Goal: Task Accomplishment & Management: Complete application form

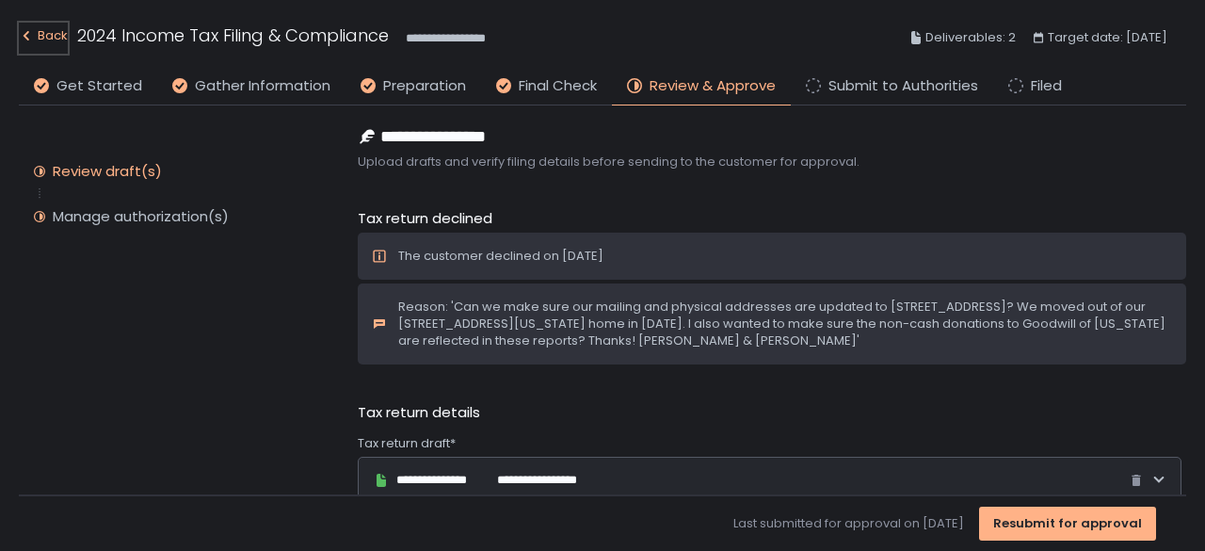
click at [45, 39] on div "Back" at bounding box center [43, 35] width 49 height 23
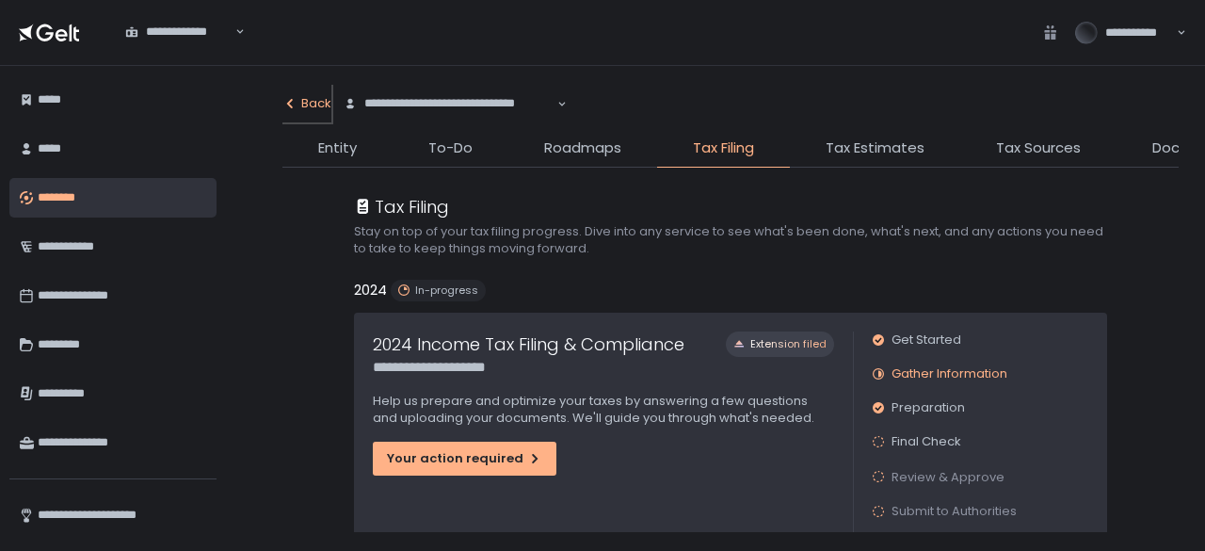
click at [307, 106] on div "Back" at bounding box center [306, 103] width 49 height 17
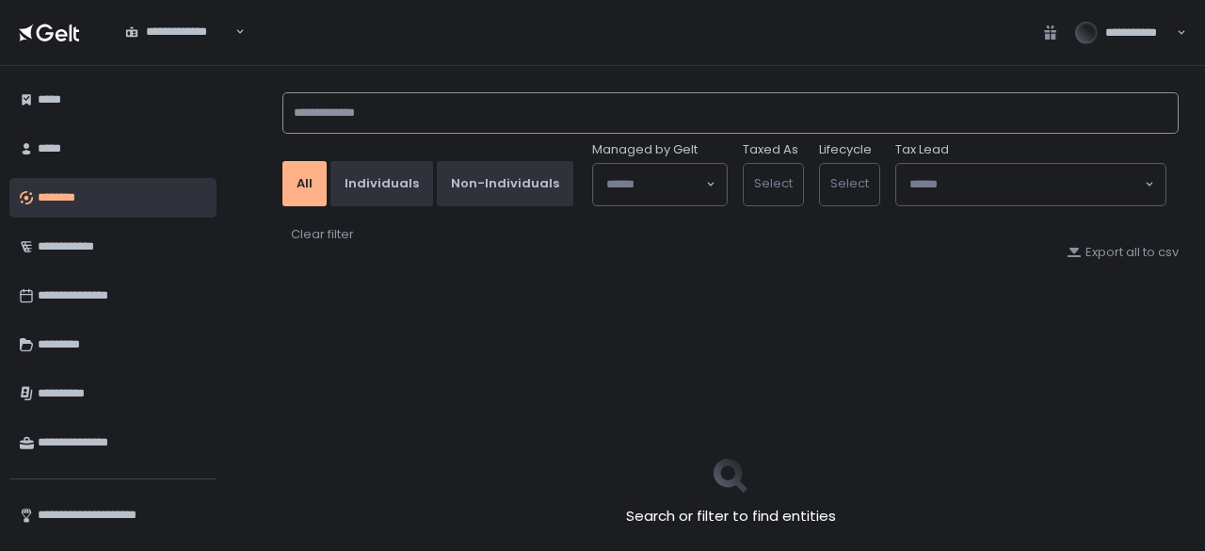
click at [314, 110] on input at bounding box center [730, 112] width 896 height 41
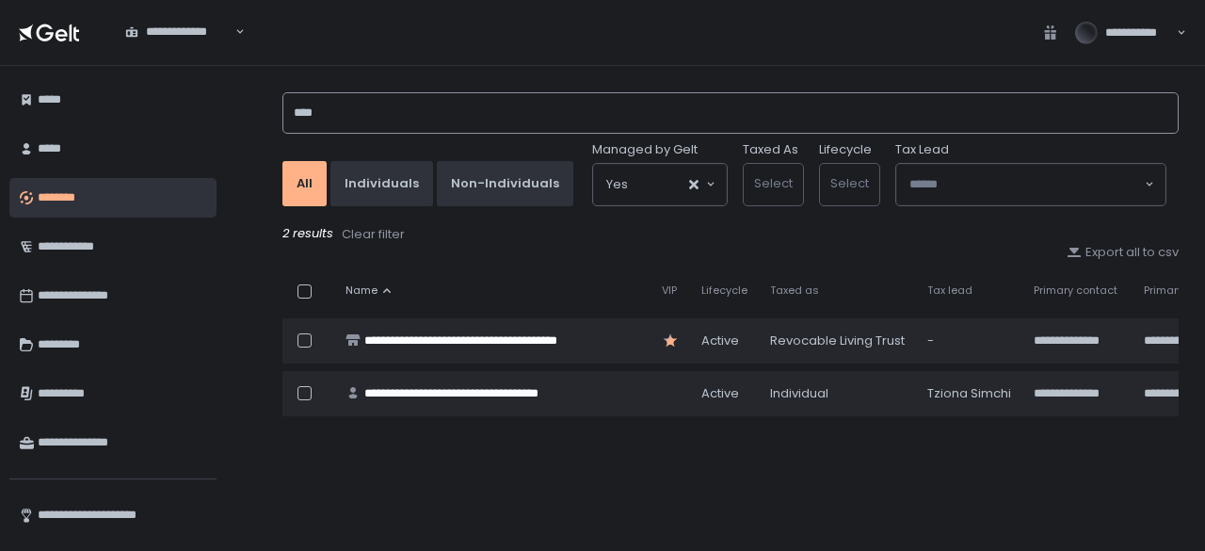
drag, startPoint x: 380, startPoint y: 118, endPoint x: 254, endPoint y: 117, distance: 126.2
click at [254, 117] on div "**********" at bounding box center [715, 308] width 979 height 485
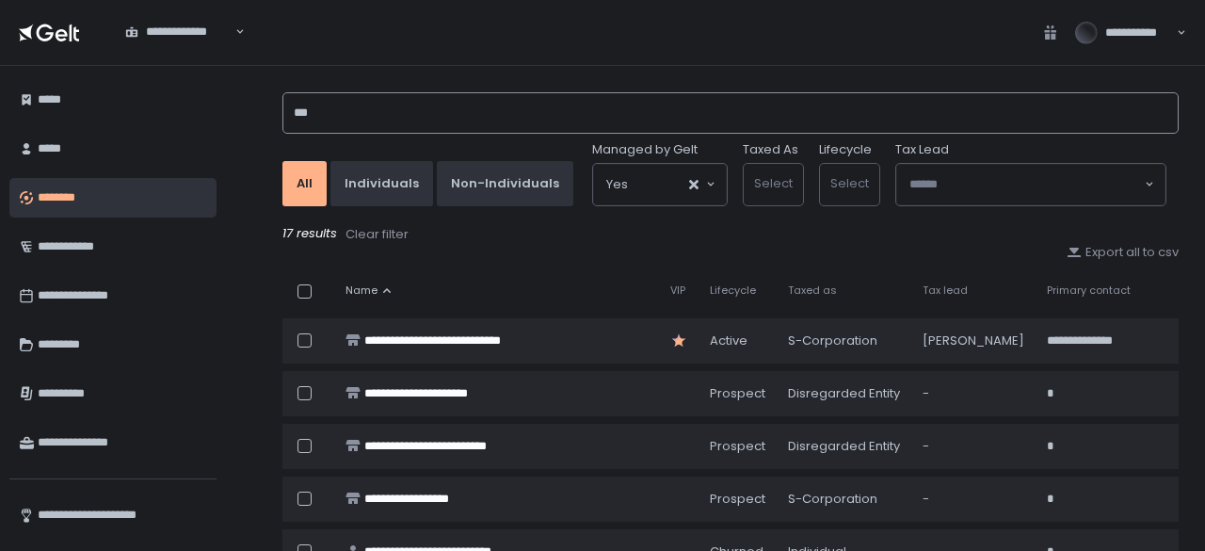
type input "***"
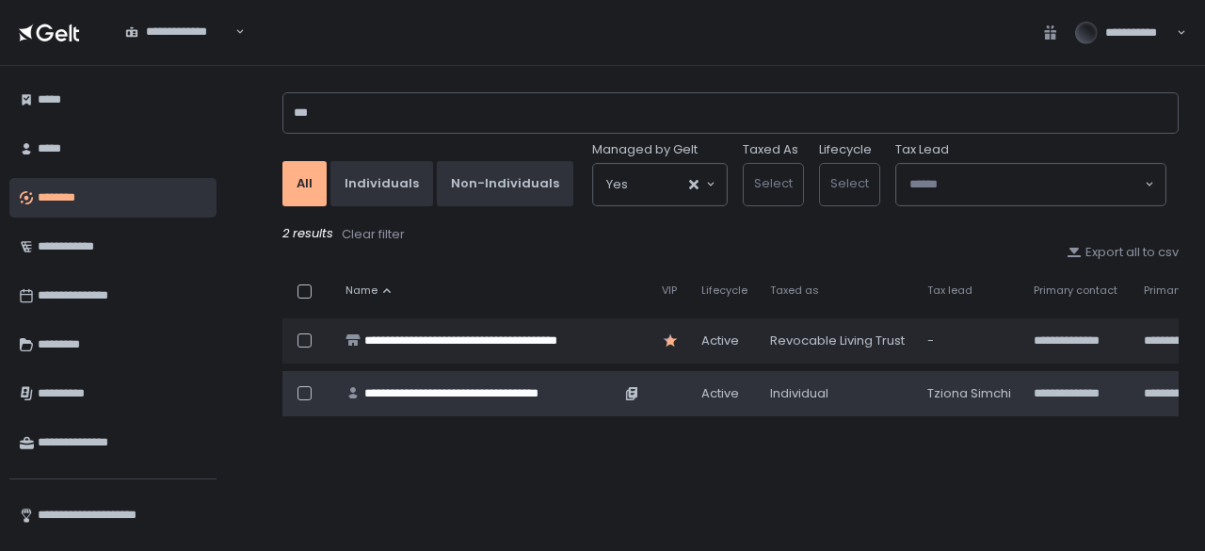
click at [390, 393] on div "**********" at bounding box center [492, 393] width 256 height 17
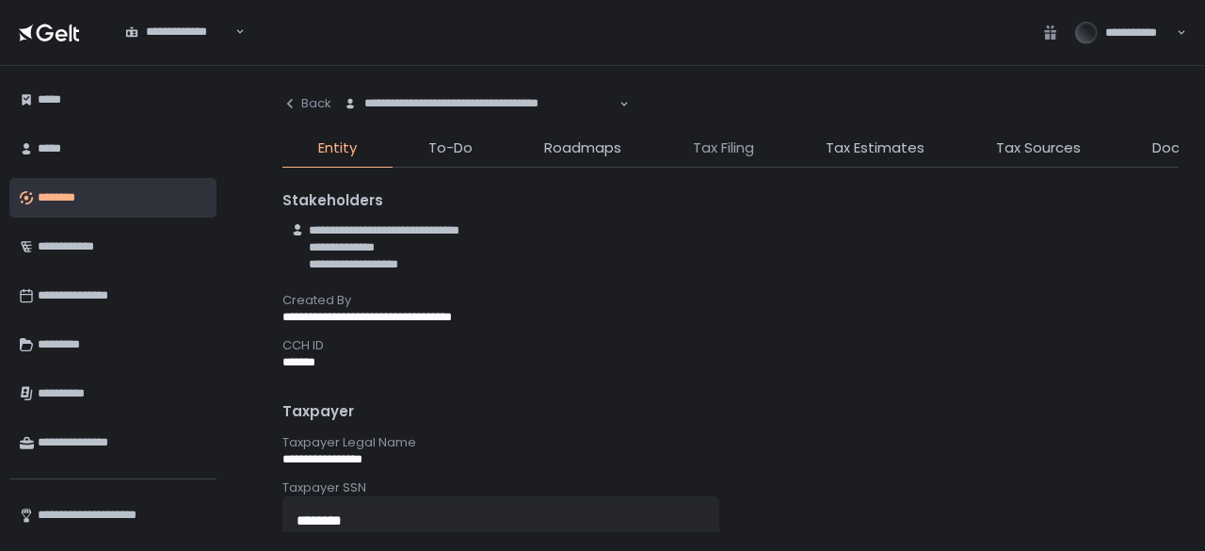
click at [704, 152] on span "Tax Filing" at bounding box center [723, 148] width 61 height 22
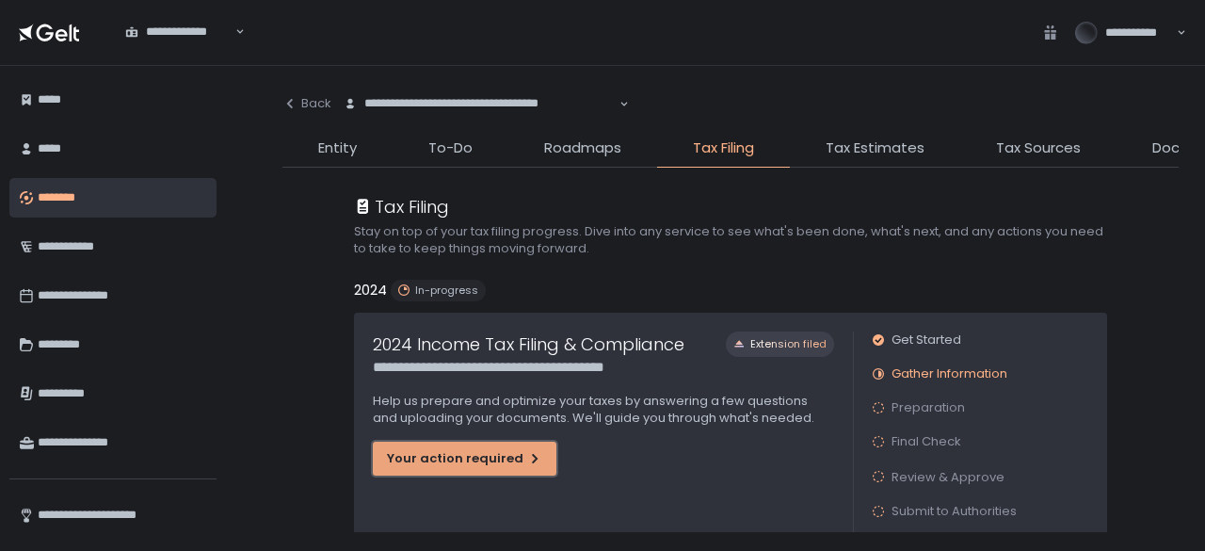
click at [499, 444] on button "Your action required" at bounding box center [465, 459] width 184 height 34
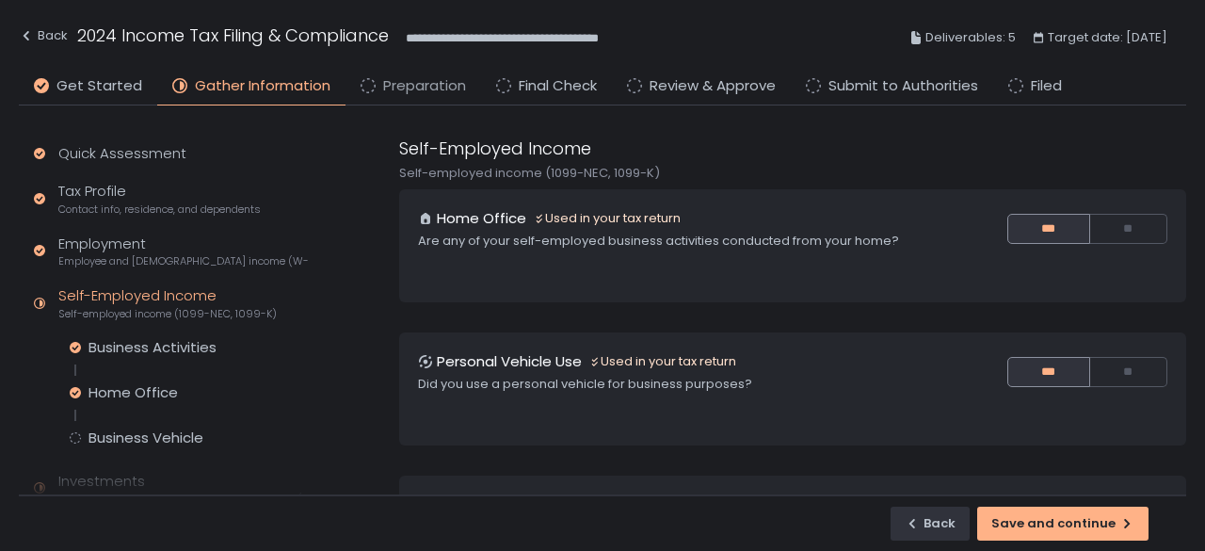
click at [403, 89] on span "Preparation" at bounding box center [424, 86] width 83 height 22
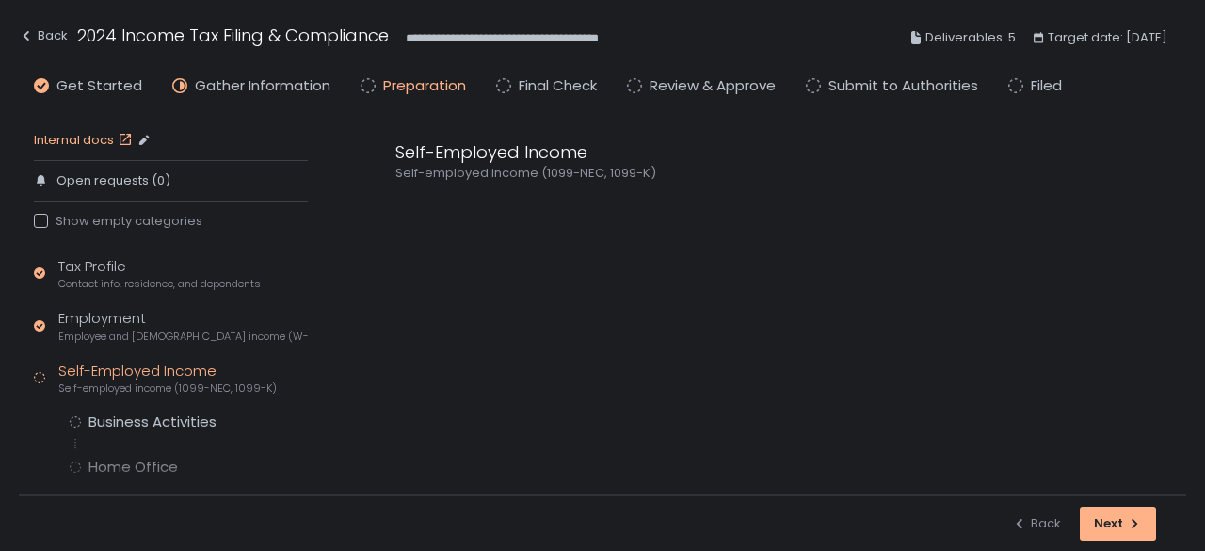
click at [83, 144] on link "Internal docs" at bounding box center [85, 140] width 103 height 17
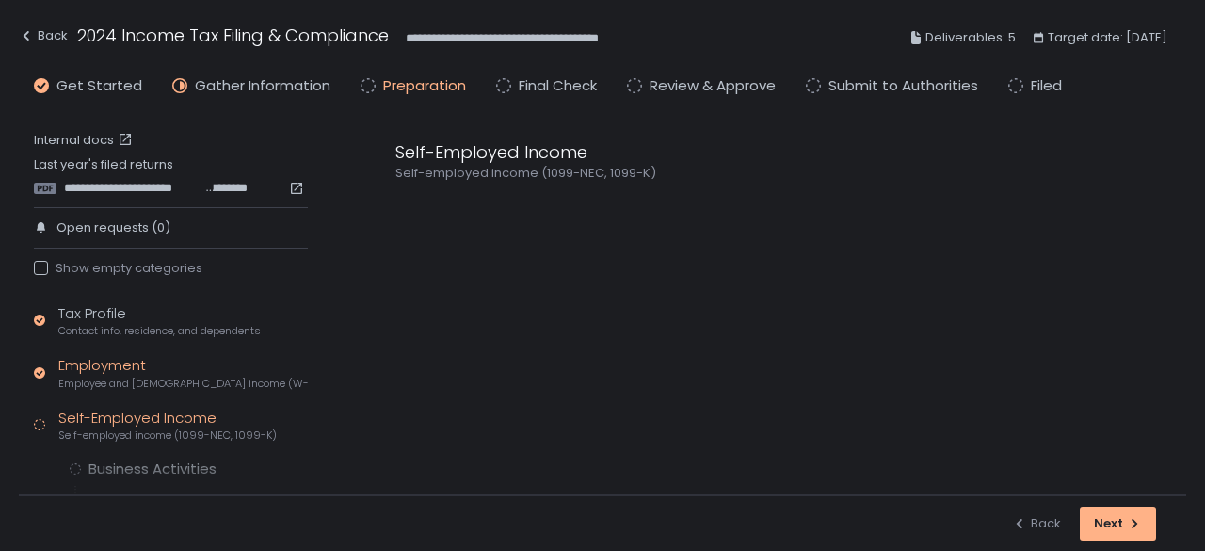
click at [141, 359] on div "Employment Employee and [DEMOGRAPHIC_DATA] income (W-2s)" at bounding box center [182, 373] width 249 height 36
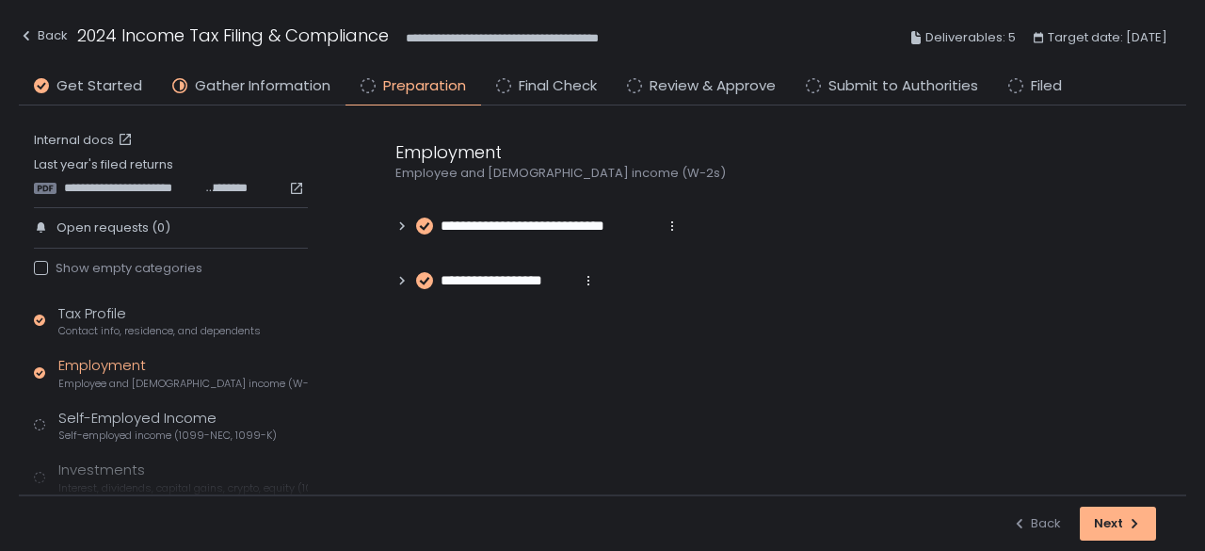
scroll to position [94, 0]
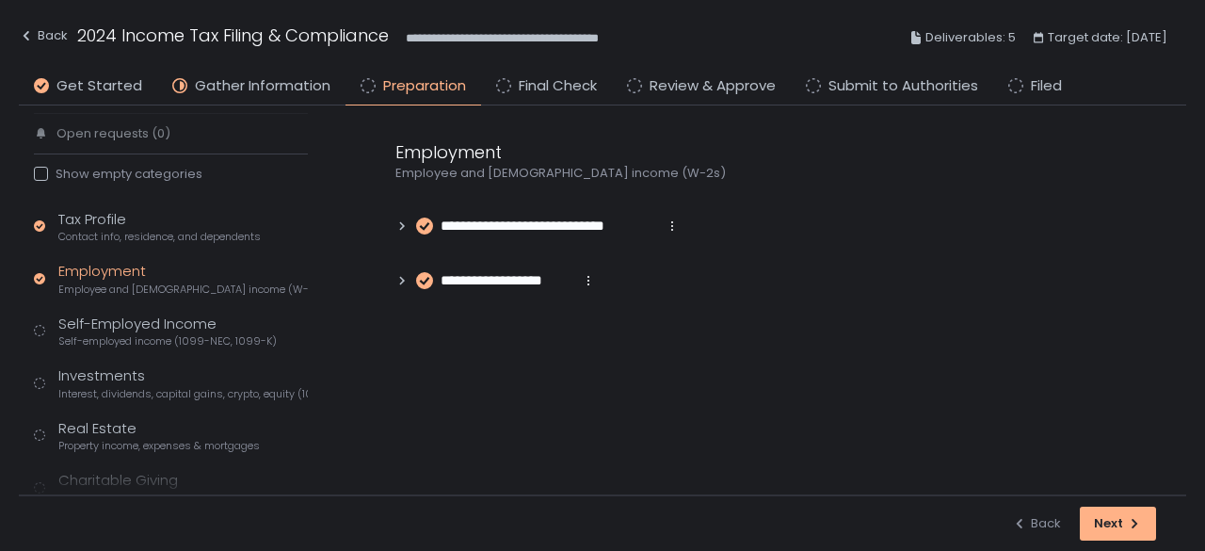
click at [398, 228] on icon at bounding box center [401, 225] width 13 height 13
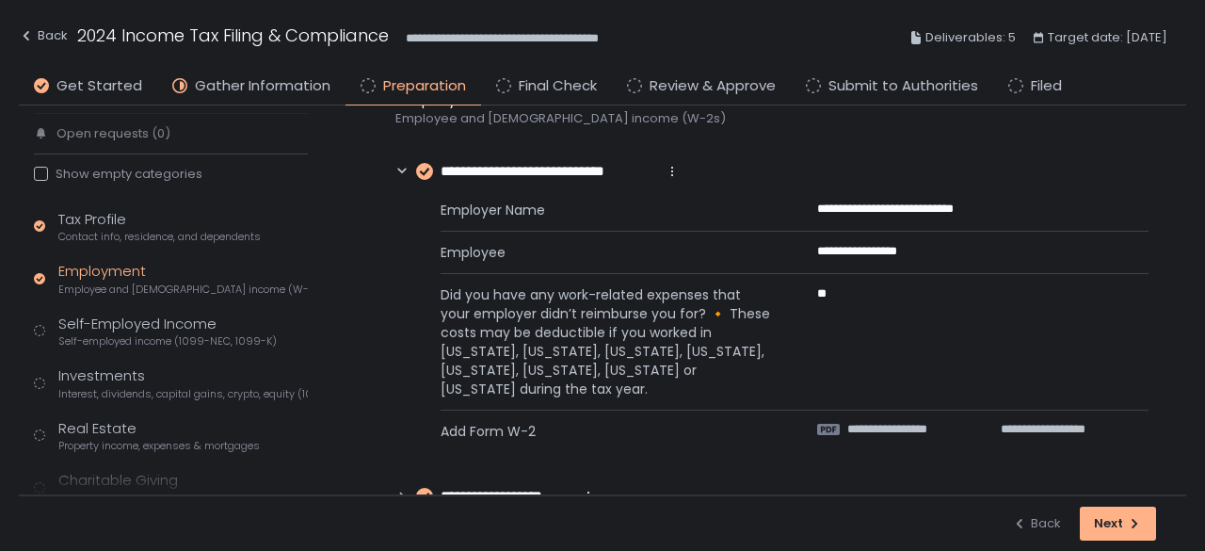
scroll to position [100, 0]
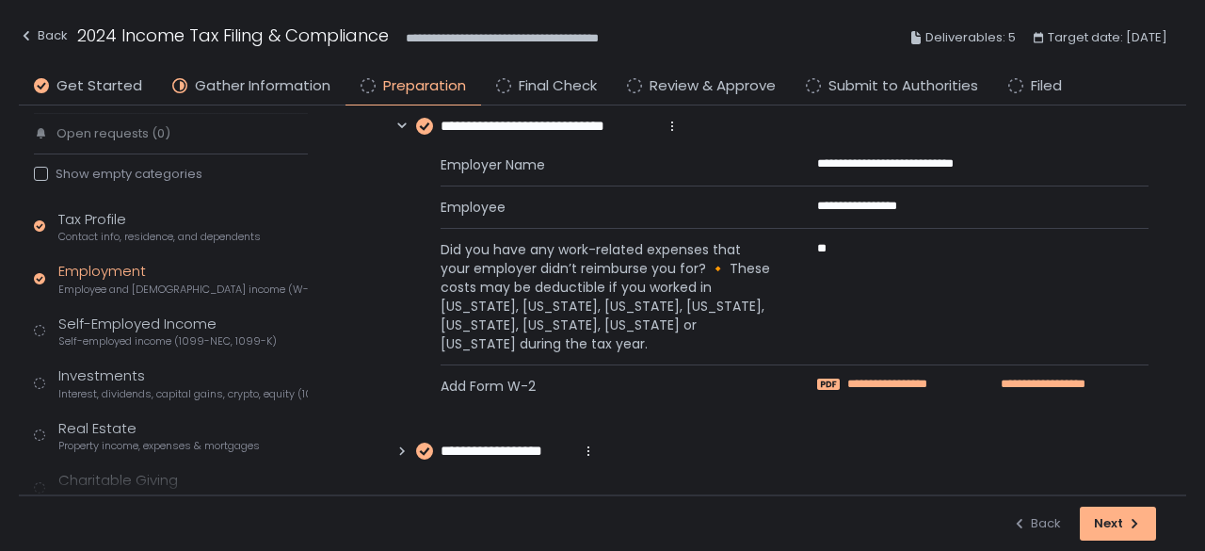
click at [859, 383] on span "**********" at bounding box center [905, 384] width 116 height 17
click at [407, 449] on icon at bounding box center [401, 450] width 13 height 13
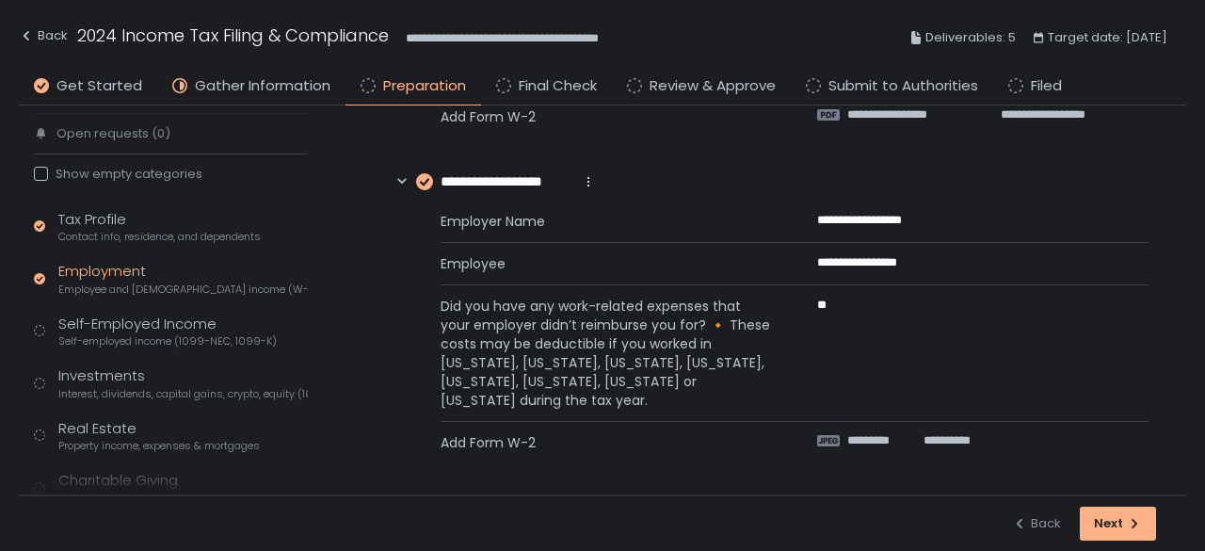
click at [914, 444] on span "*********" at bounding box center [883, 440] width 73 height 17
click at [104, 330] on div "Self-Employed Income Self-employed income (1099-NEC, 1099-K)" at bounding box center [167, 332] width 218 height 36
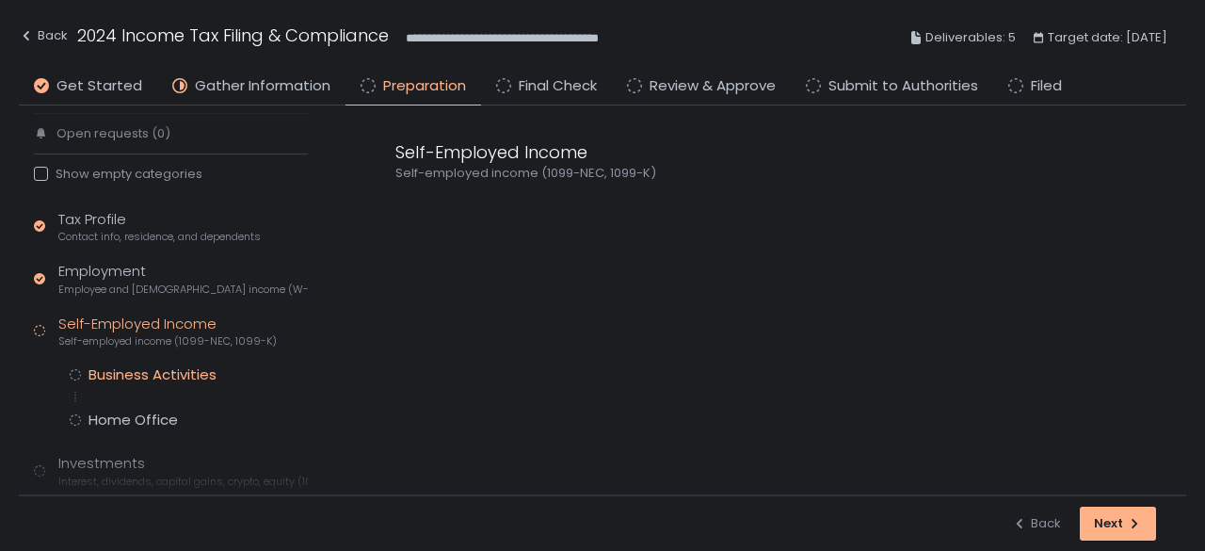
click at [123, 373] on div "Business Activities" at bounding box center [153, 374] width 128 height 19
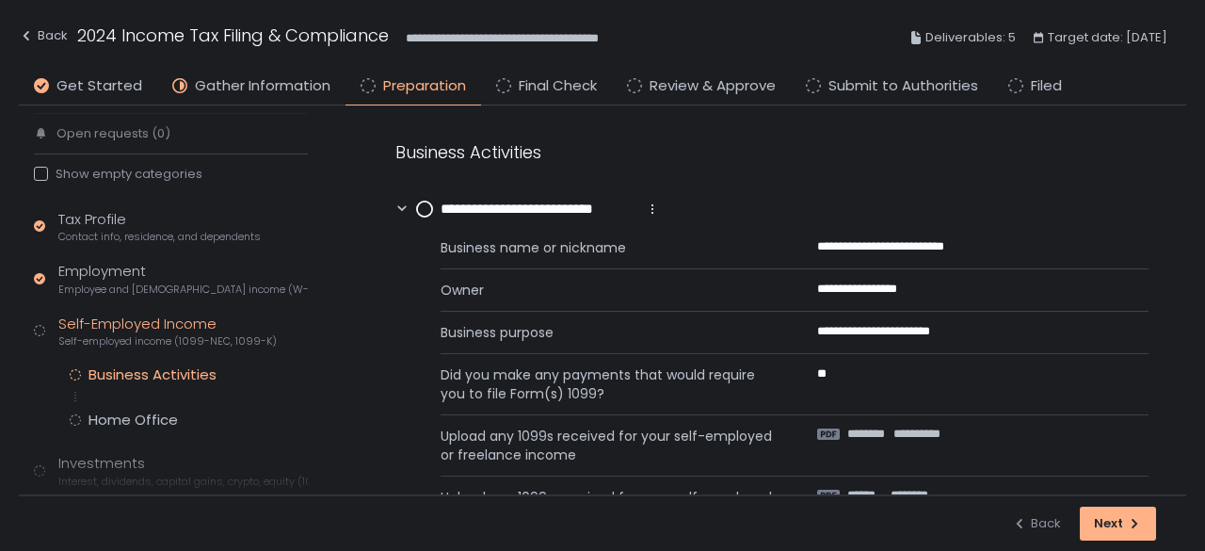
click at [426, 209] on circle at bounding box center [424, 208] width 15 height 15
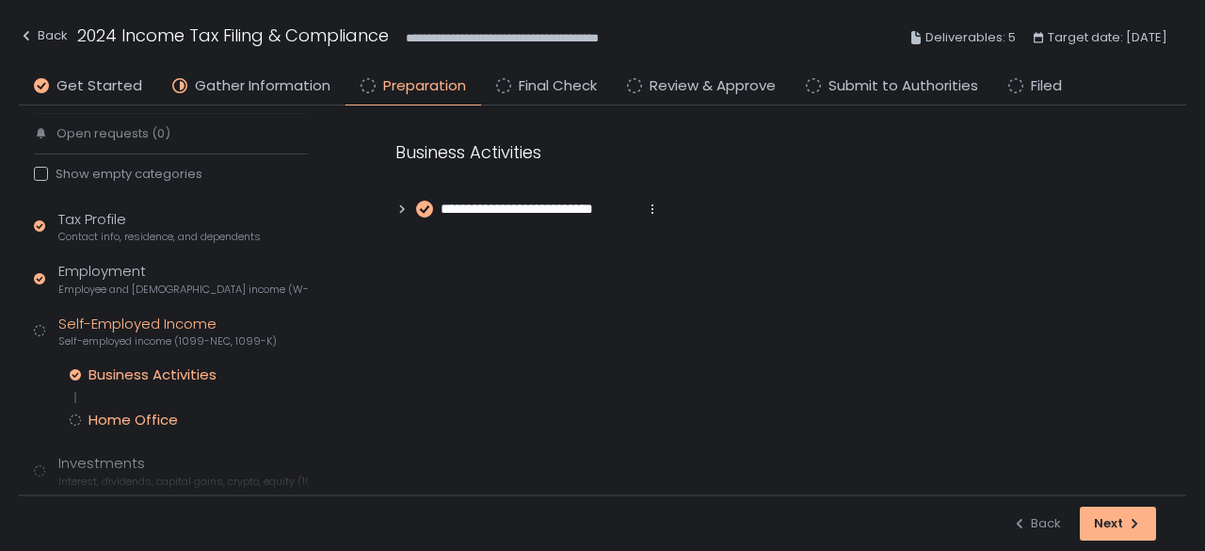
click at [124, 426] on div "Home Office" at bounding box center [133, 419] width 89 height 19
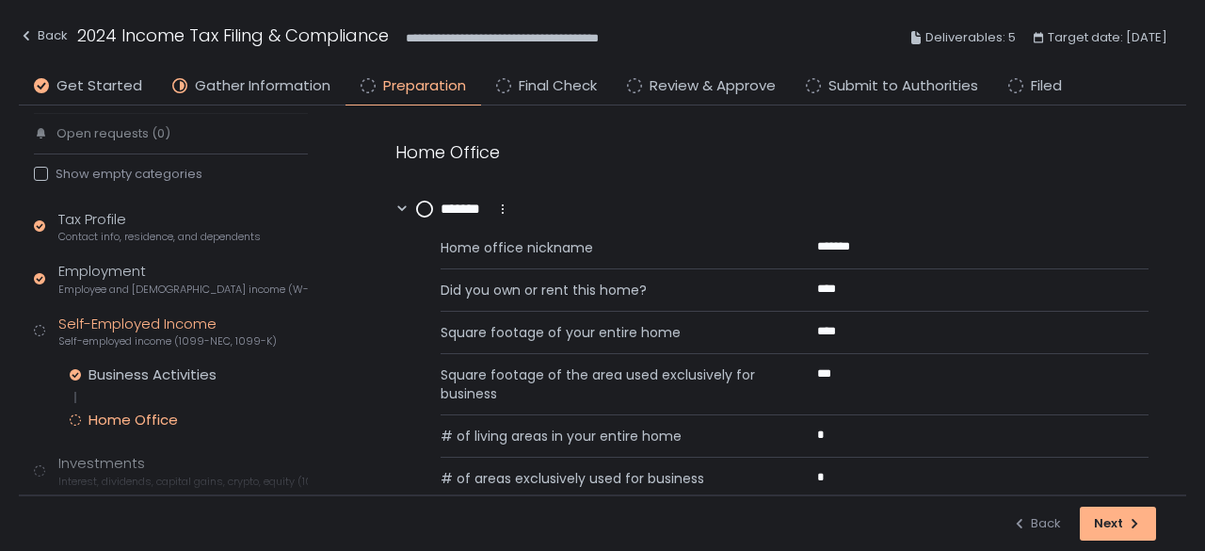
click at [429, 213] on circle at bounding box center [424, 208] width 15 height 15
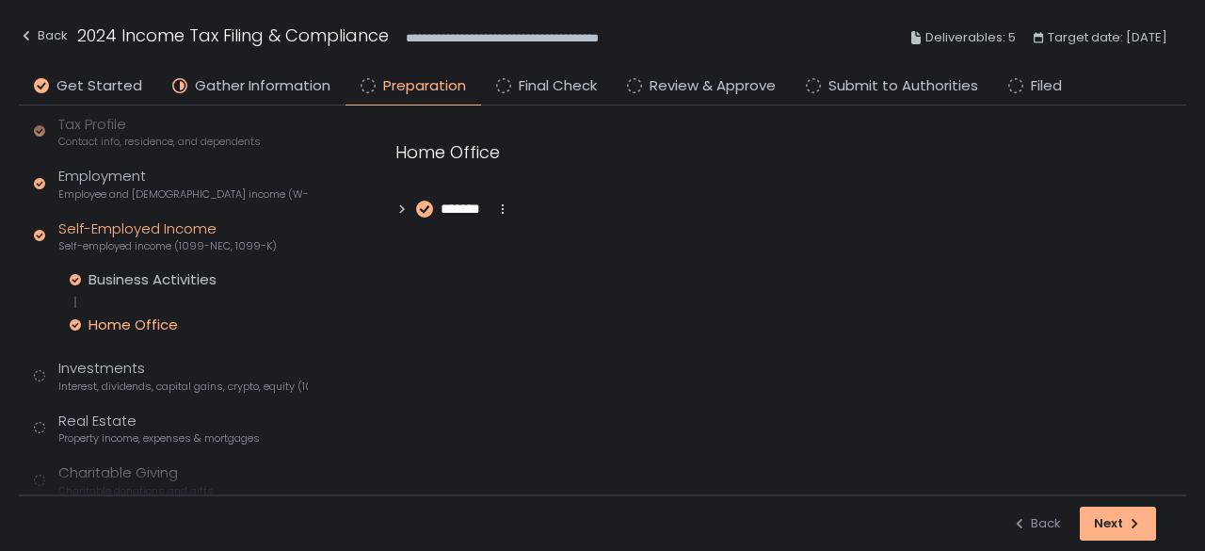
scroll to position [282, 0]
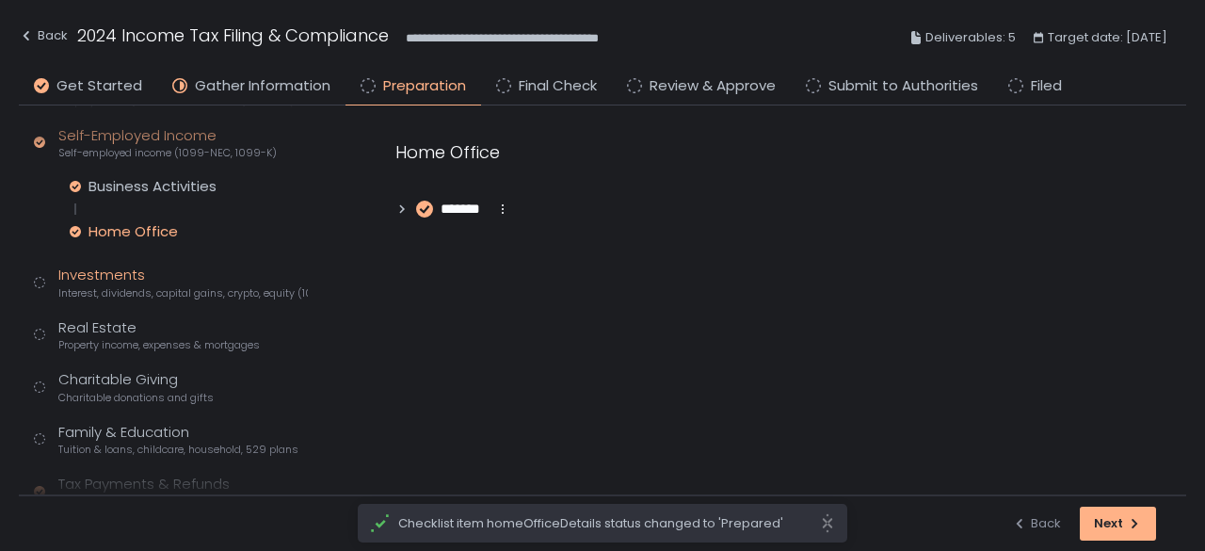
click at [116, 286] on span "Interest, dividends, capital gains, crypto, equity (1099s, K-1s)" at bounding box center [182, 293] width 249 height 14
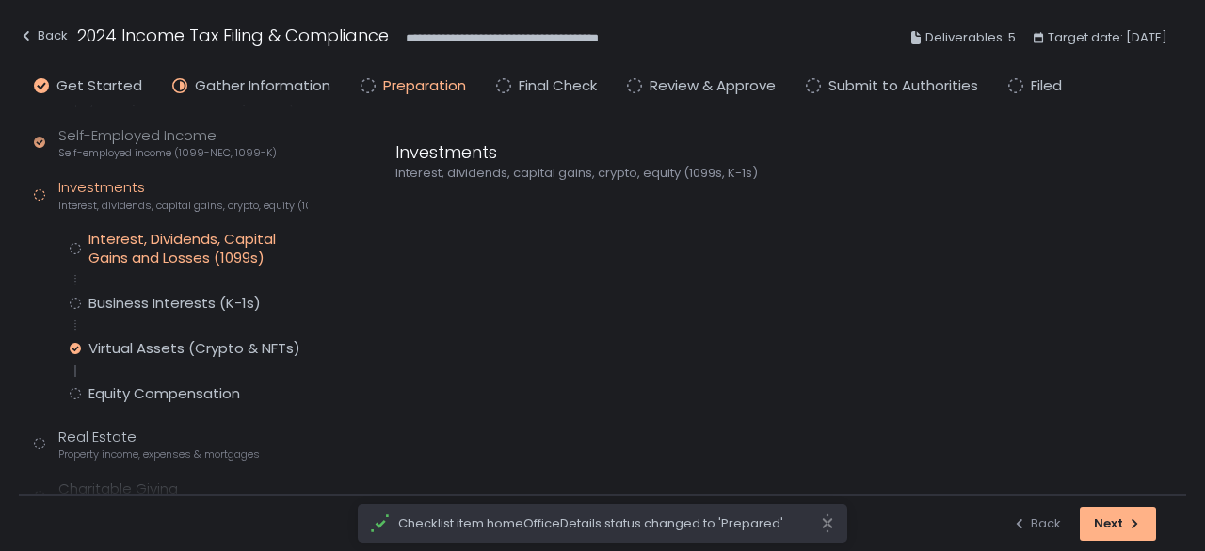
click at [139, 246] on div "Interest, Dividends, Capital Gains and Losses (1099s)" at bounding box center [198, 249] width 219 height 38
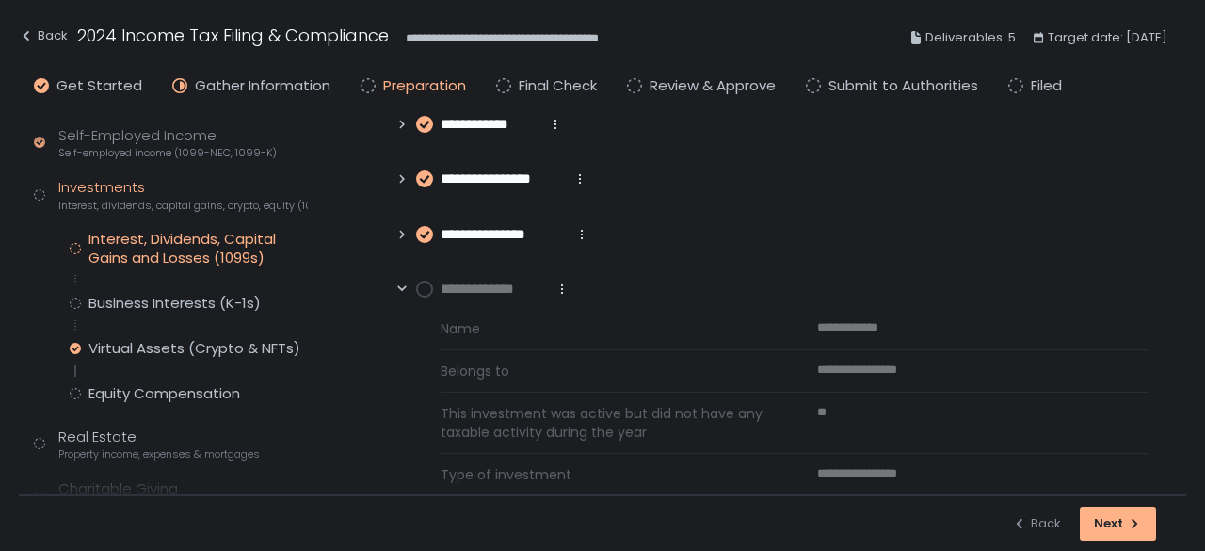
scroll to position [159, 0]
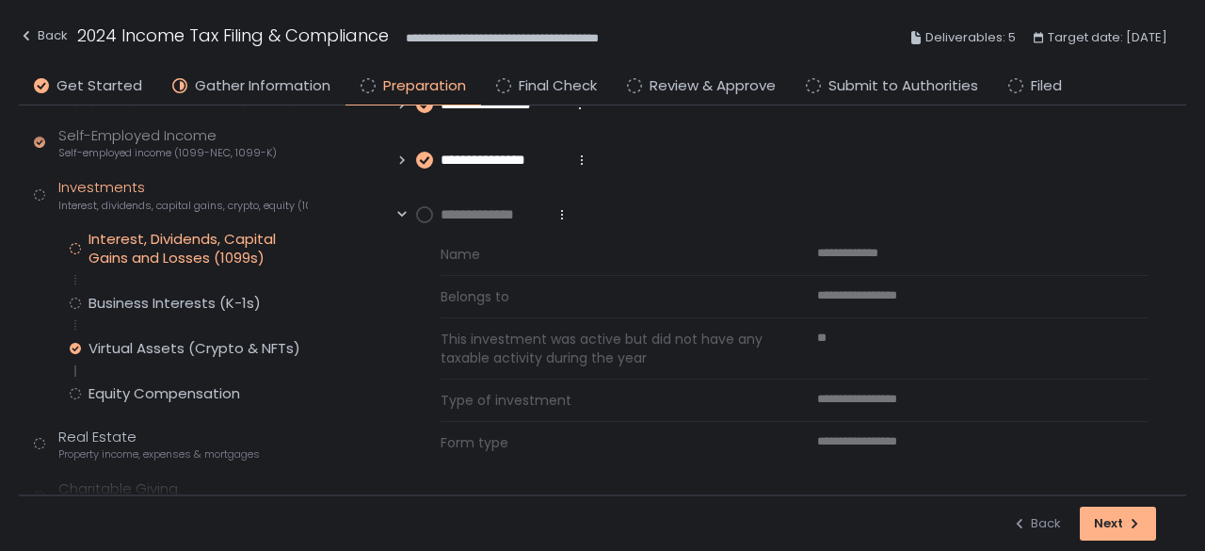
click at [426, 216] on circle at bounding box center [424, 214] width 15 height 15
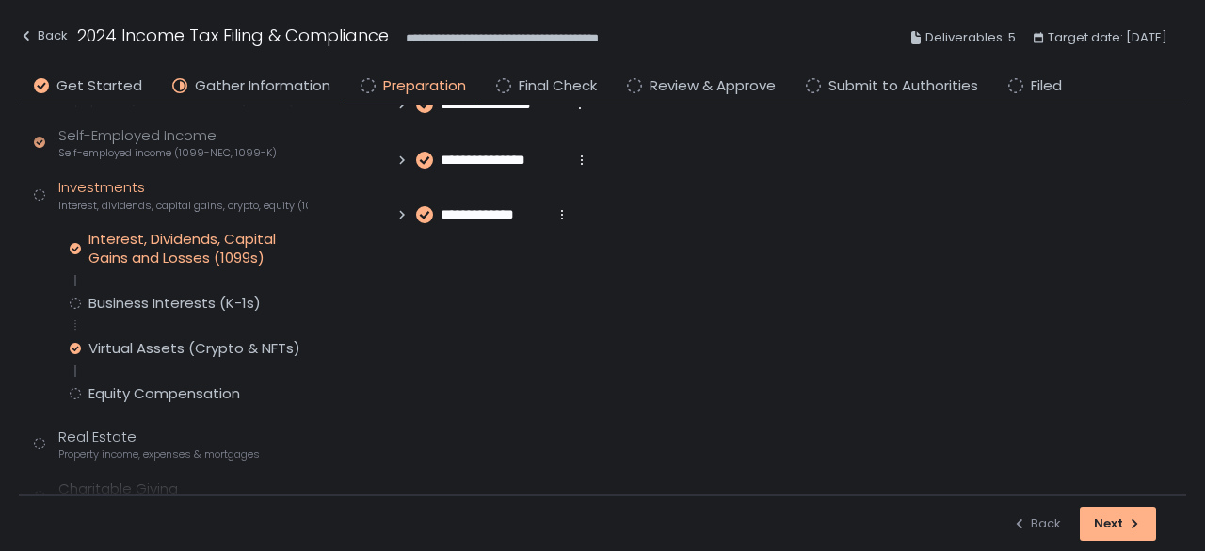
scroll to position [0, 0]
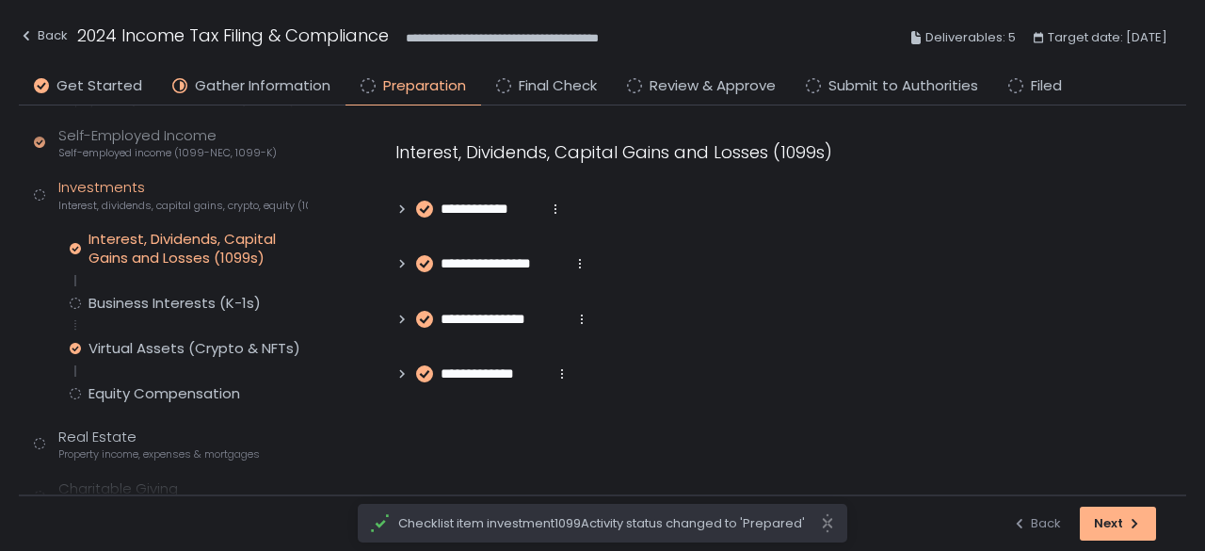
click at [395, 211] on icon at bounding box center [401, 208] width 13 height 13
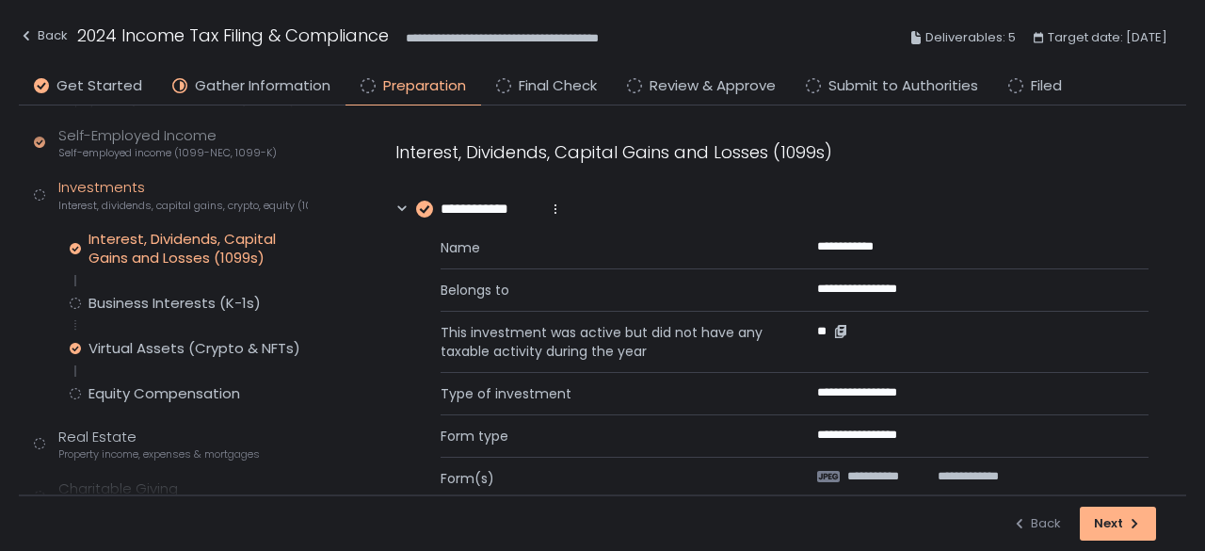
scroll to position [94, 0]
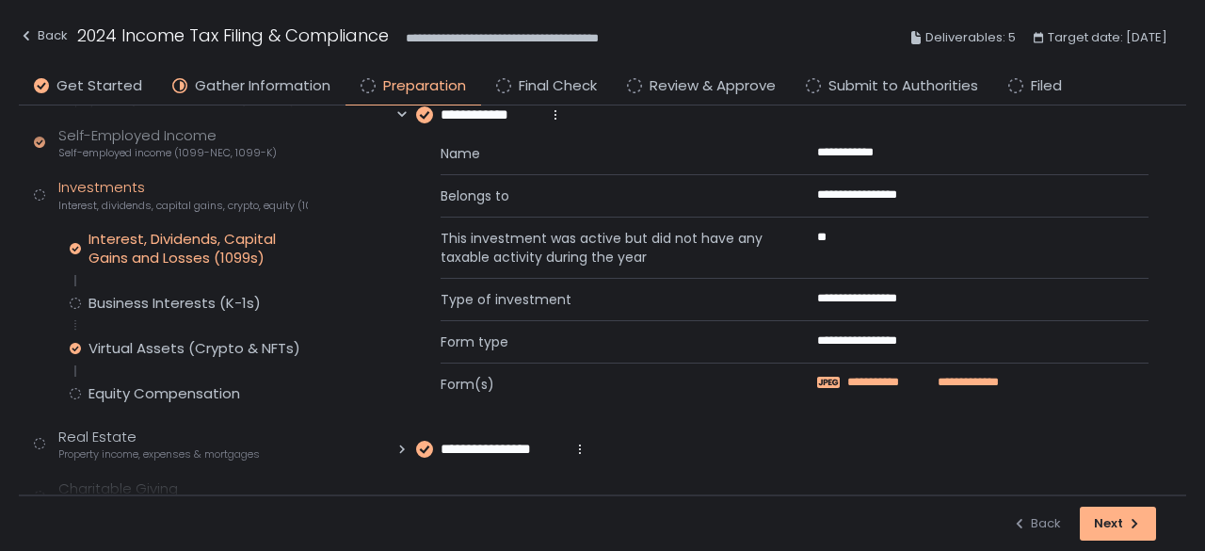
click at [928, 375] on span "**********" at bounding box center [959, 382] width 79 height 17
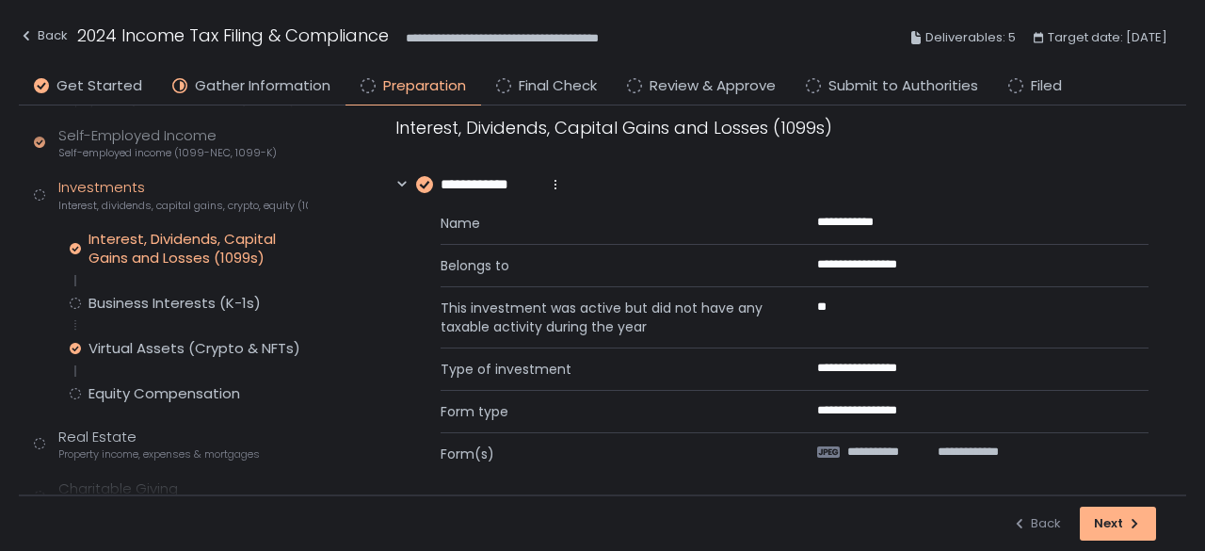
scroll to position [0, 0]
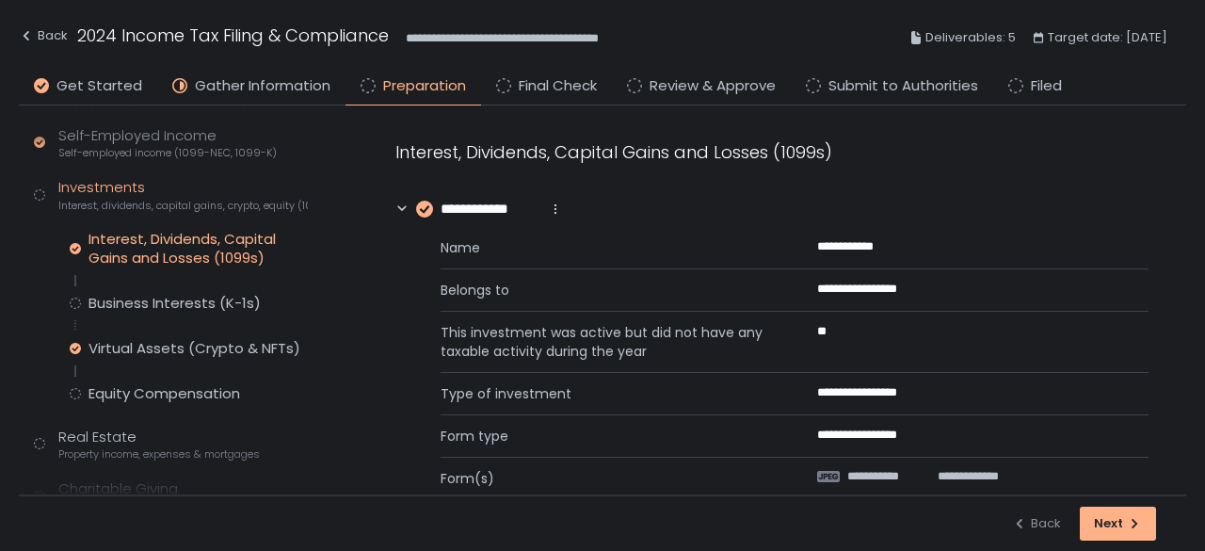
click at [403, 215] on icon at bounding box center [401, 208] width 13 height 13
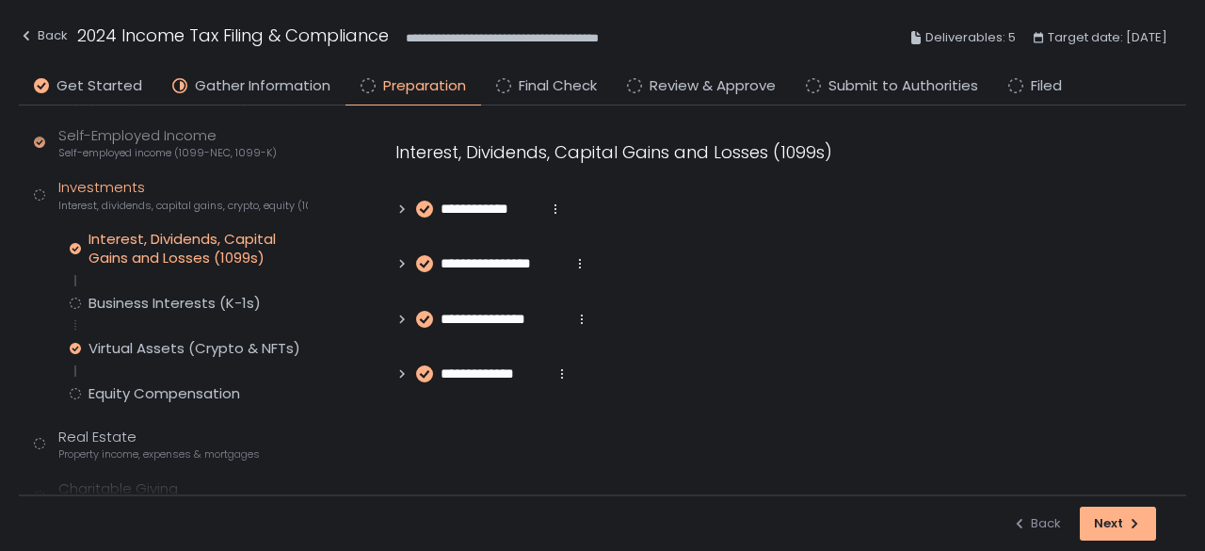
click at [403, 251] on div "**********" at bounding box center [771, 262] width 753 height 246
click at [401, 257] on icon at bounding box center [401, 263] width 13 height 13
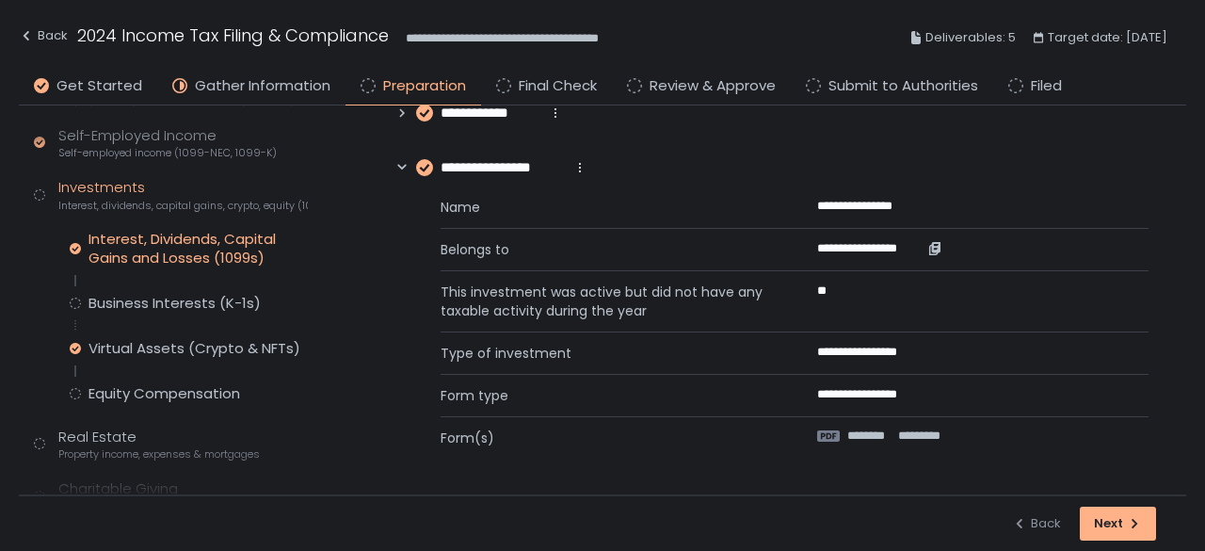
scroll to position [188, 0]
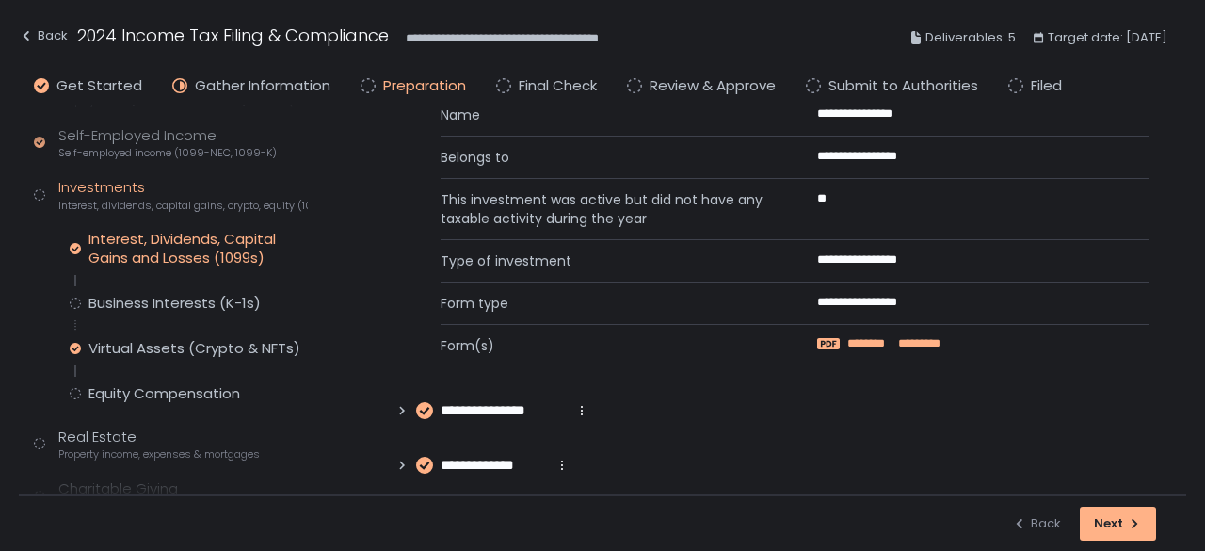
click at [879, 343] on span "********" at bounding box center [870, 343] width 47 height 17
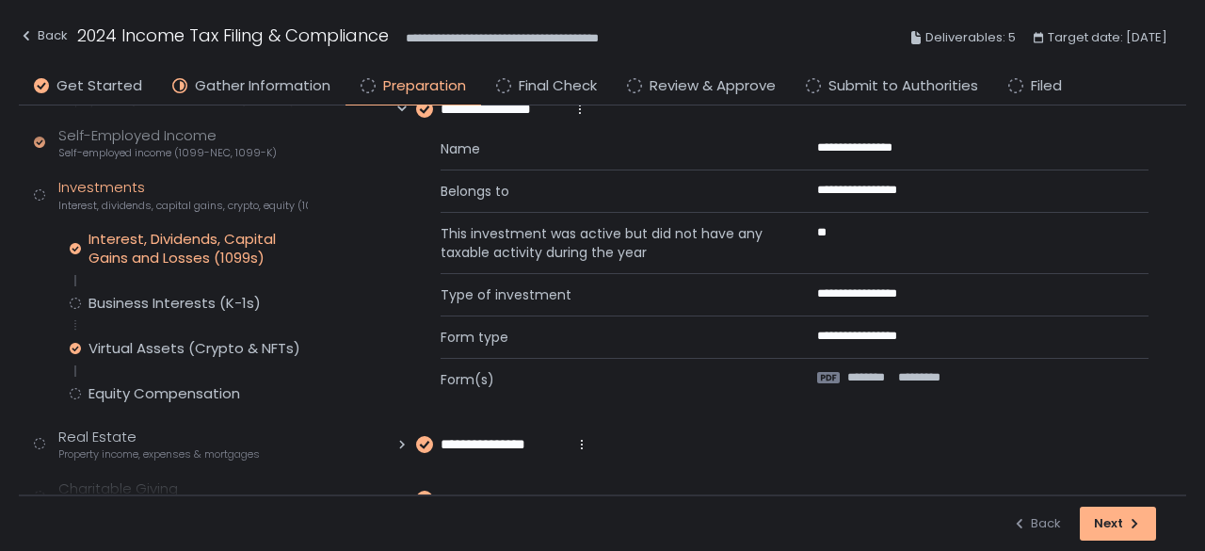
scroll to position [0, 0]
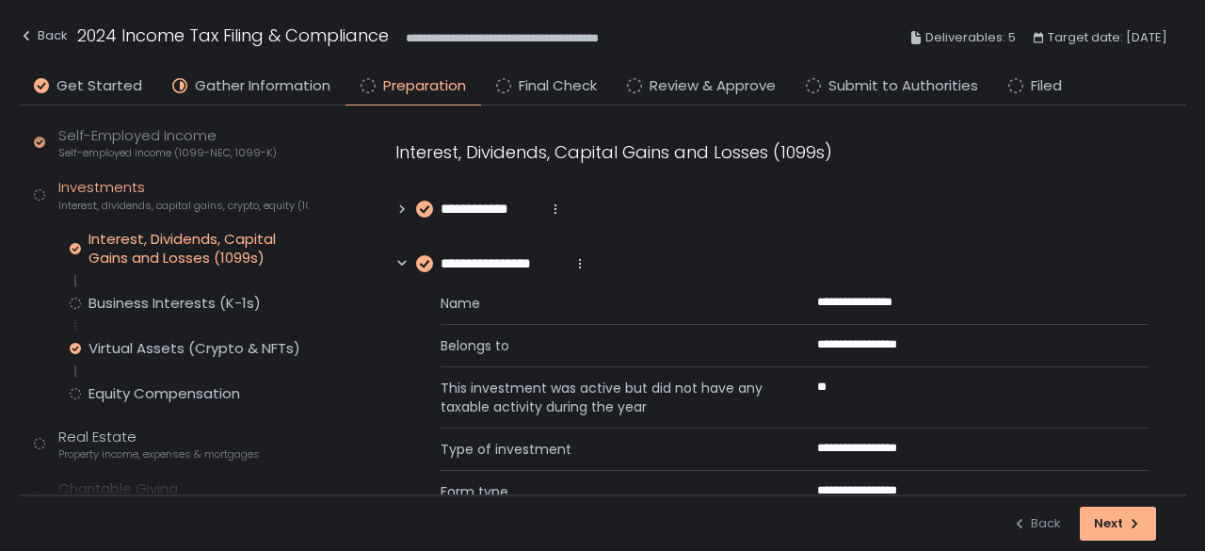
click at [398, 271] on div "**********" at bounding box center [491, 264] width 192 height 22
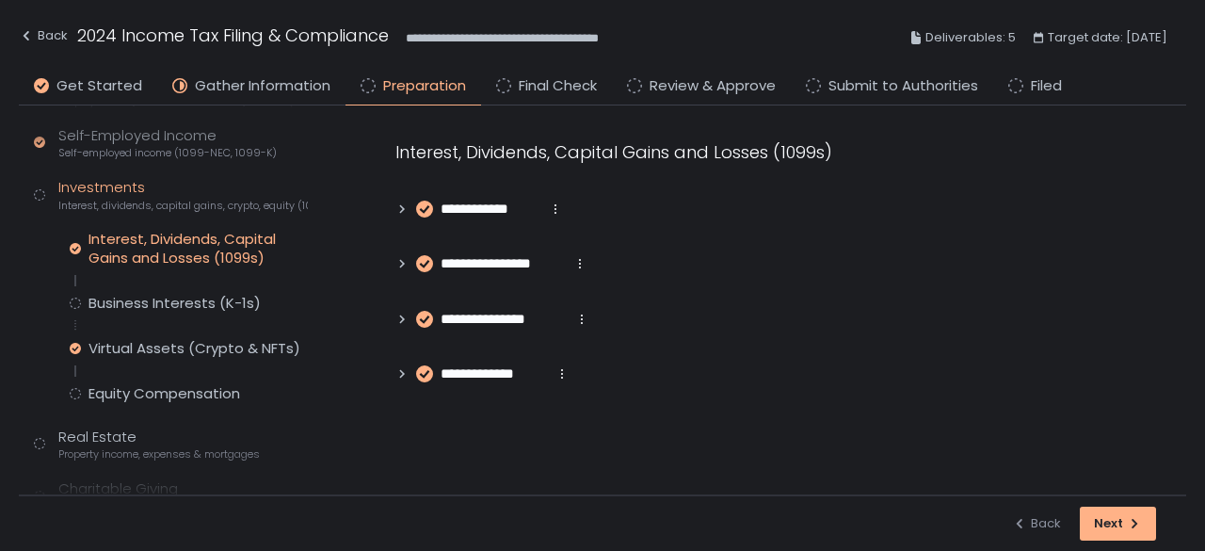
click at [397, 327] on div "**********" at bounding box center [492, 320] width 194 height 22
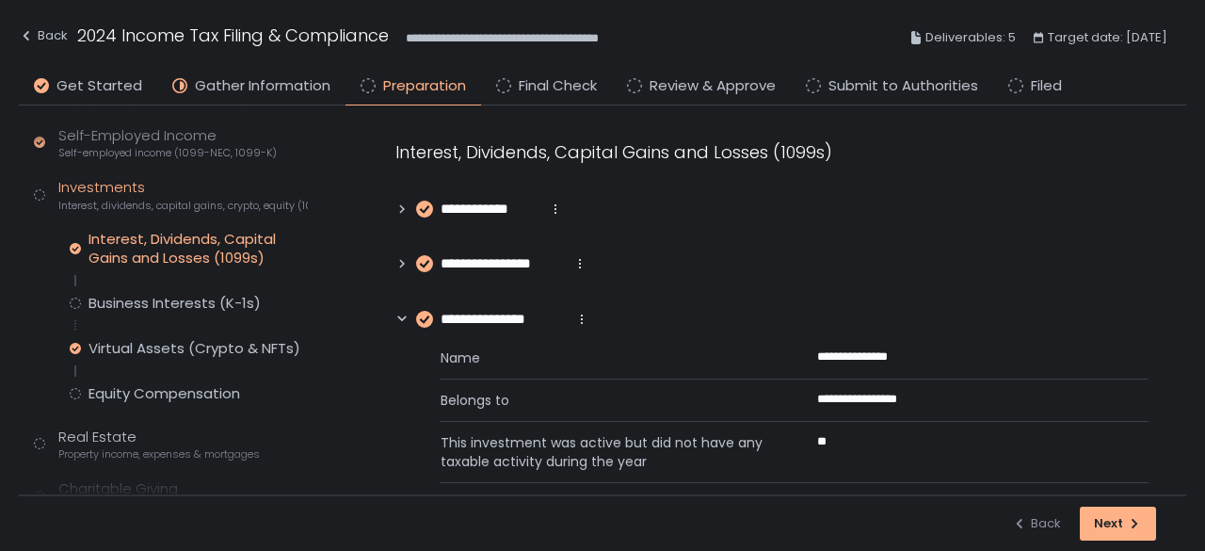
scroll to position [188, 0]
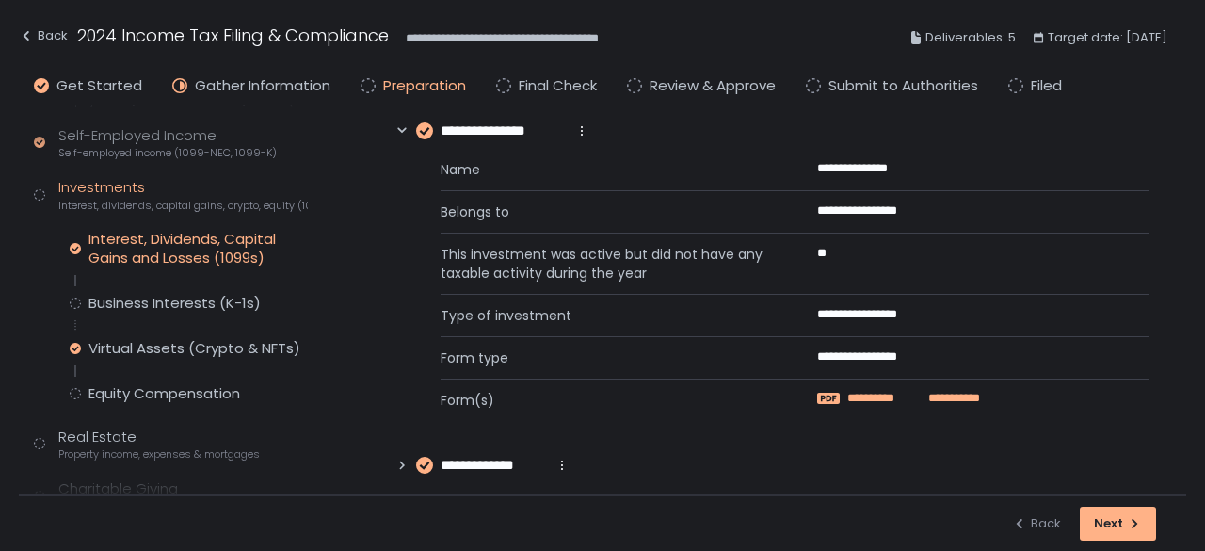
click at [911, 390] on span "*********" at bounding box center [882, 398] width 70 height 17
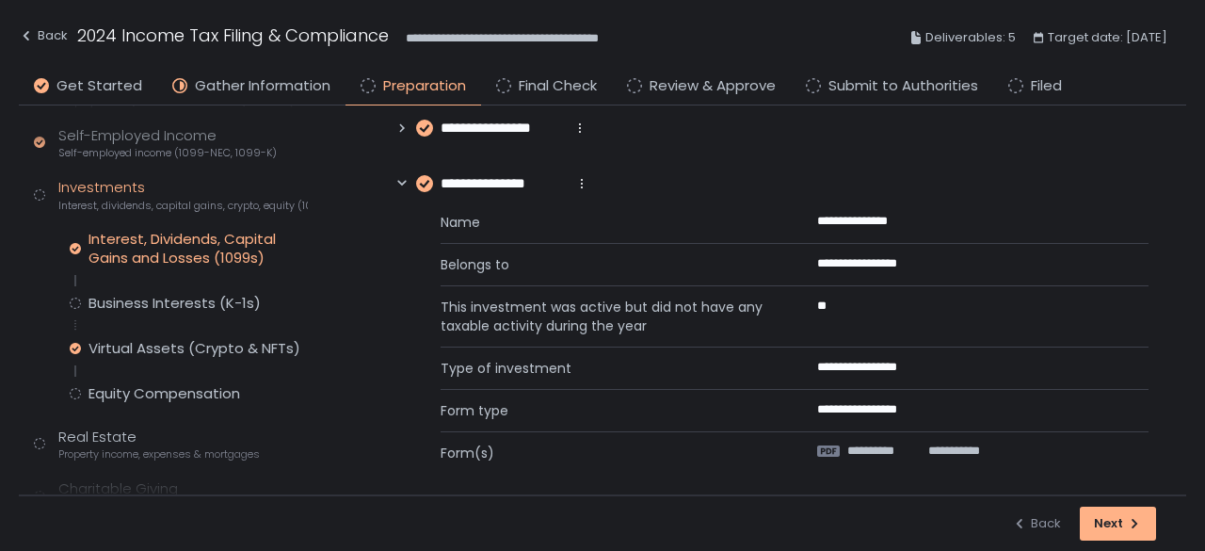
scroll to position [94, 0]
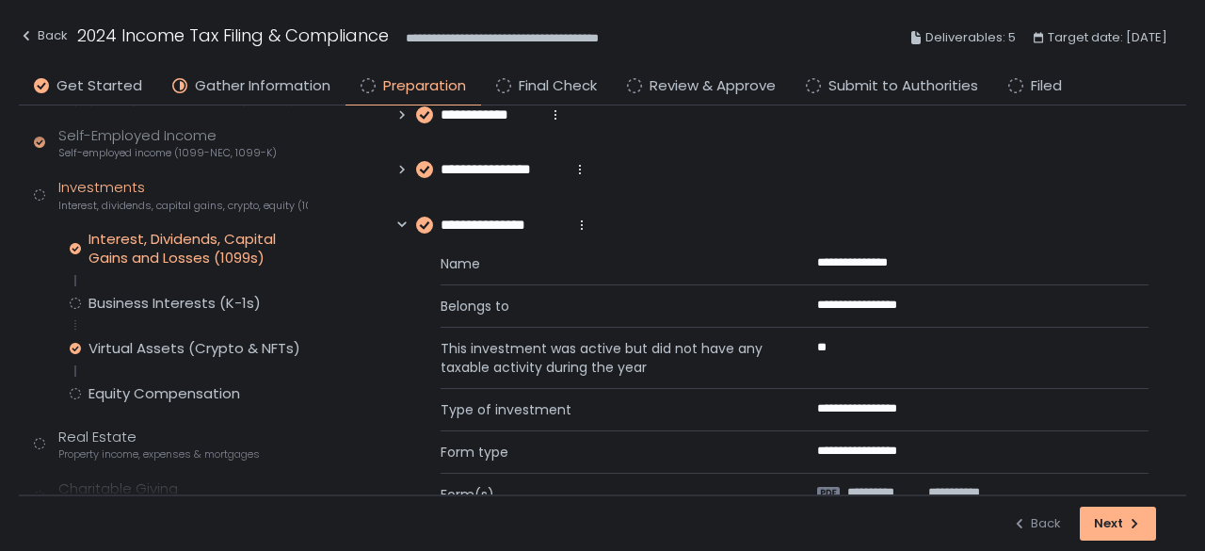
click at [403, 231] on icon at bounding box center [401, 224] width 13 height 13
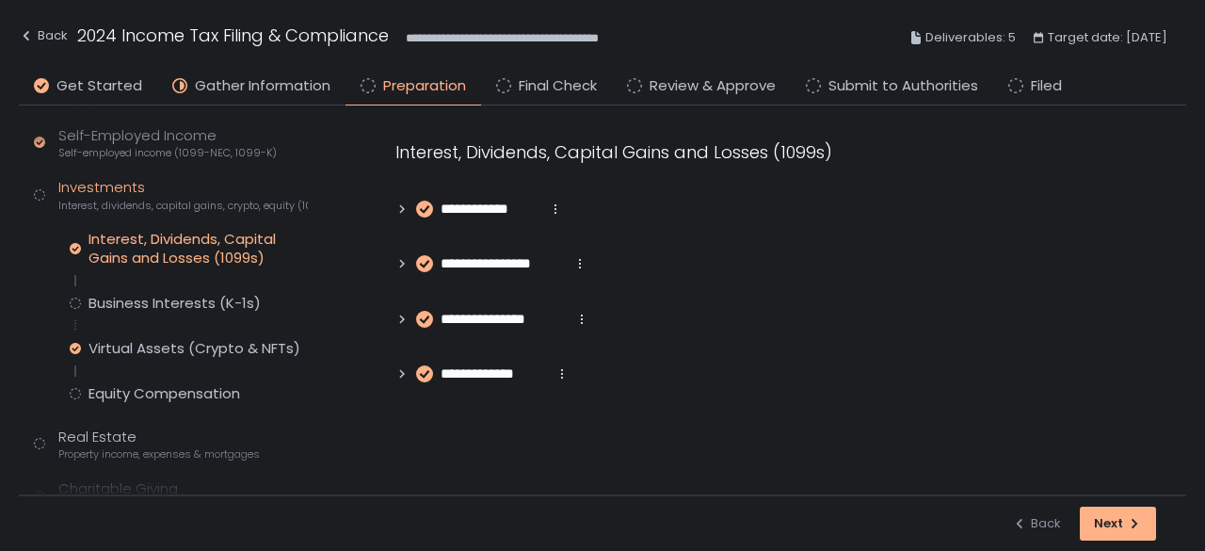
scroll to position [0, 0]
click at [405, 378] on icon at bounding box center [401, 373] width 13 height 13
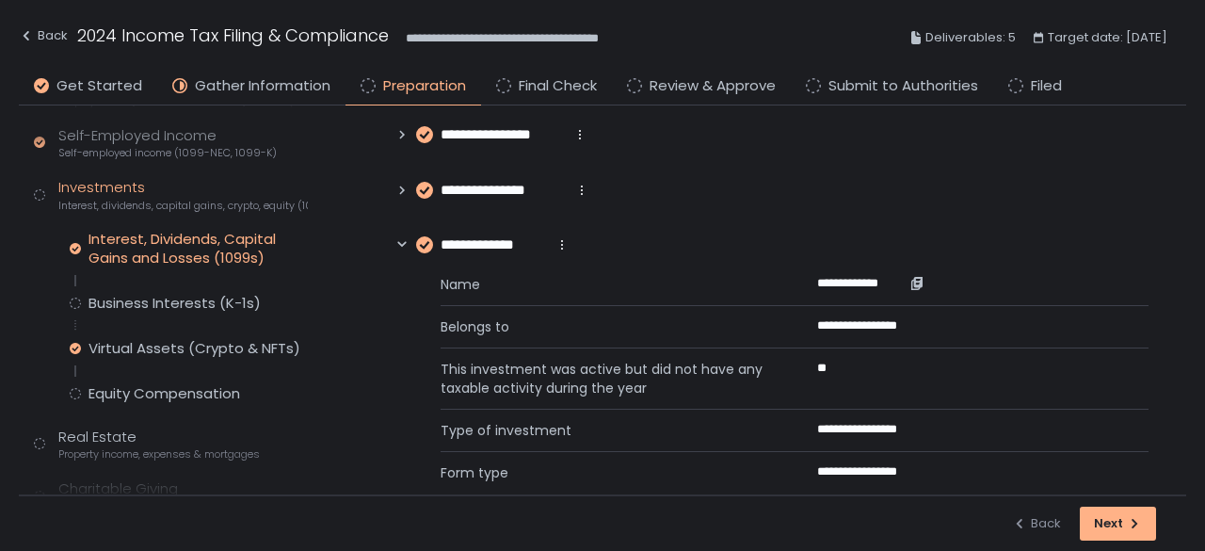
scroll to position [159, 0]
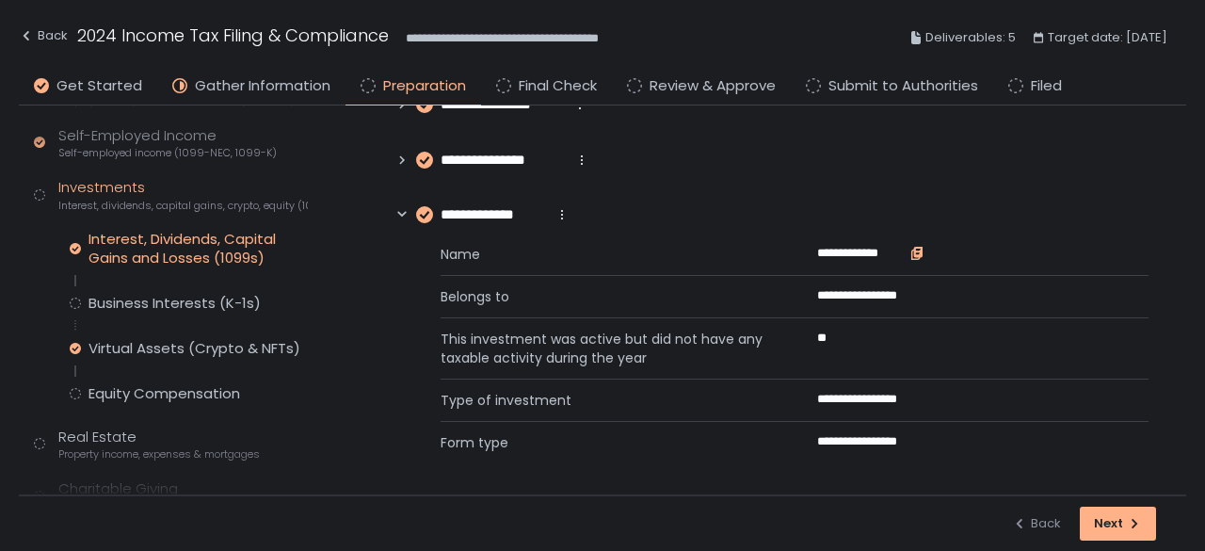
click at [918, 248] on icon "button" at bounding box center [917, 251] width 8 height 10
click at [147, 305] on div "Business Interests (K-1s)" at bounding box center [175, 303] width 172 height 19
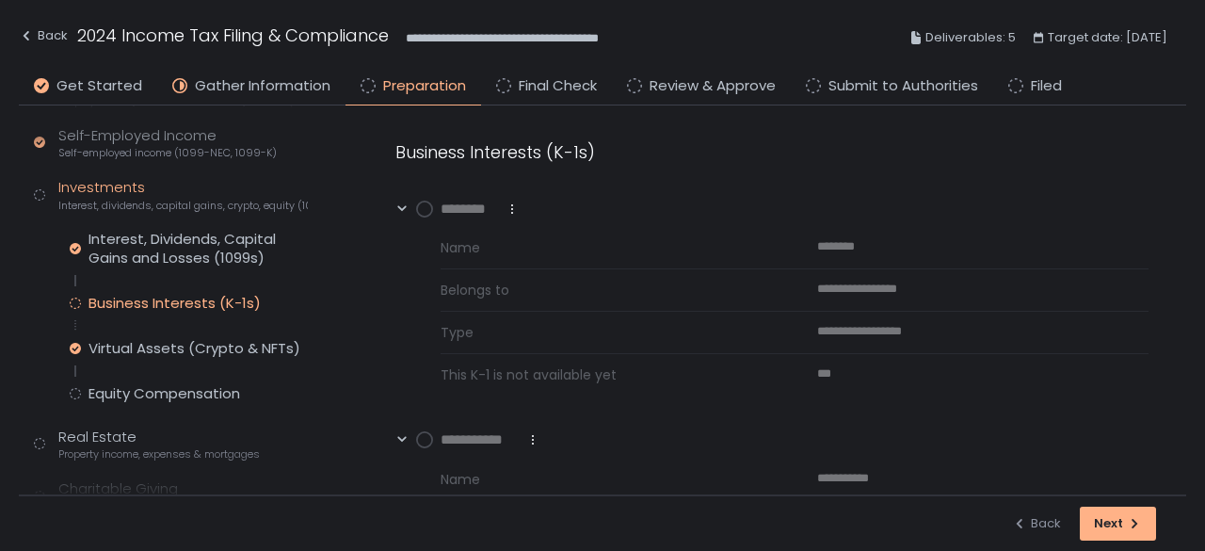
click at [422, 208] on circle at bounding box center [424, 208] width 15 height 15
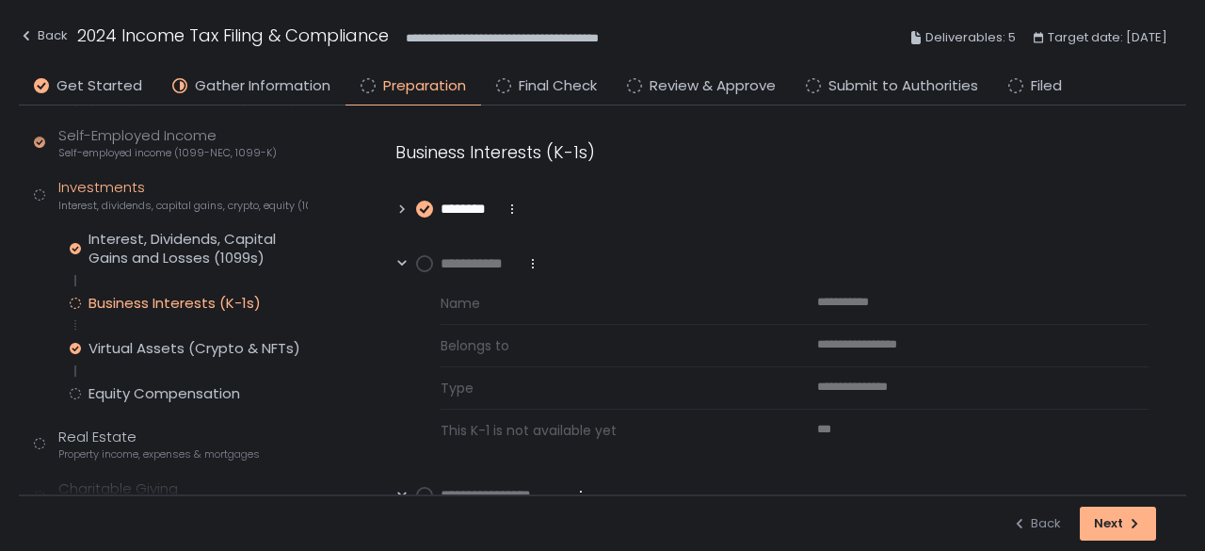
click at [422, 208] on icon at bounding box center [424, 209] width 8 height 6
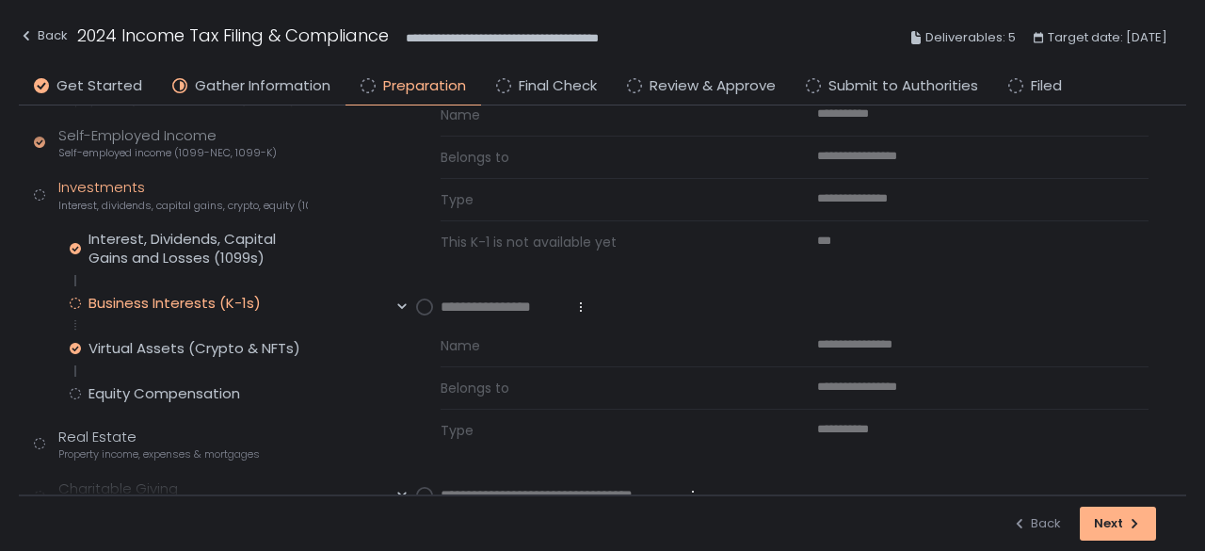
scroll to position [377, 0]
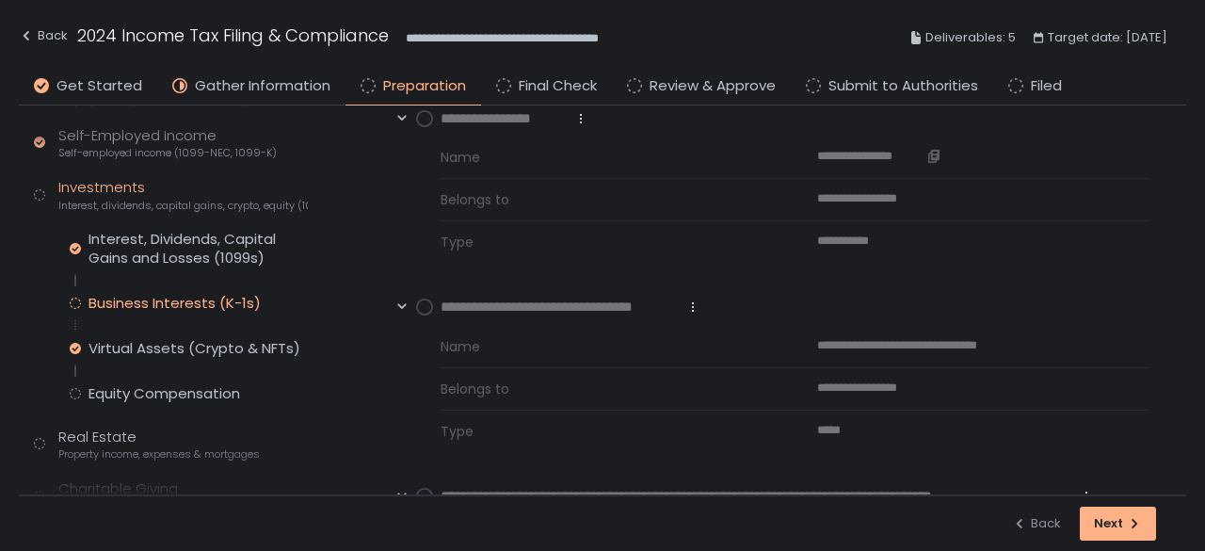
click at [930, 155] on icon "button" at bounding box center [934, 155] width 8 height 10
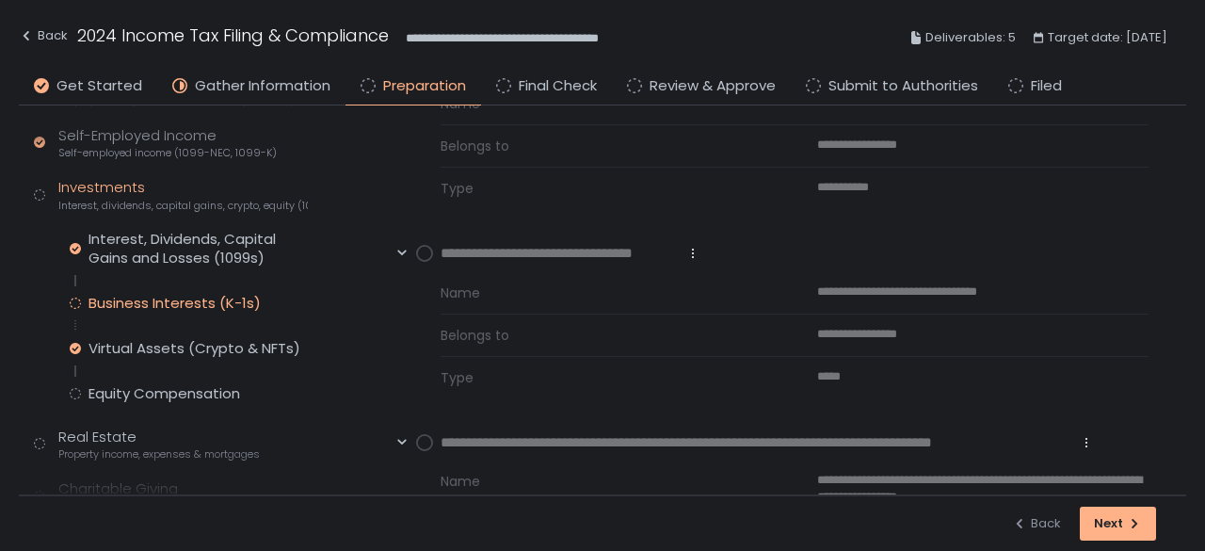
scroll to position [471, 0]
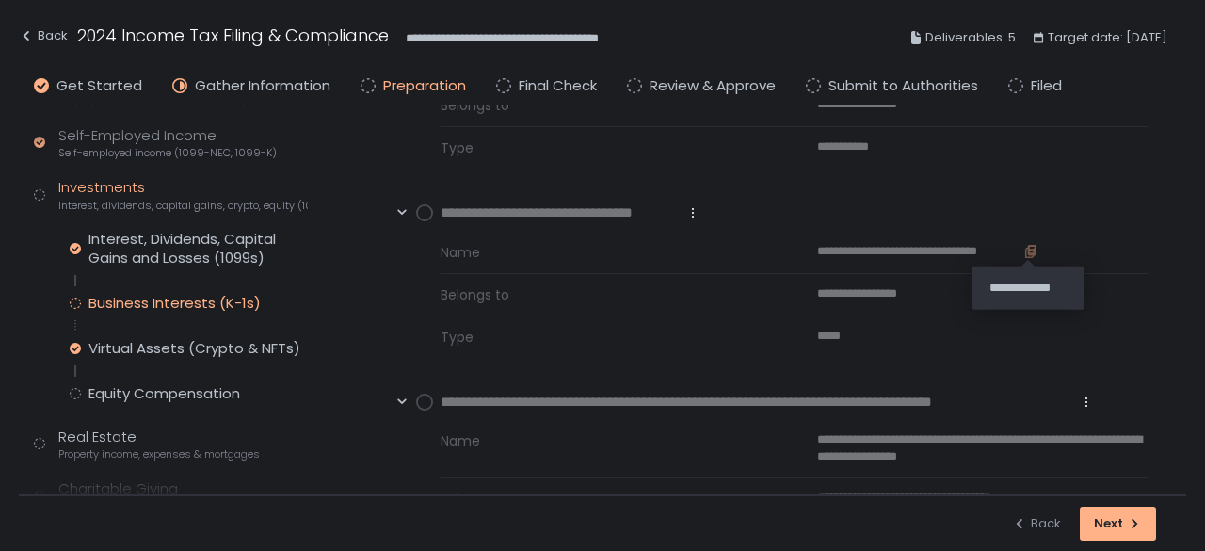
click at [1025, 250] on icon "button" at bounding box center [1029, 252] width 8 height 9
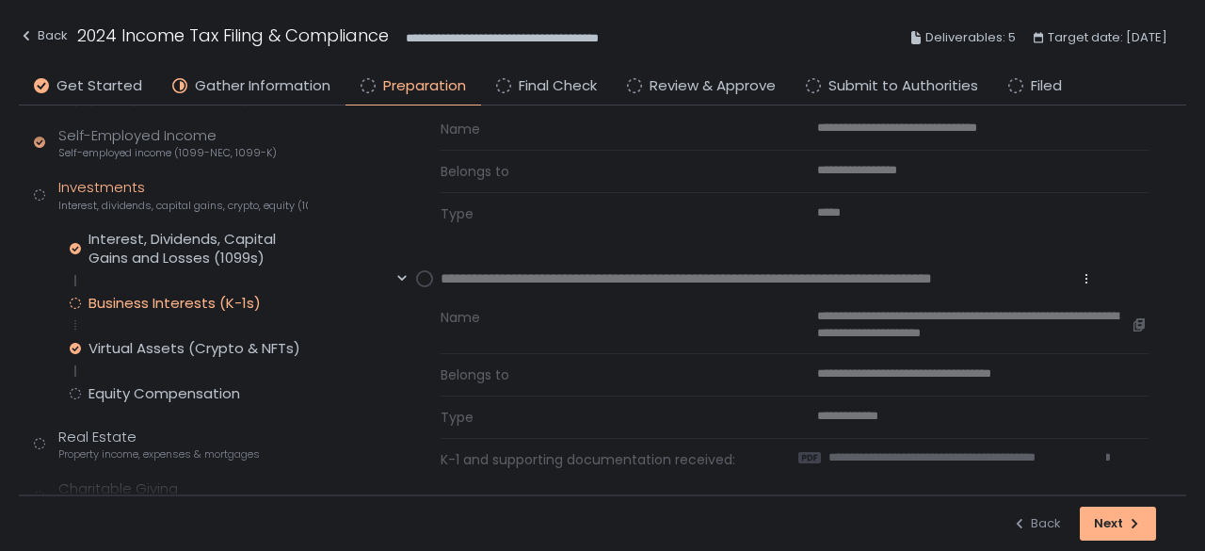
scroll to position [610, 0]
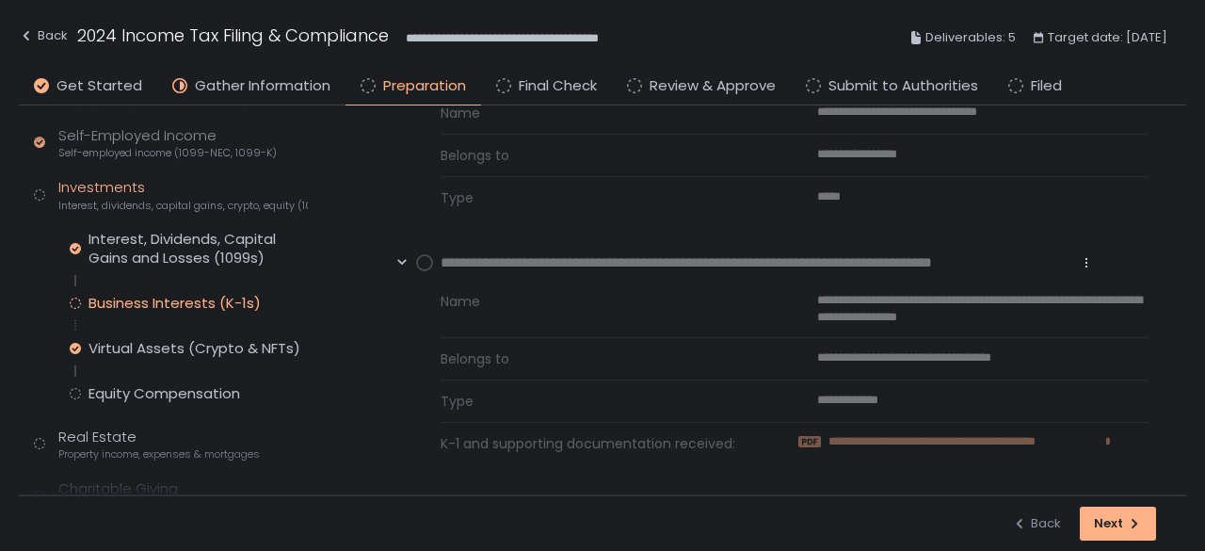
click at [900, 438] on span "**********" at bounding box center [968, 441] width 278 height 17
click at [430, 259] on circle at bounding box center [424, 262] width 15 height 15
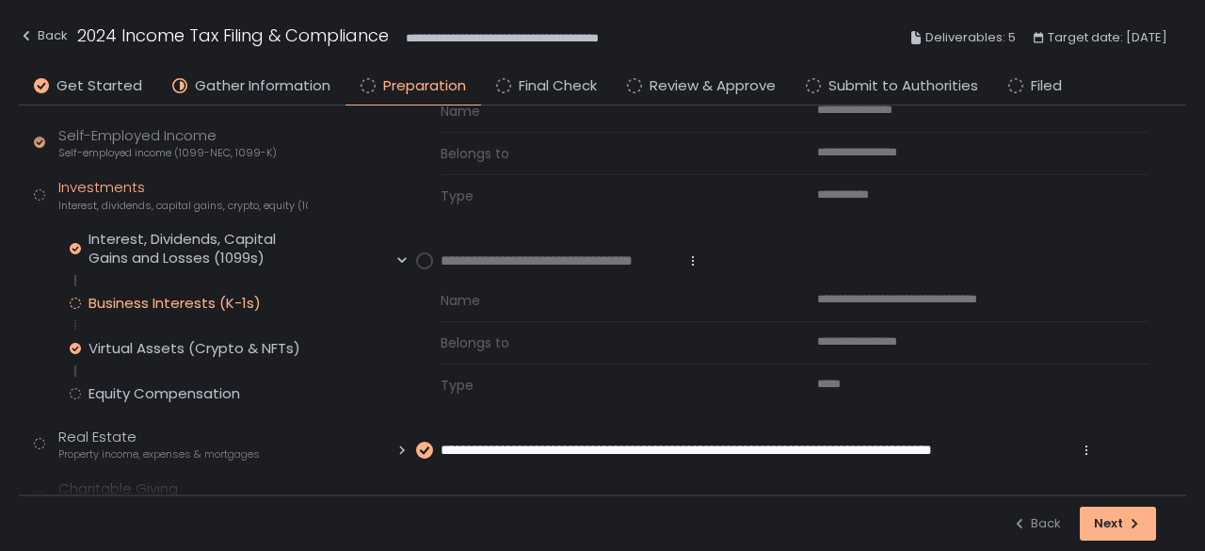
scroll to position [420, 0]
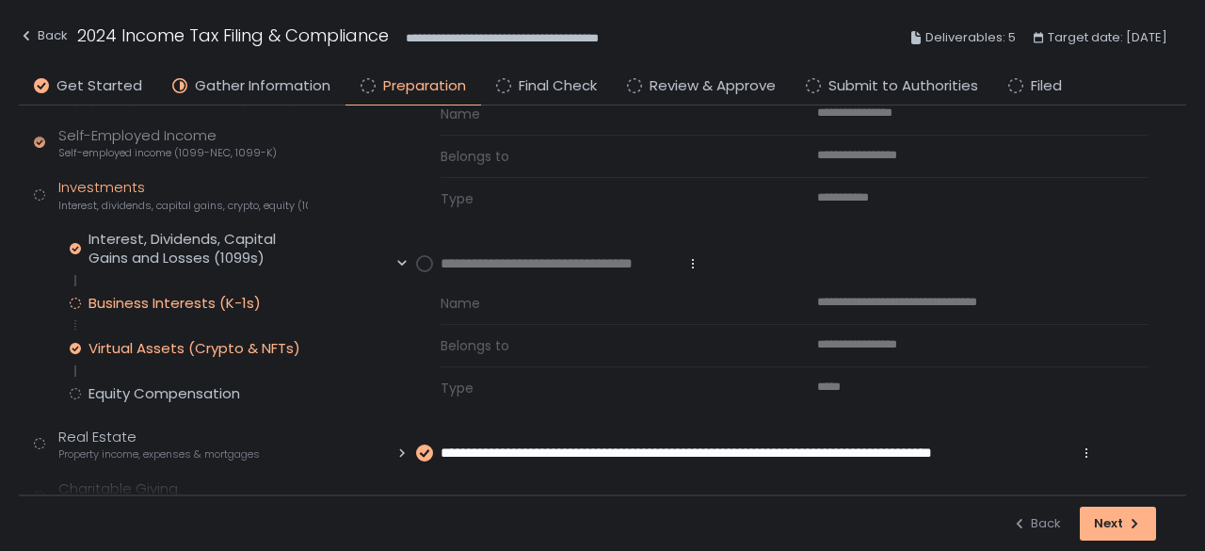
click at [244, 346] on div "Virtual Assets (Crypto & NFTs)" at bounding box center [195, 348] width 212 height 19
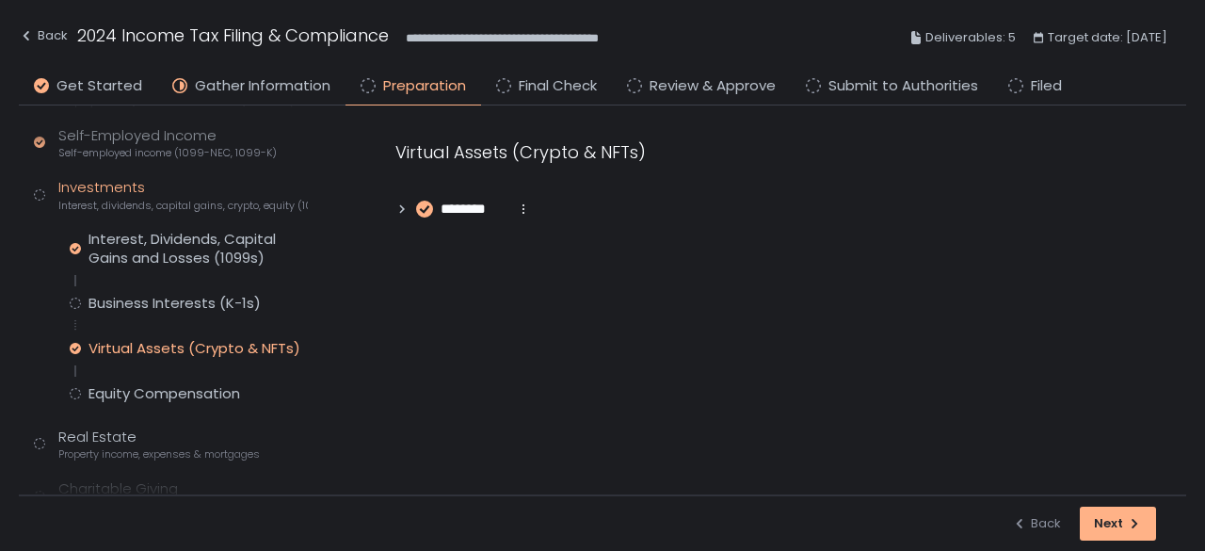
click at [404, 206] on icon at bounding box center [401, 208] width 13 height 13
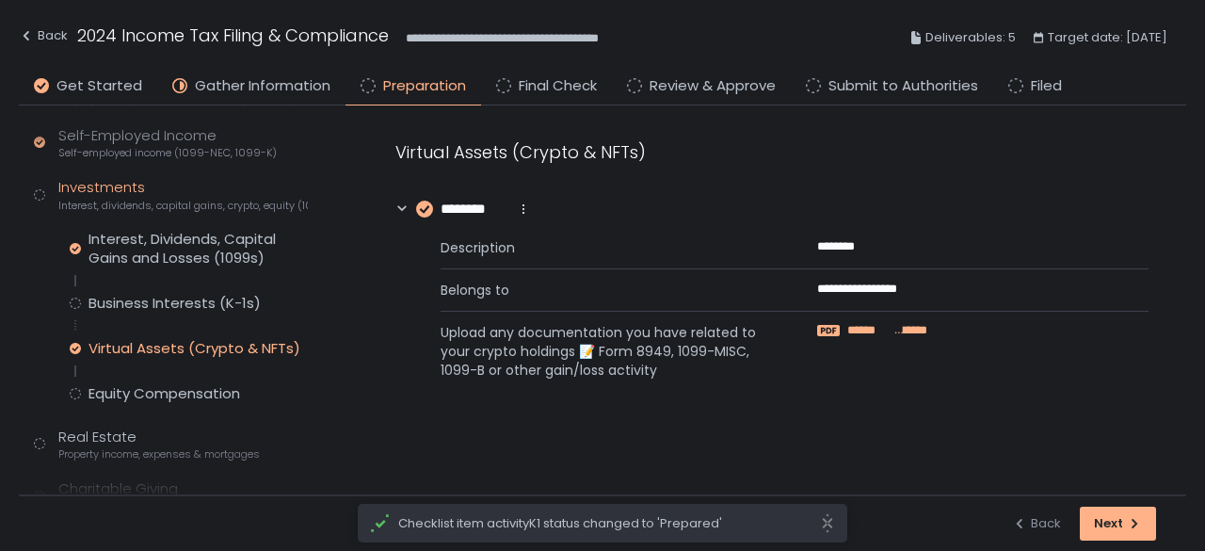
click at [891, 327] on span "********" at bounding box center [908, 330] width 37 height 17
click at [224, 392] on div "Equity Compensation" at bounding box center [165, 393] width 152 height 19
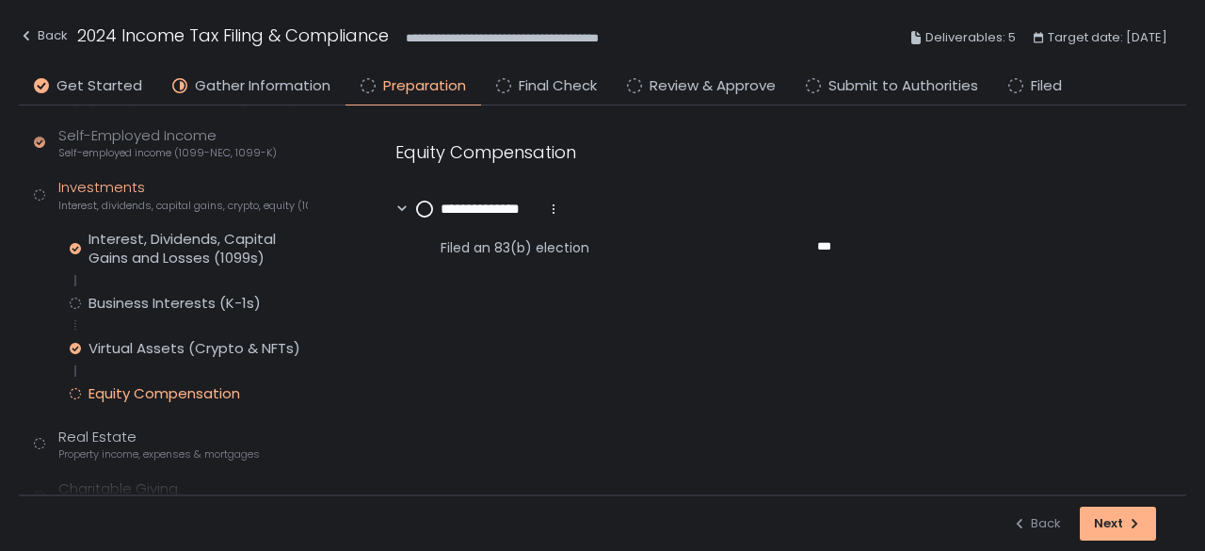
click at [422, 206] on circle at bounding box center [424, 208] width 15 height 15
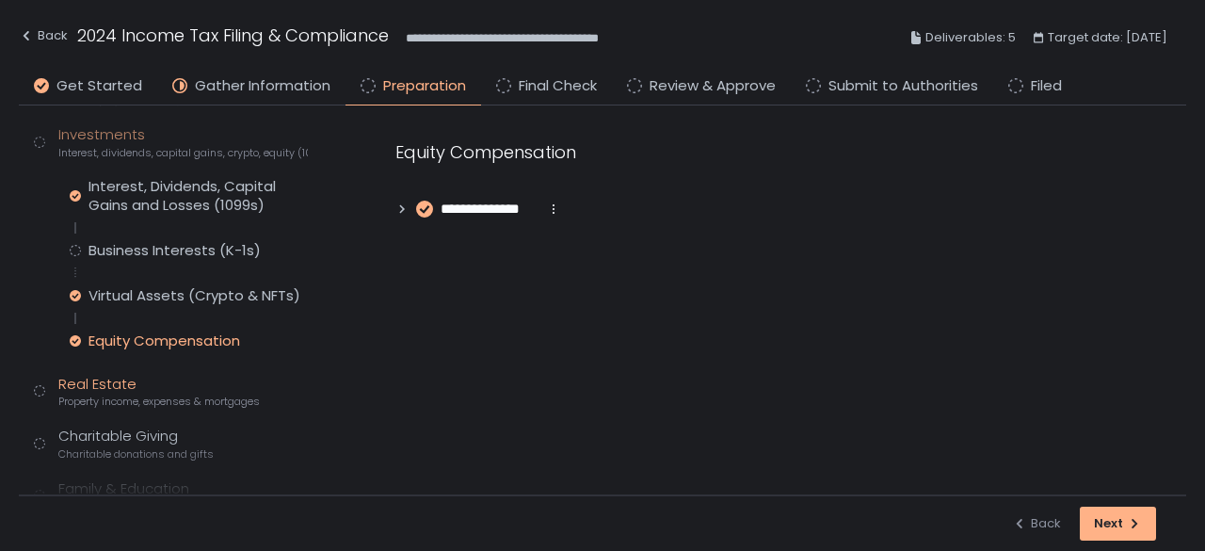
scroll to position [377, 0]
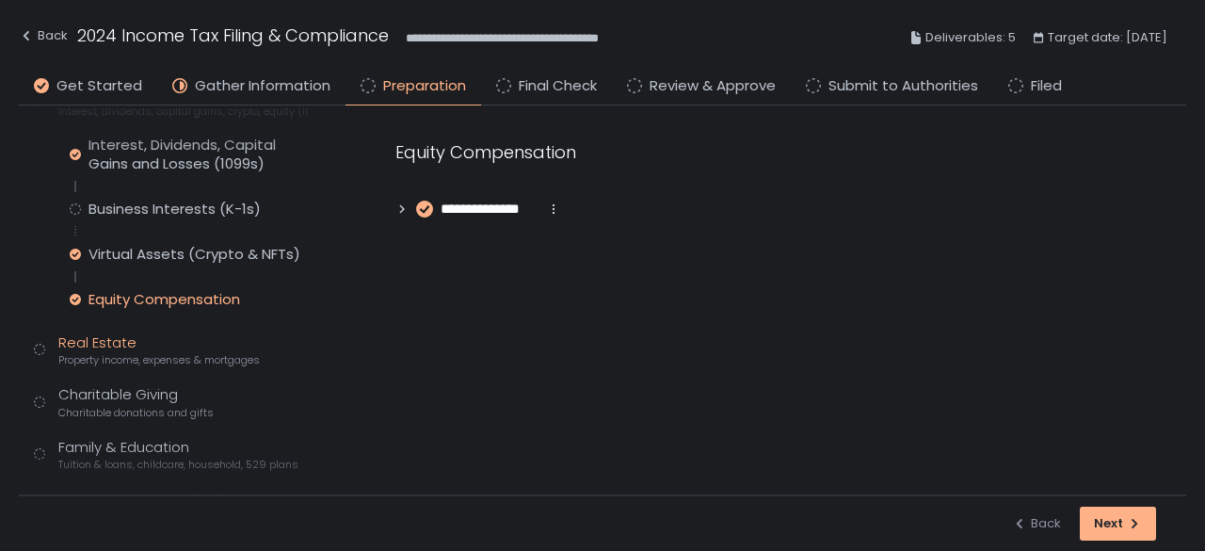
click at [97, 343] on div "Real Estate Property income, expenses & mortgages" at bounding box center [158, 350] width 201 height 36
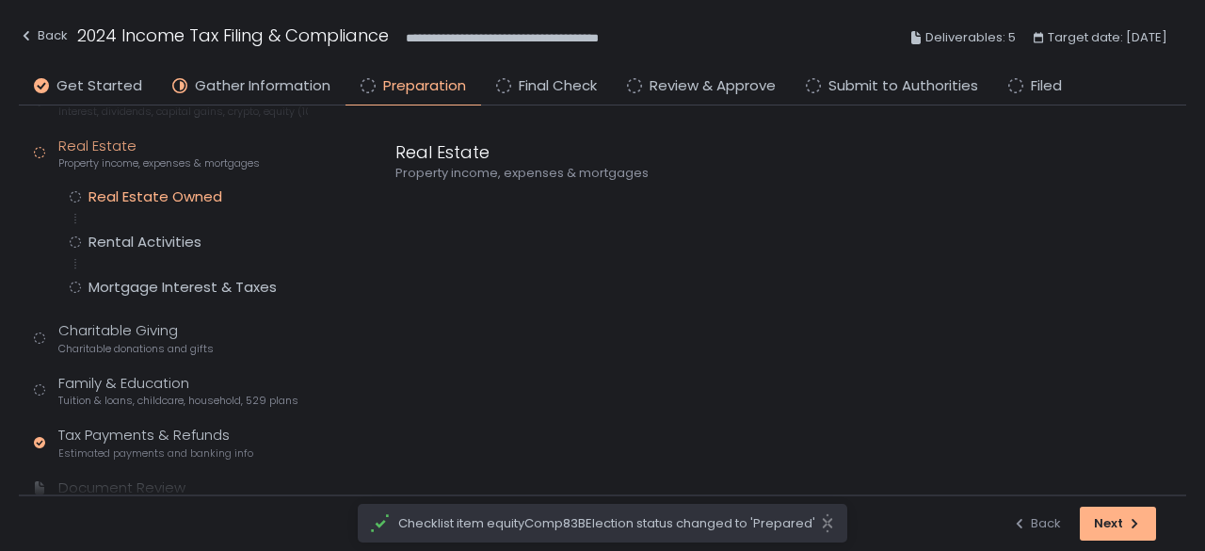
click at [148, 197] on div "Real Estate Owned" at bounding box center [156, 196] width 134 height 19
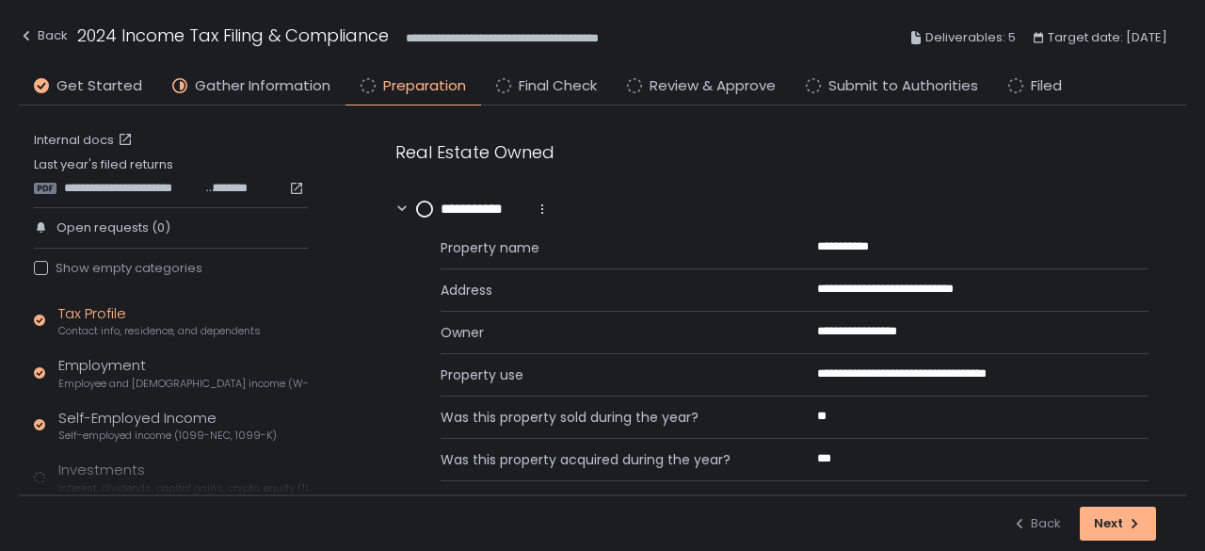
click at [122, 316] on div "Tax Profile Contact info, residence, and dependents" at bounding box center [159, 321] width 202 height 36
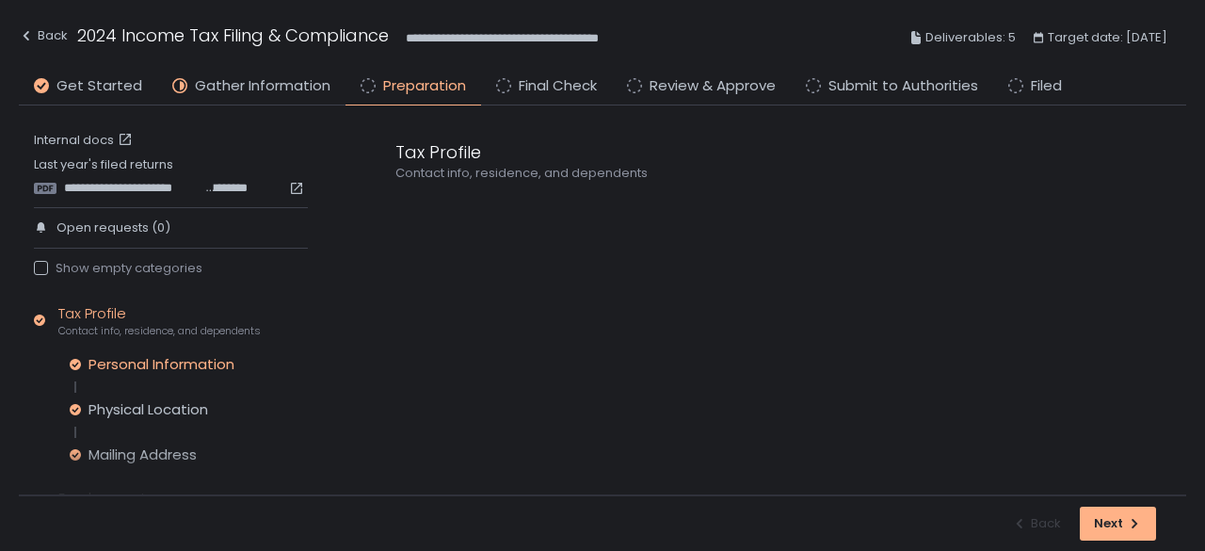
click at [153, 451] on div "Mailing Address" at bounding box center [143, 454] width 108 height 19
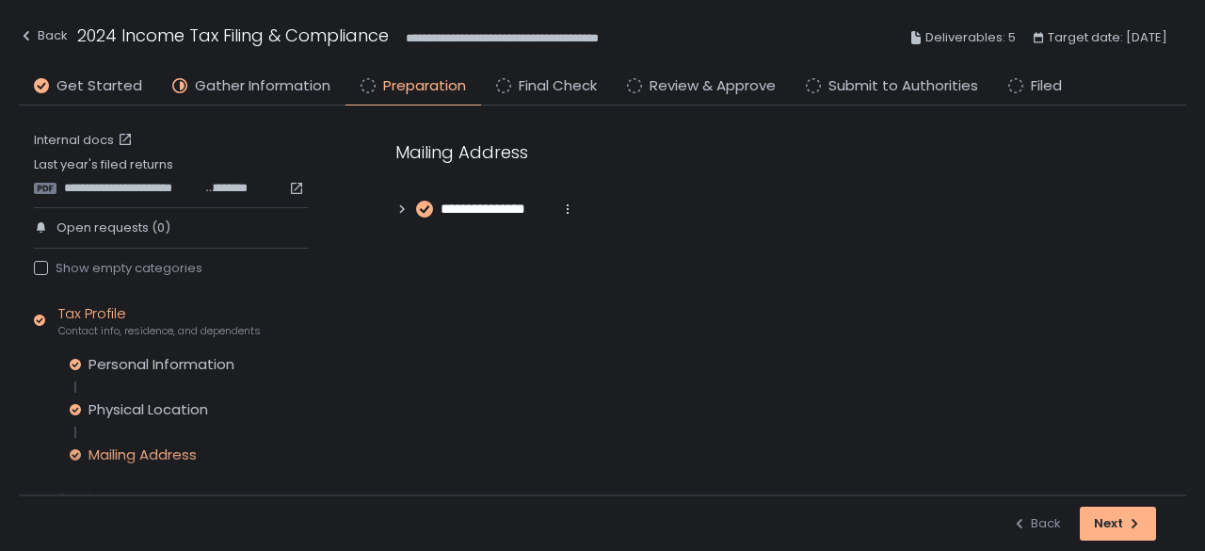
click at [403, 210] on icon at bounding box center [401, 208] width 13 height 13
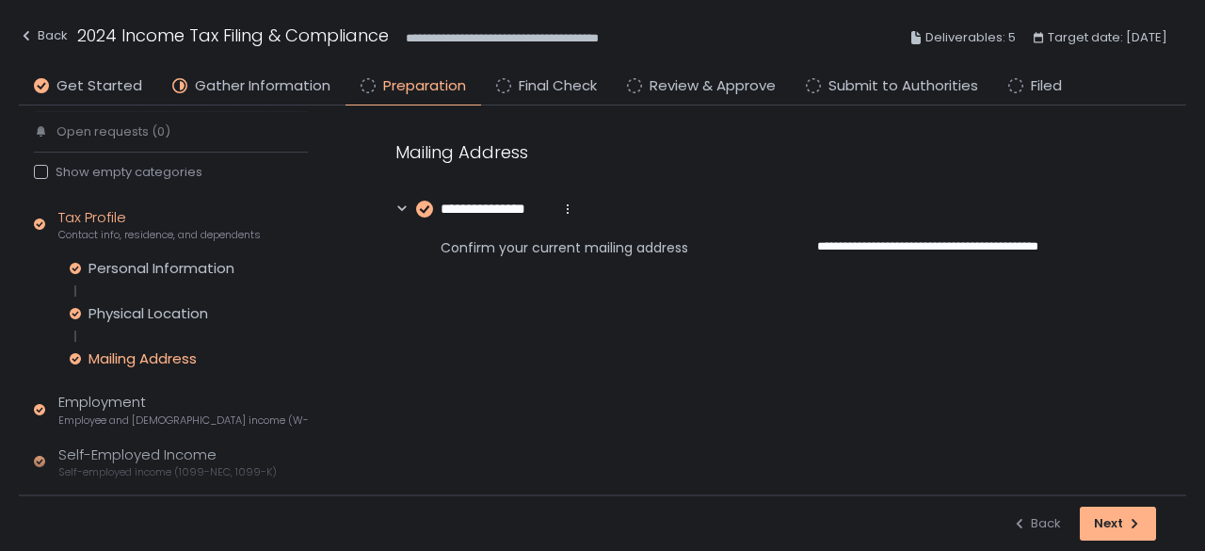
scroll to position [188, 0]
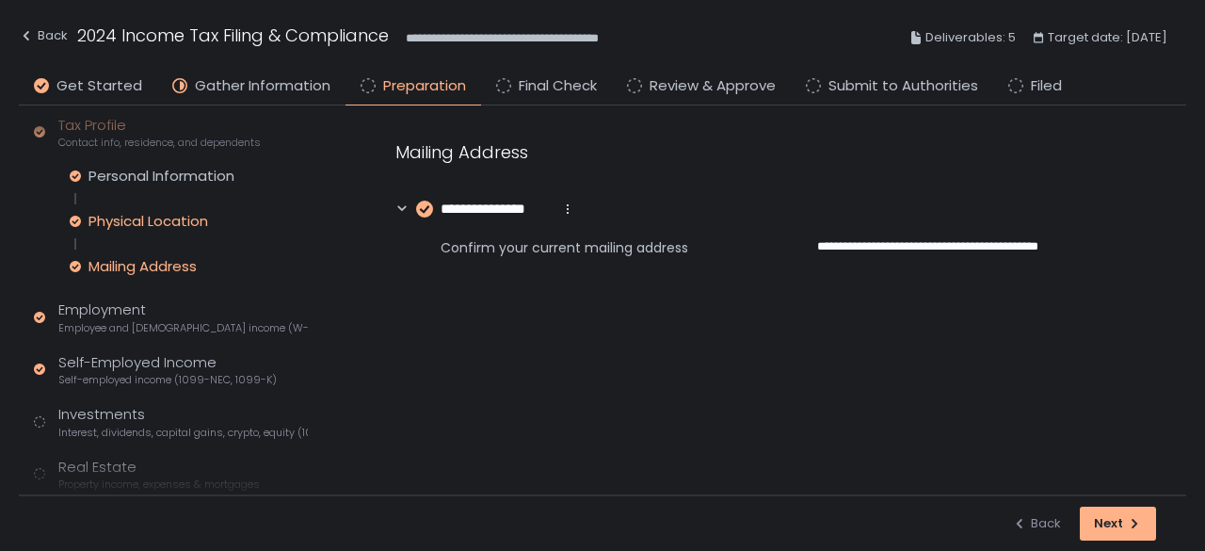
click at [126, 223] on div "Physical Location" at bounding box center [149, 221] width 120 height 19
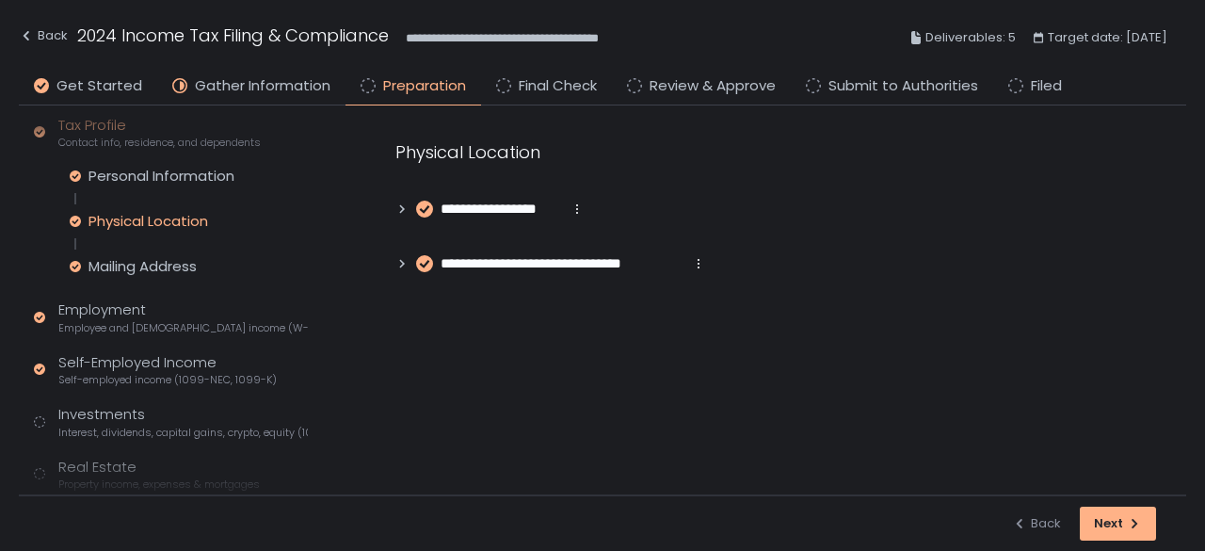
click at [402, 214] on icon at bounding box center [401, 208] width 13 height 13
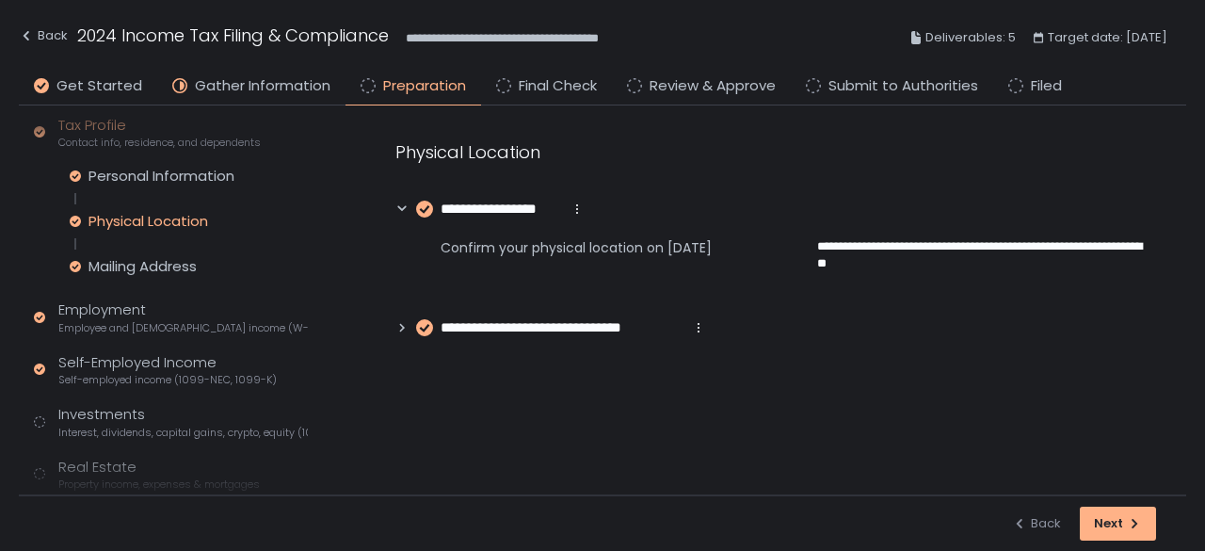
click at [402, 214] on icon at bounding box center [401, 208] width 13 height 13
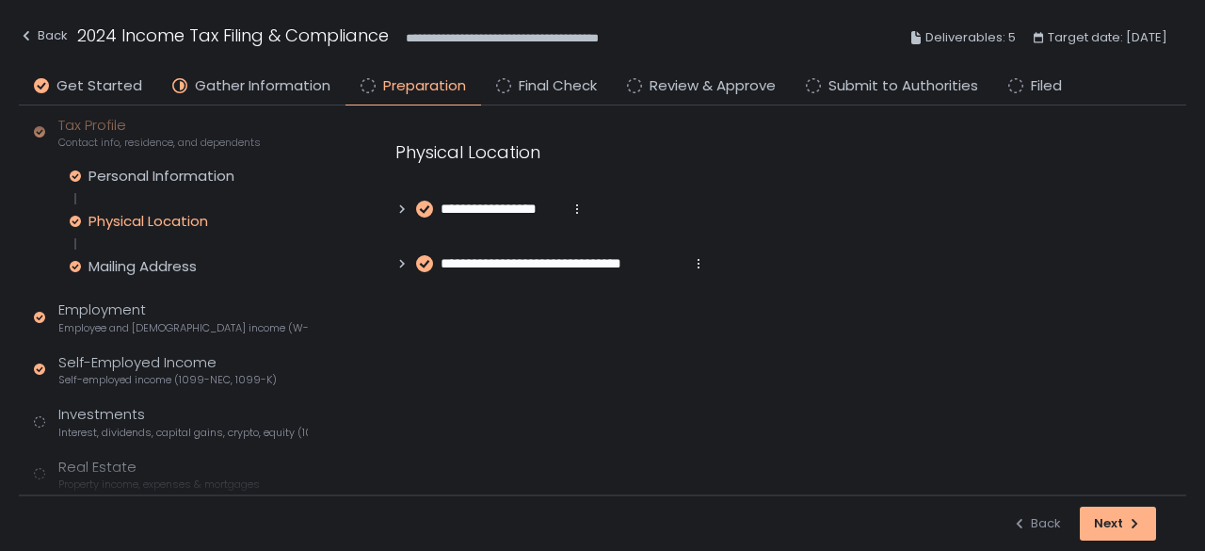
click at [403, 265] on icon at bounding box center [401, 263] width 13 height 13
click at [401, 266] on icon at bounding box center [401, 263] width 13 height 13
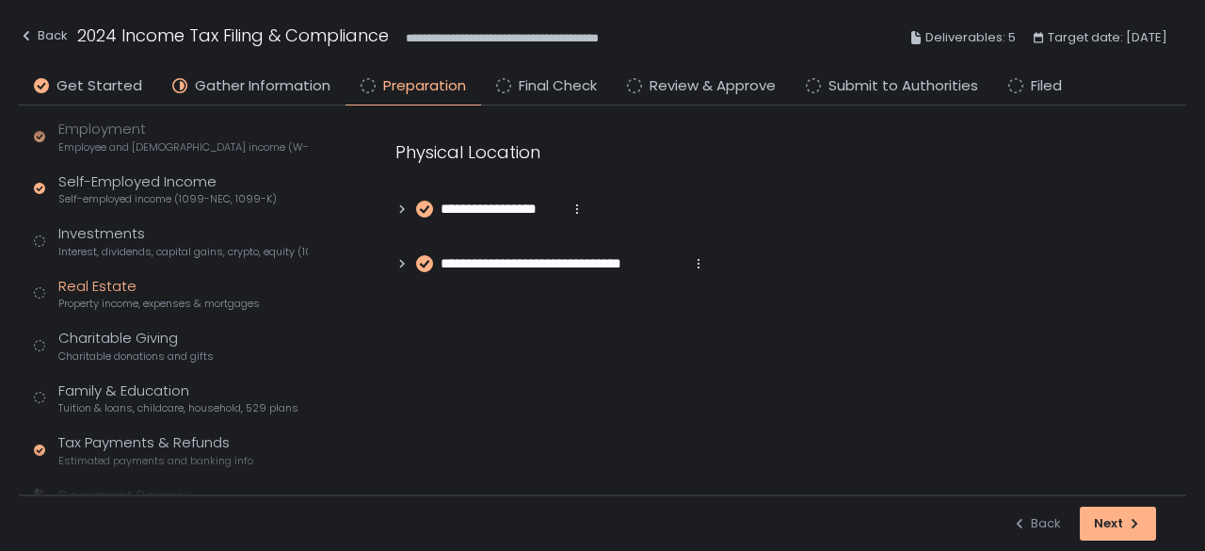
scroll to position [339, 0]
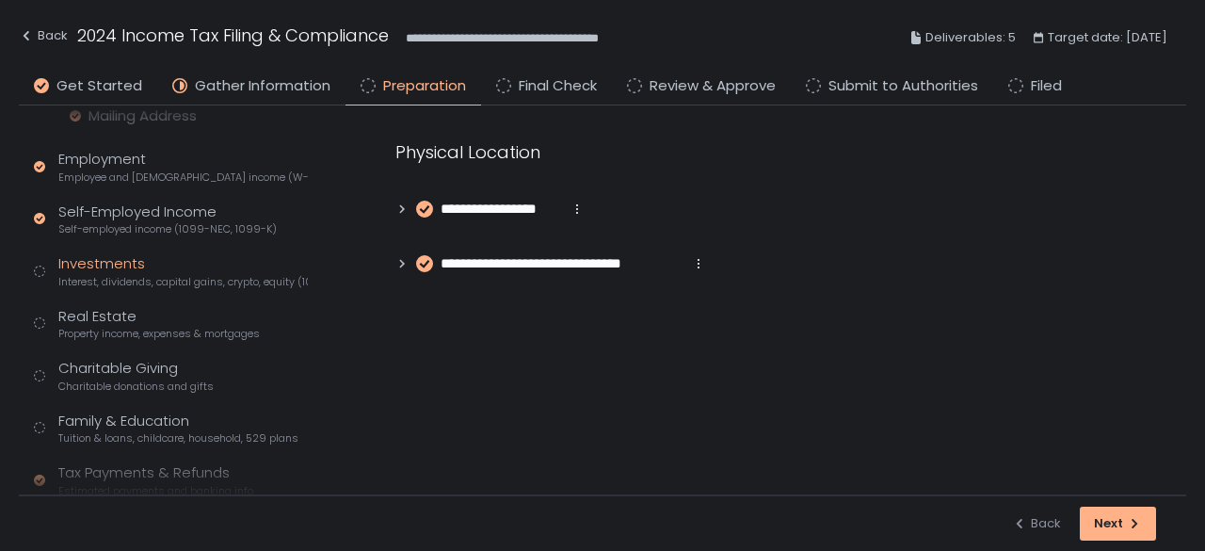
click at [113, 265] on div "Investments Interest, dividends, capital gains, crypto, equity (1099s, K-1s)" at bounding box center [182, 271] width 249 height 36
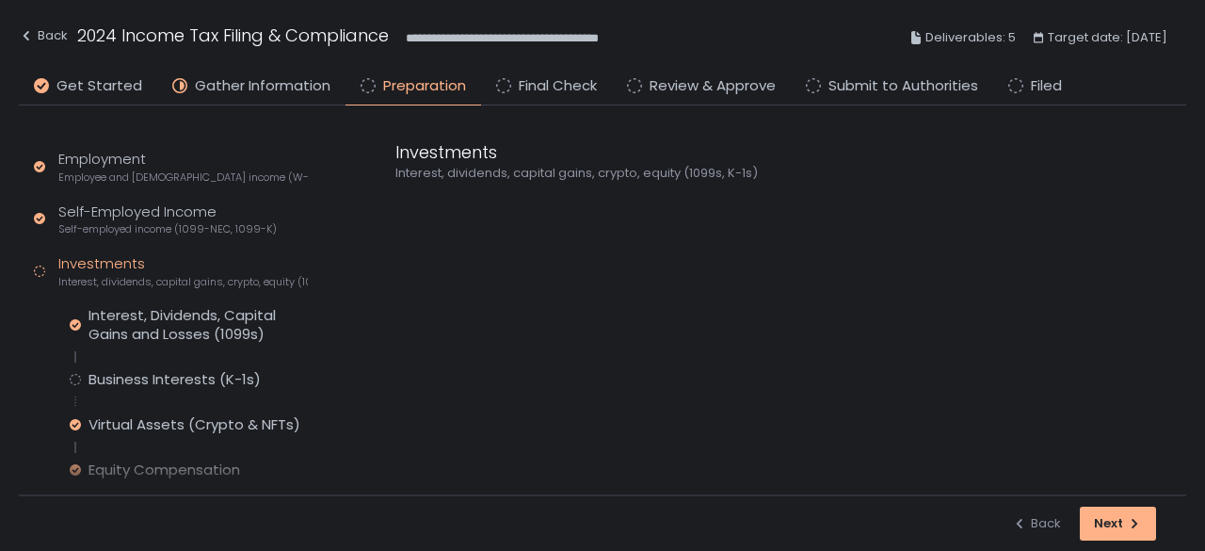
scroll to position [206, 0]
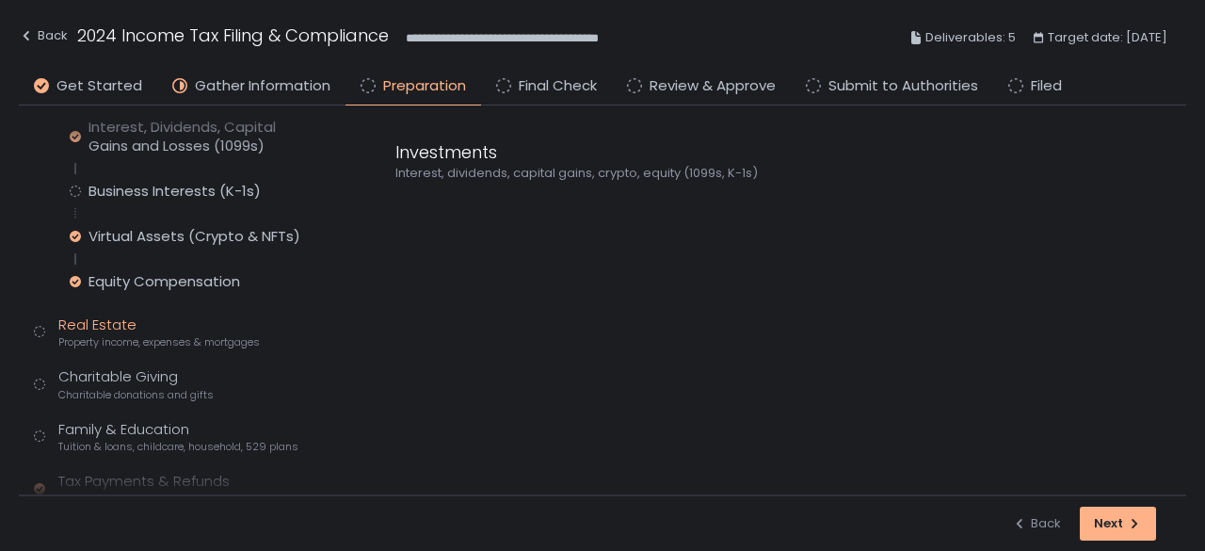
click at [132, 331] on div "Real Estate Property income, expenses & mortgages" at bounding box center [158, 332] width 201 height 36
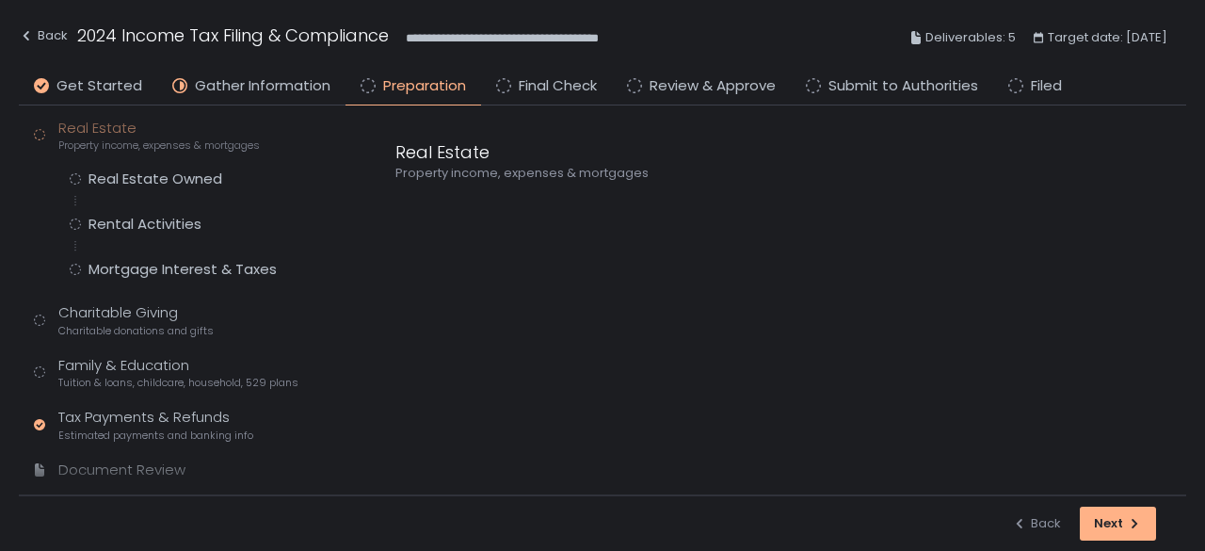
scroll to position [198, 0]
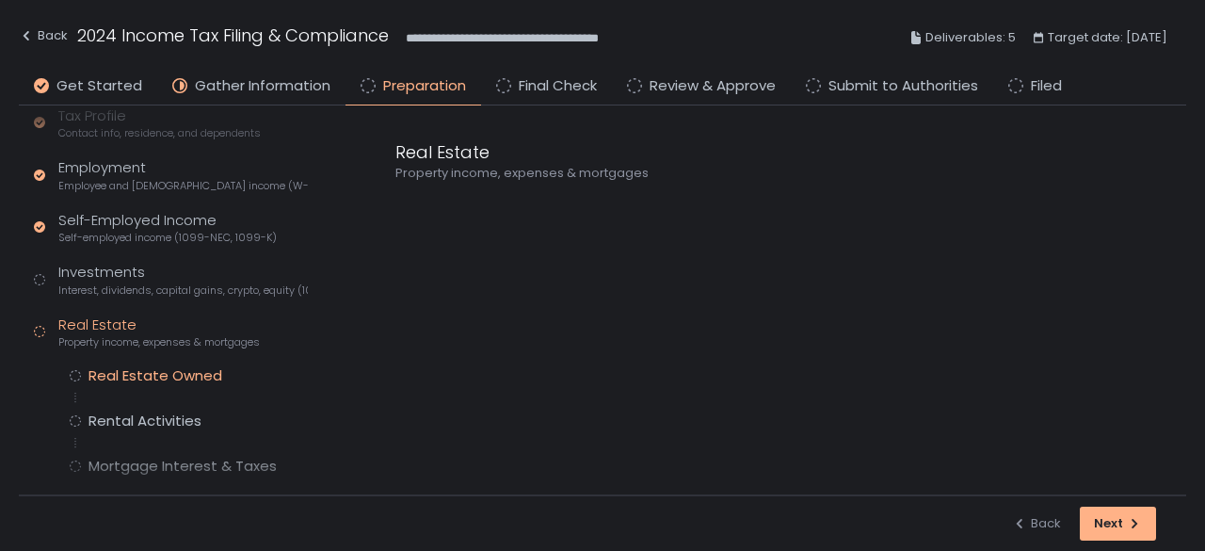
click at [139, 376] on div "Real Estate Owned" at bounding box center [156, 375] width 134 height 19
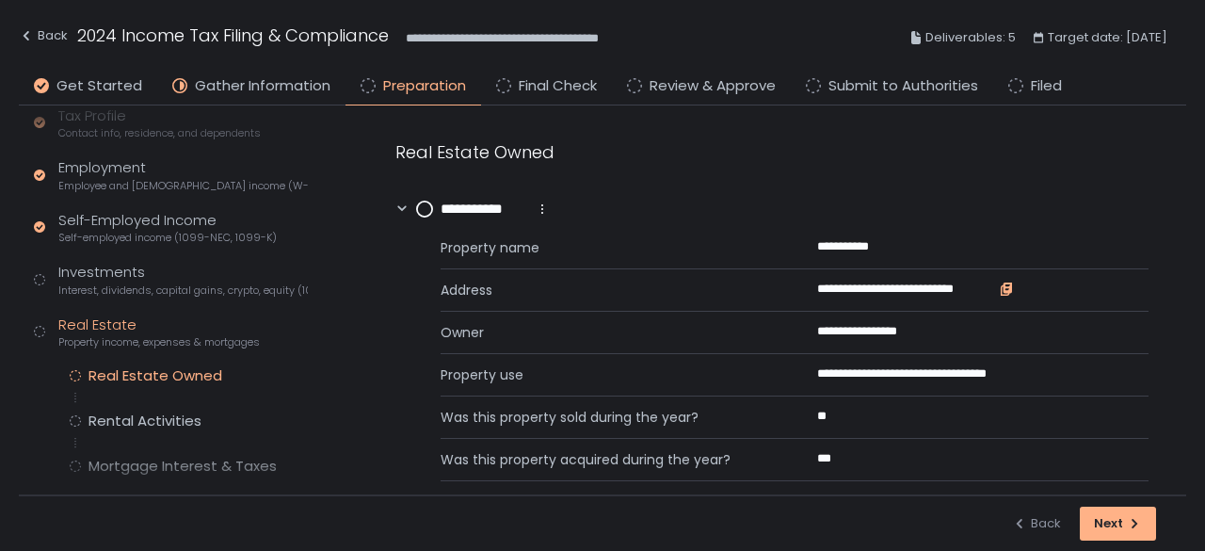
click at [1007, 290] on icon "button" at bounding box center [1008, 287] width 8 height 10
click at [898, 245] on icon "button" at bounding box center [900, 245] width 8 height 10
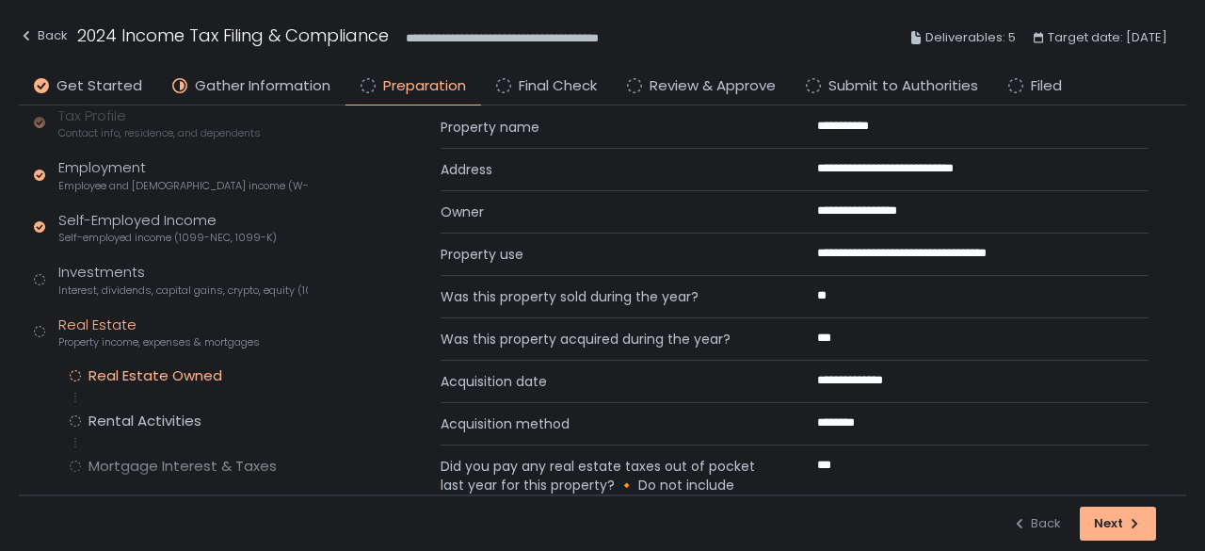
scroll to position [223, 0]
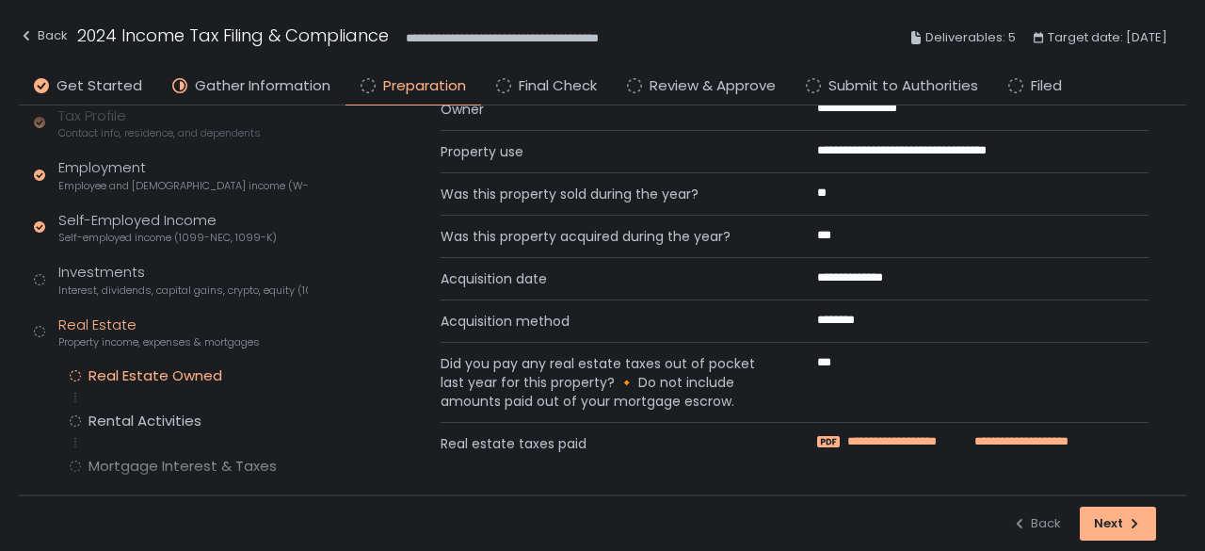
click at [916, 437] on span "**********" at bounding box center [903, 441] width 113 height 17
click at [138, 421] on div "Rental Activities" at bounding box center [145, 420] width 113 height 19
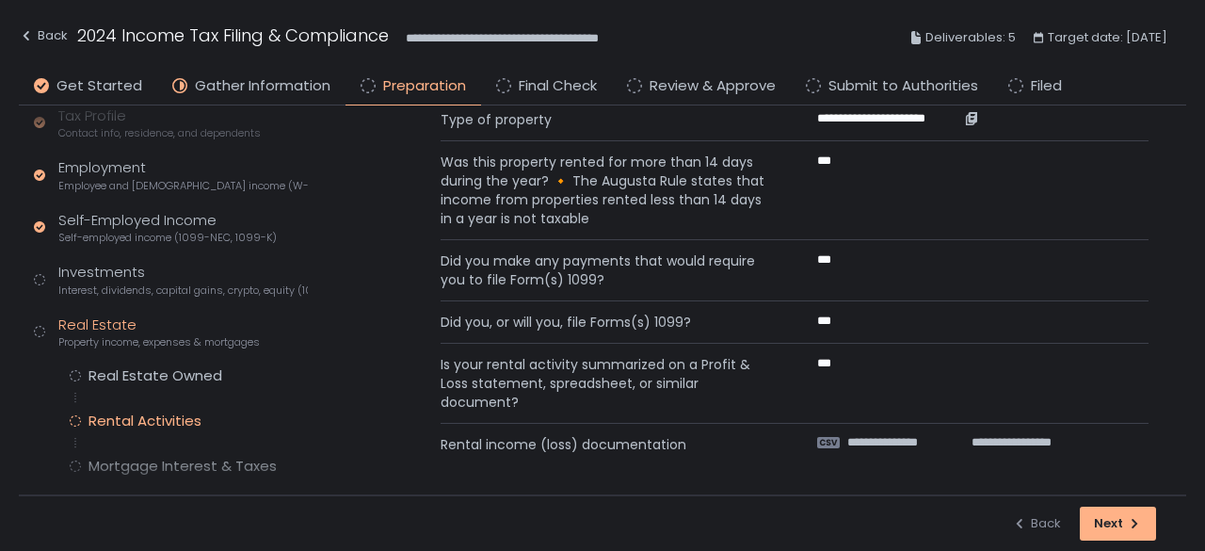
scroll to position [215, 0]
click at [887, 433] on span "**********" at bounding box center [897, 440] width 100 height 17
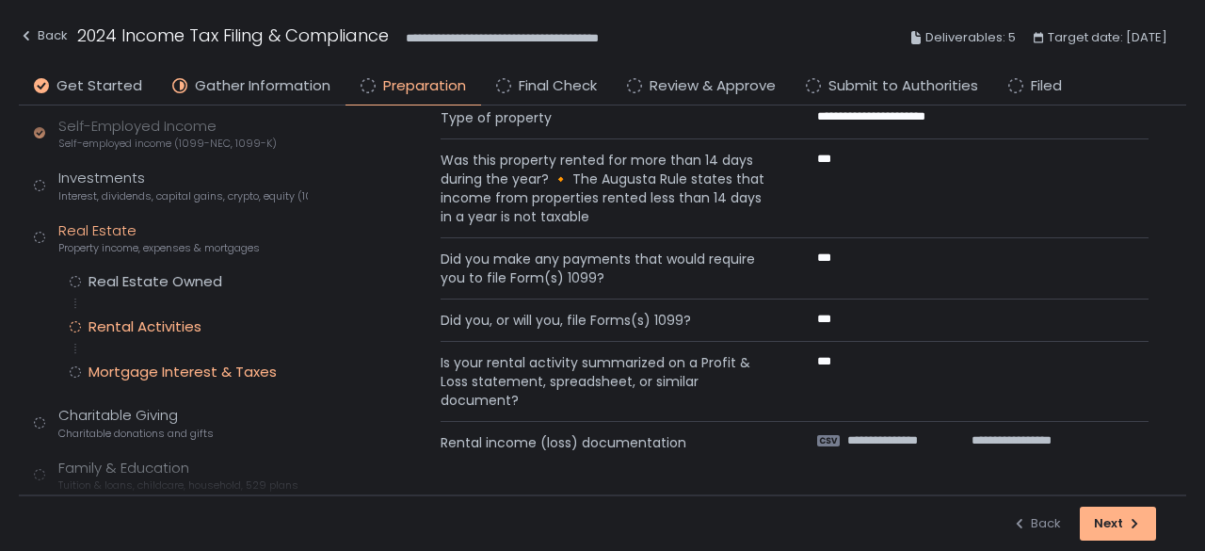
click at [161, 369] on div "Mortgage Interest & Taxes" at bounding box center [183, 371] width 188 height 19
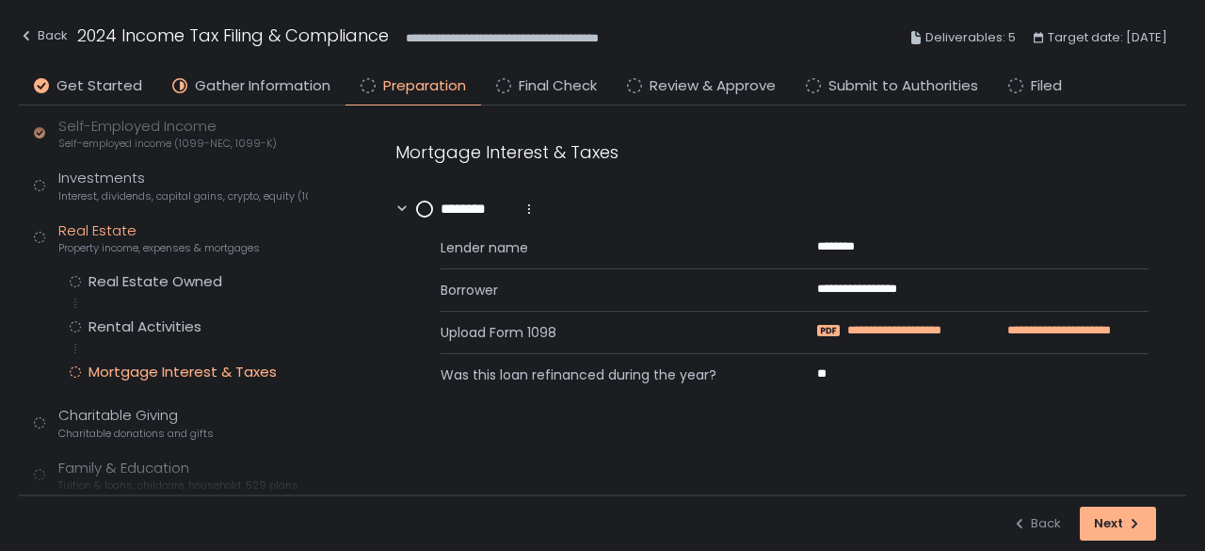
click at [995, 330] on span "**********" at bounding box center [1051, 330] width 119 height 17
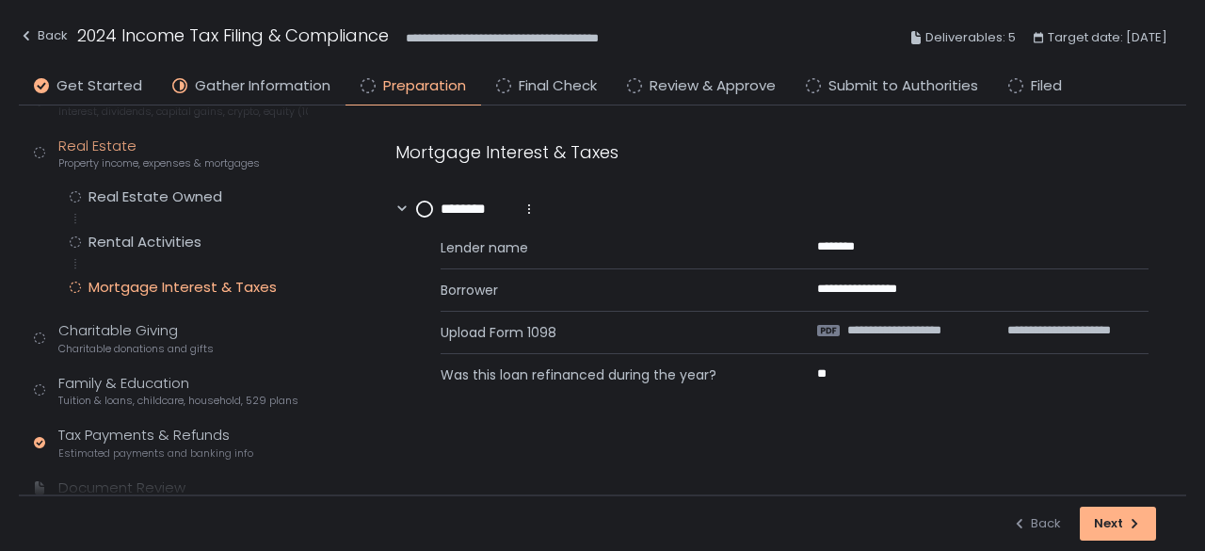
scroll to position [339, 0]
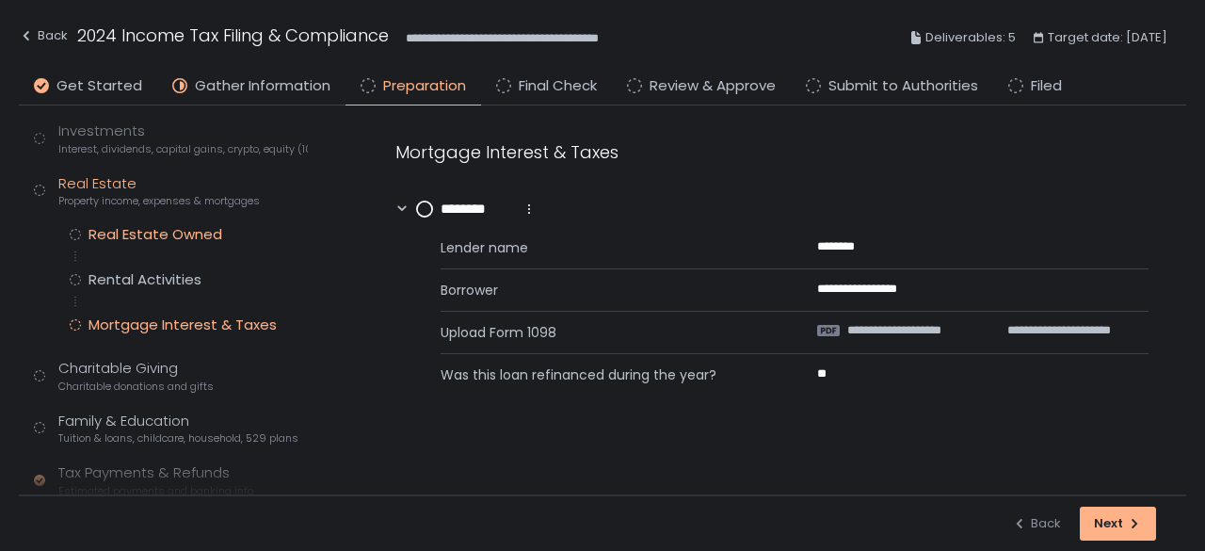
drag, startPoint x: 154, startPoint y: 235, endPoint x: 165, endPoint y: 235, distance: 10.4
click at [155, 235] on div "Real Estate Owned" at bounding box center [156, 234] width 134 height 19
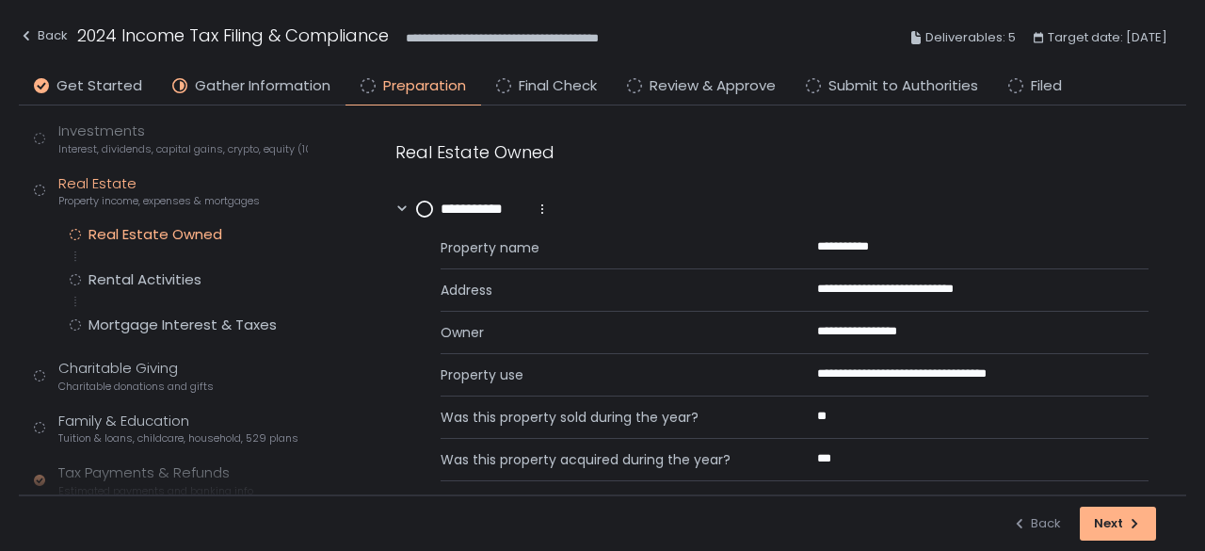
click at [151, 289] on div "Real Estate Owned Rental Activities Mortgage Interest & Taxes" at bounding box center [189, 279] width 238 height 109
click at [158, 274] on div "Rental Activities" at bounding box center [145, 279] width 113 height 19
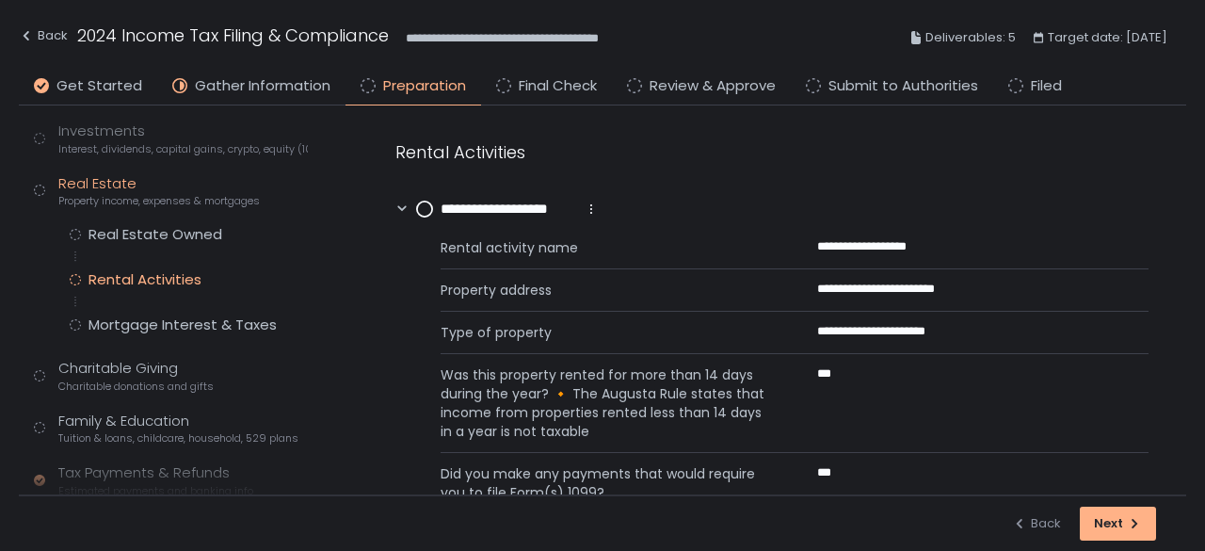
click at [427, 209] on circle at bounding box center [424, 208] width 15 height 15
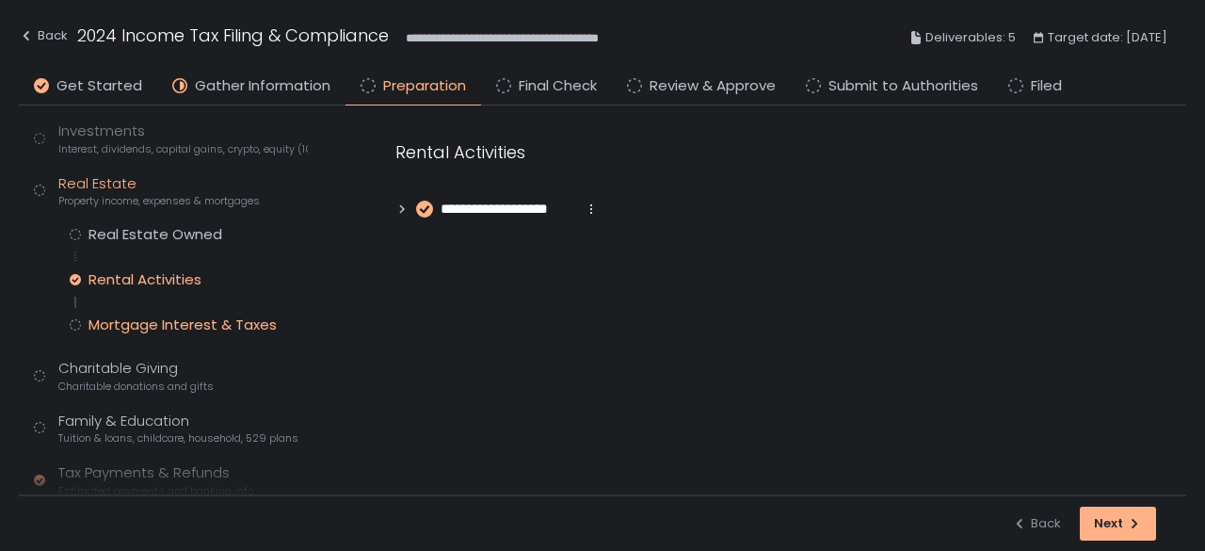
click at [153, 316] on div "Mortgage Interest & Taxes" at bounding box center [183, 324] width 188 height 19
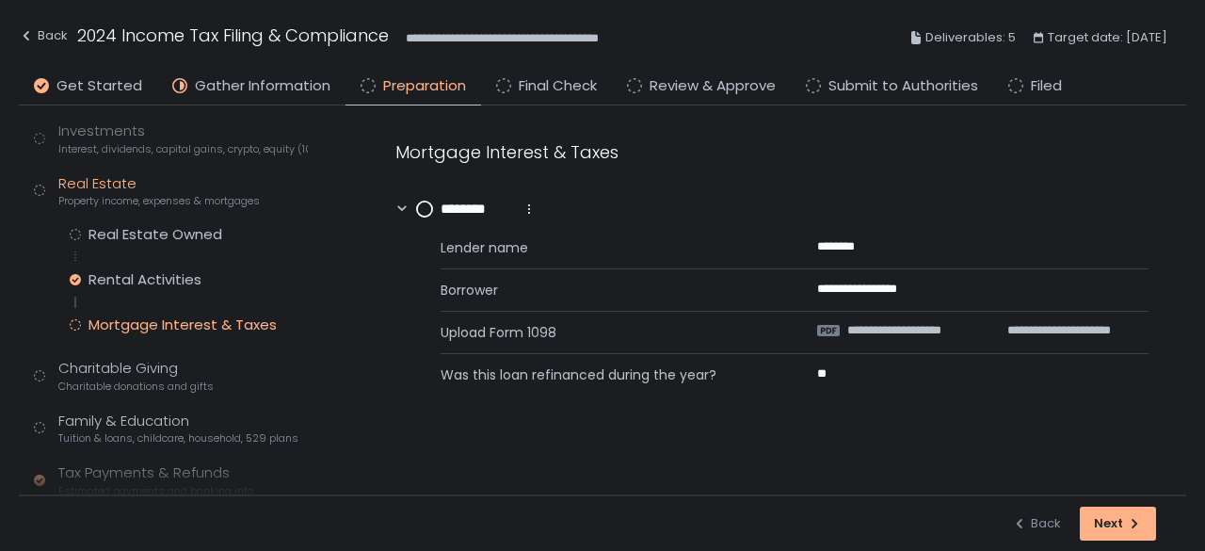
click at [429, 202] on circle at bounding box center [424, 208] width 15 height 15
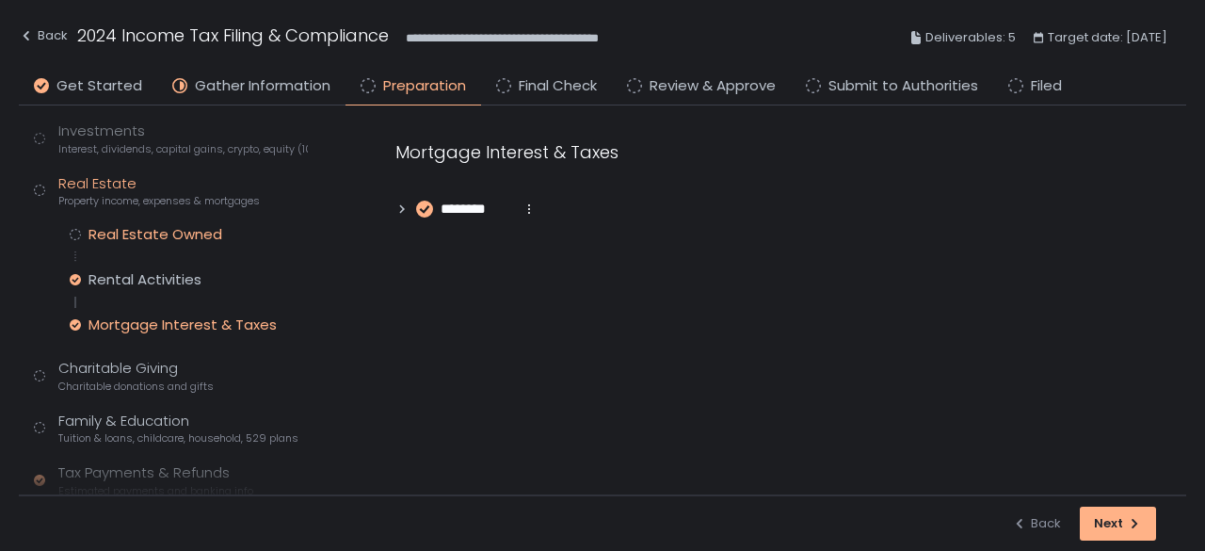
click at [181, 234] on div "Real Estate Owned" at bounding box center [156, 234] width 134 height 19
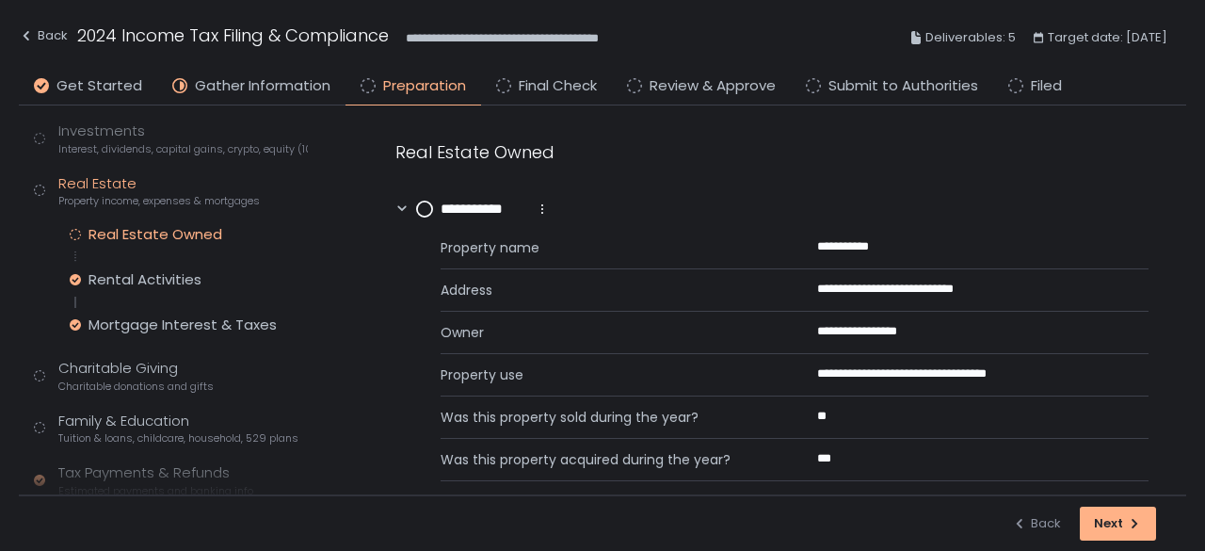
click at [424, 203] on circle at bounding box center [424, 208] width 15 height 15
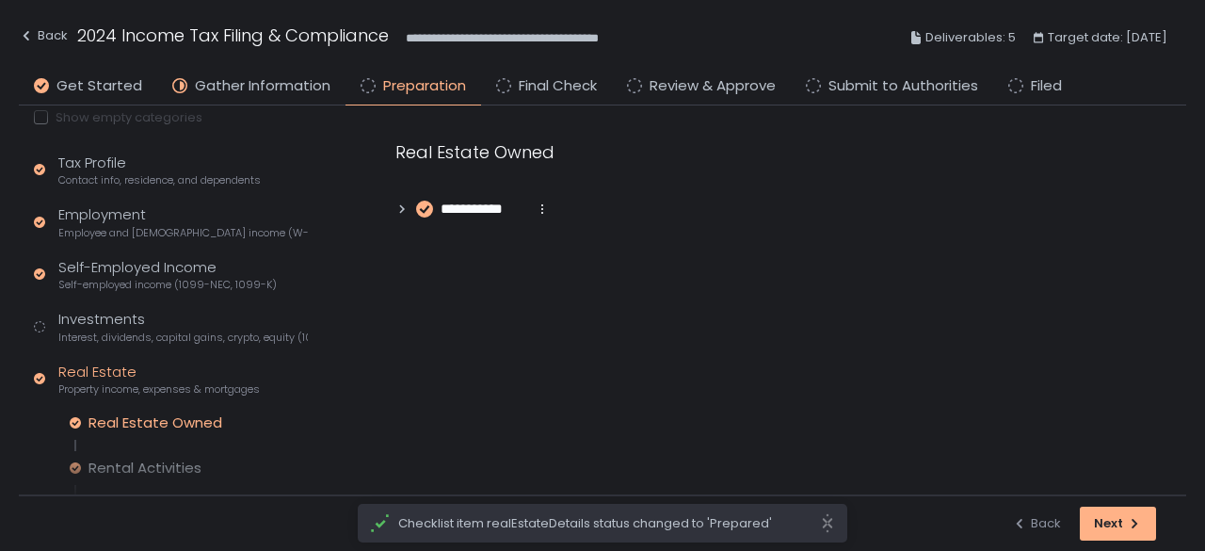
scroll to position [433, 0]
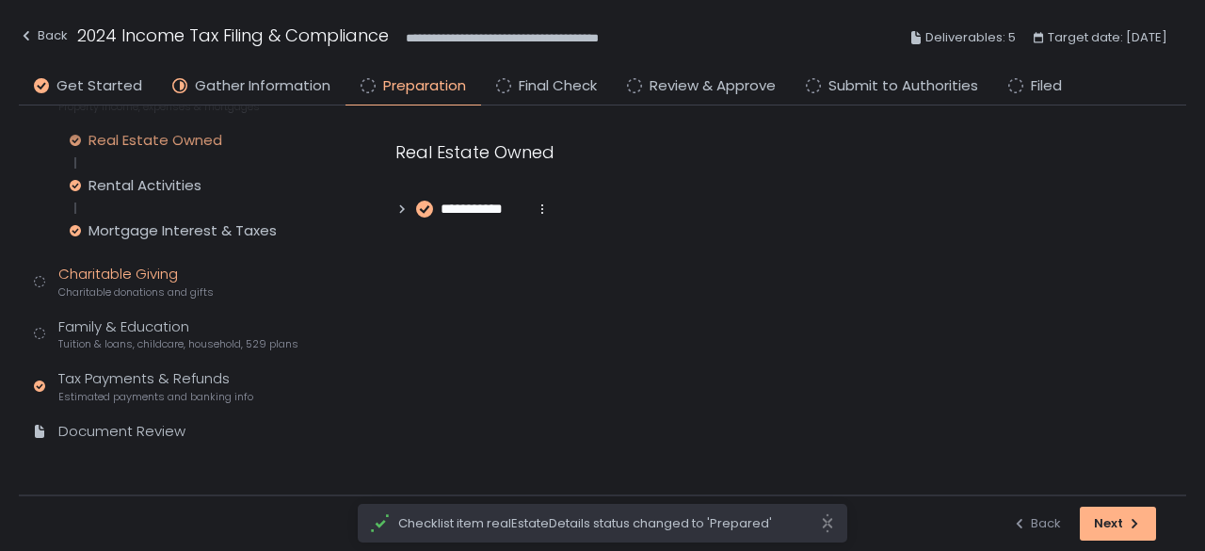
click at [150, 296] on span "Charitable donations and gifts" at bounding box center [135, 292] width 155 height 14
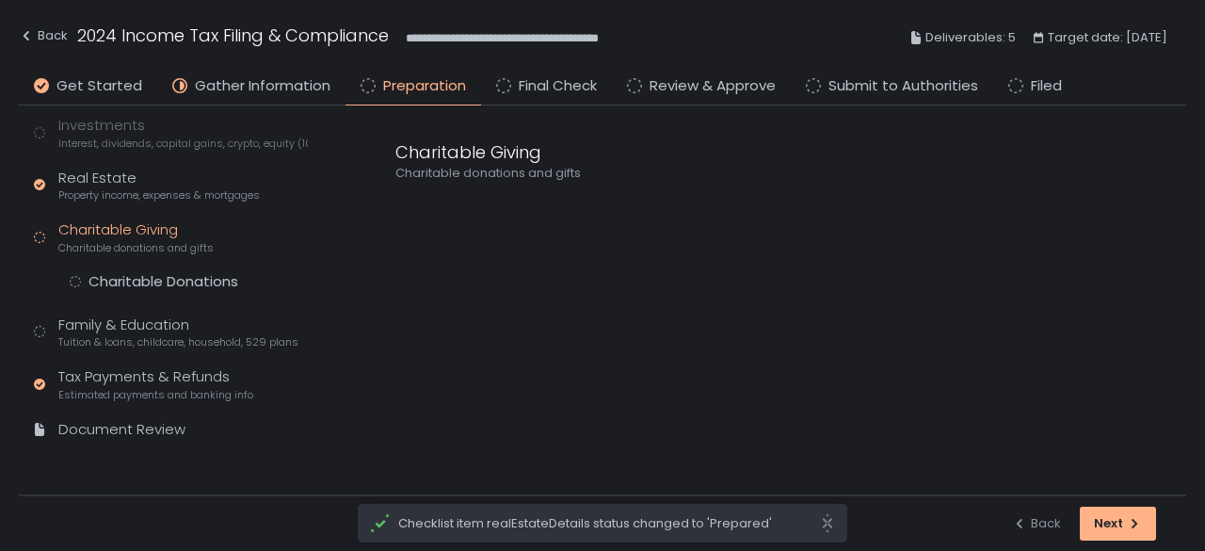
scroll to position [343, 0]
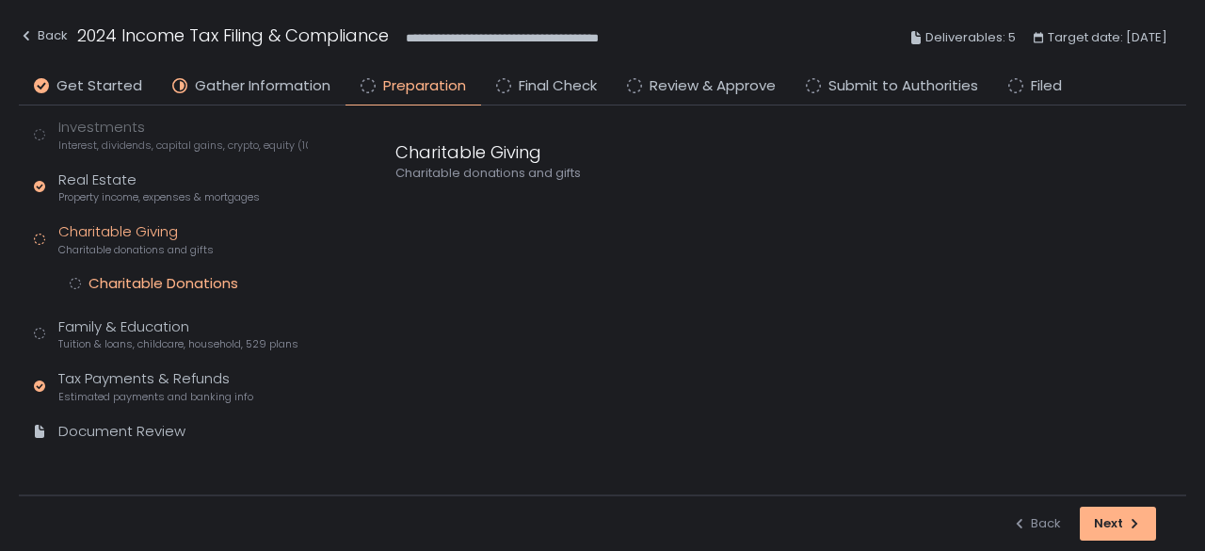
click at [160, 282] on div "Charitable Donations" at bounding box center [164, 283] width 150 height 19
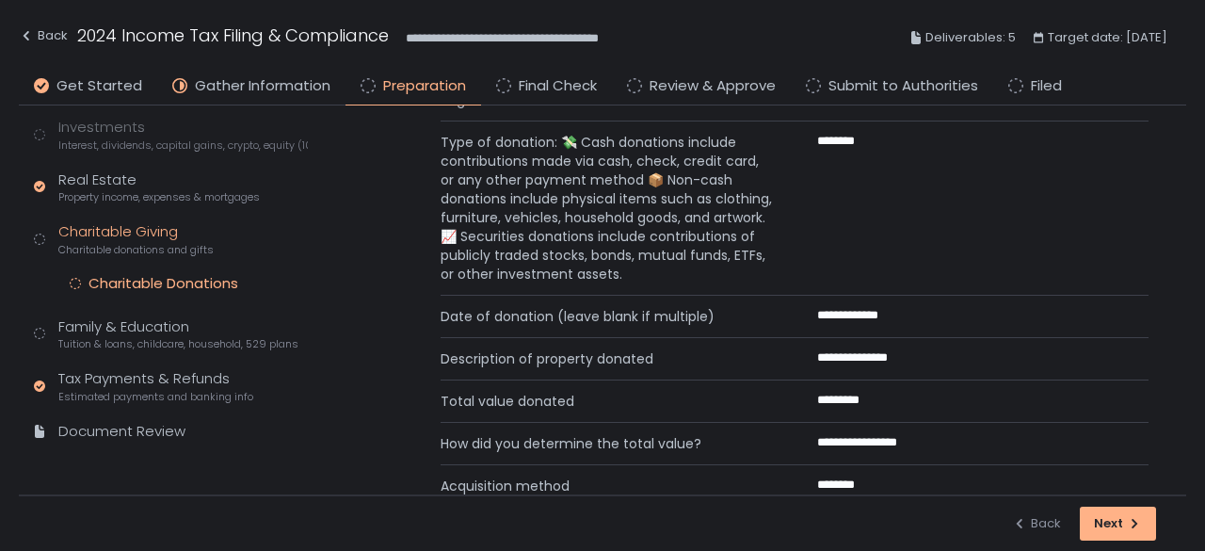
scroll to position [54, 0]
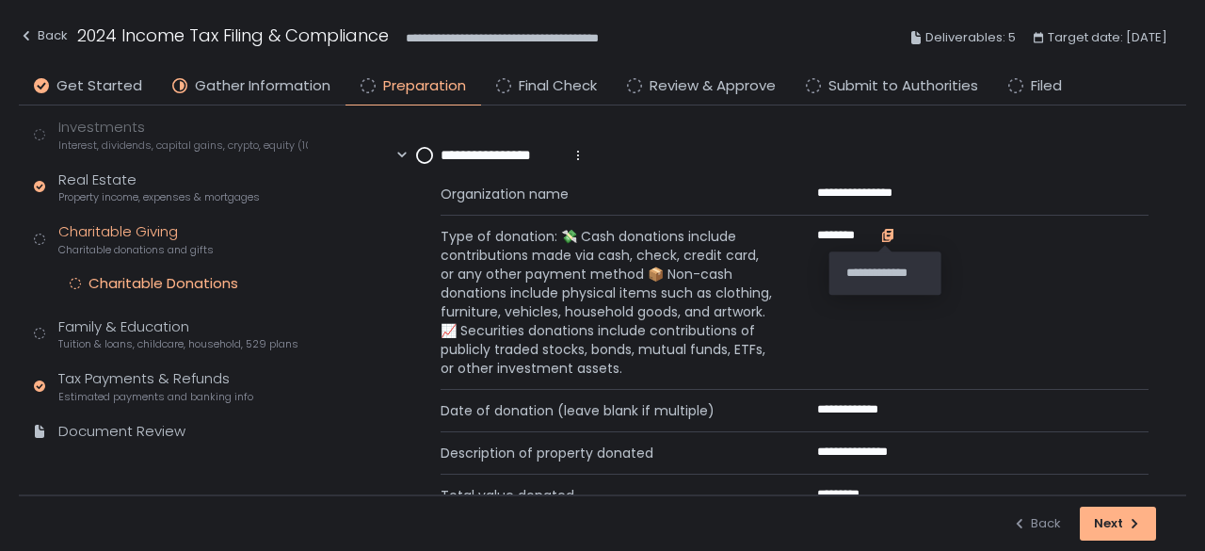
click at [880, 238] on icon "button" at bounding box center [887, 235] width 15 height 15
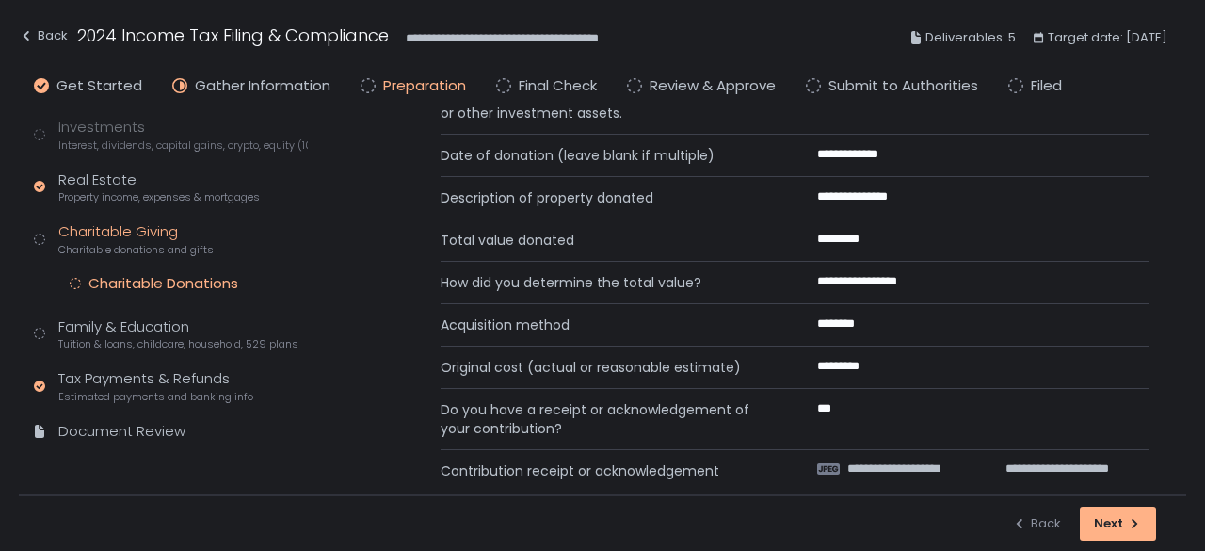
scroll to position [336, 0]
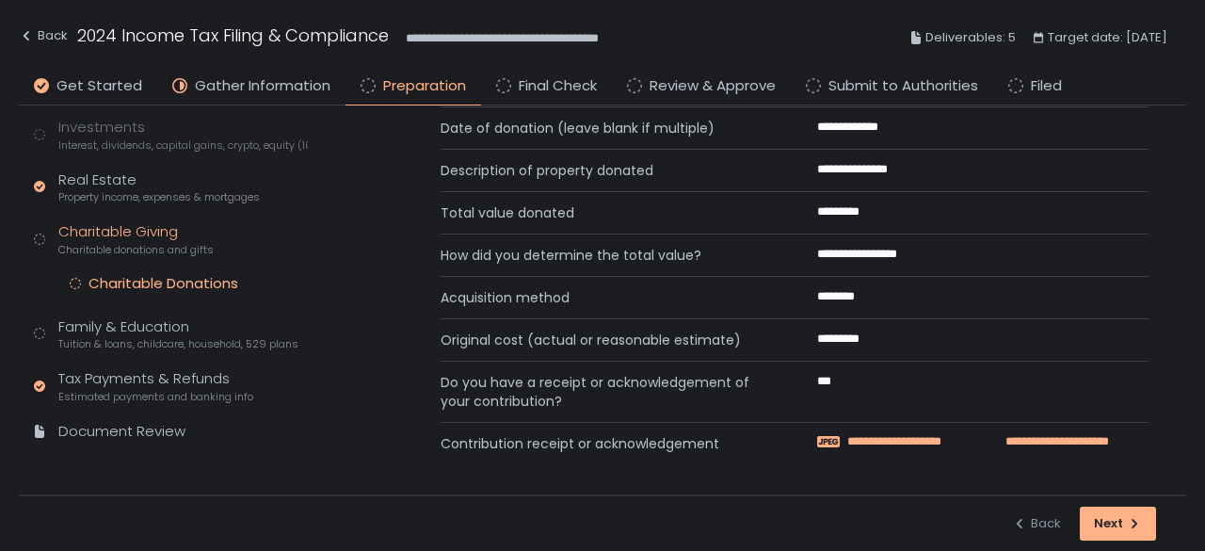
click at [929, 433] on span "**********" at bounding box center [919, 441] width 145 height 17
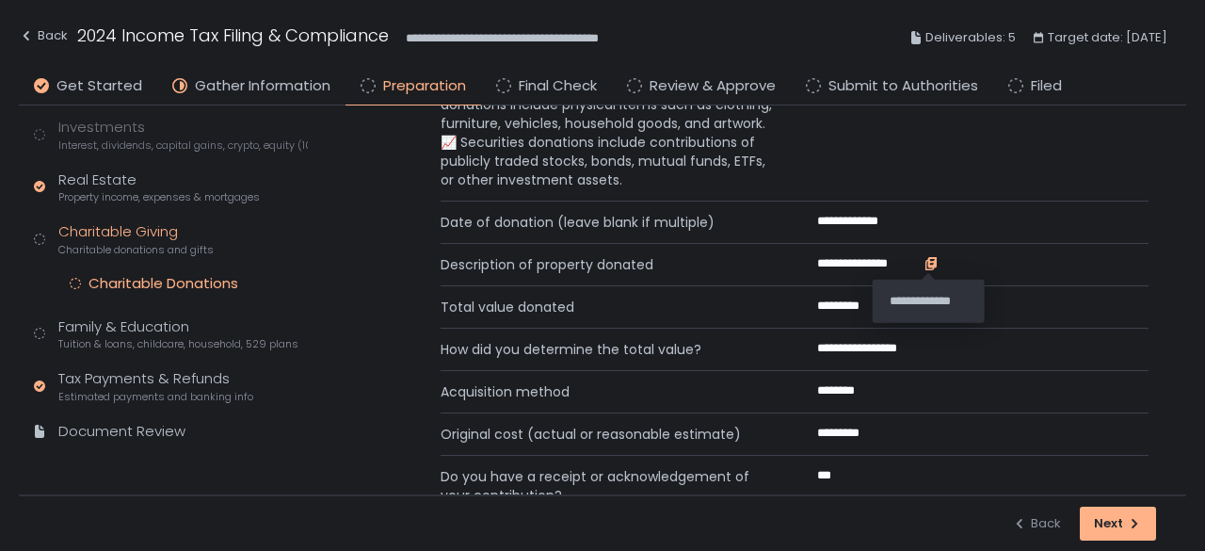
click at [932, 263] on icon "button" at bounding box center [932, 262] width 8 height 10
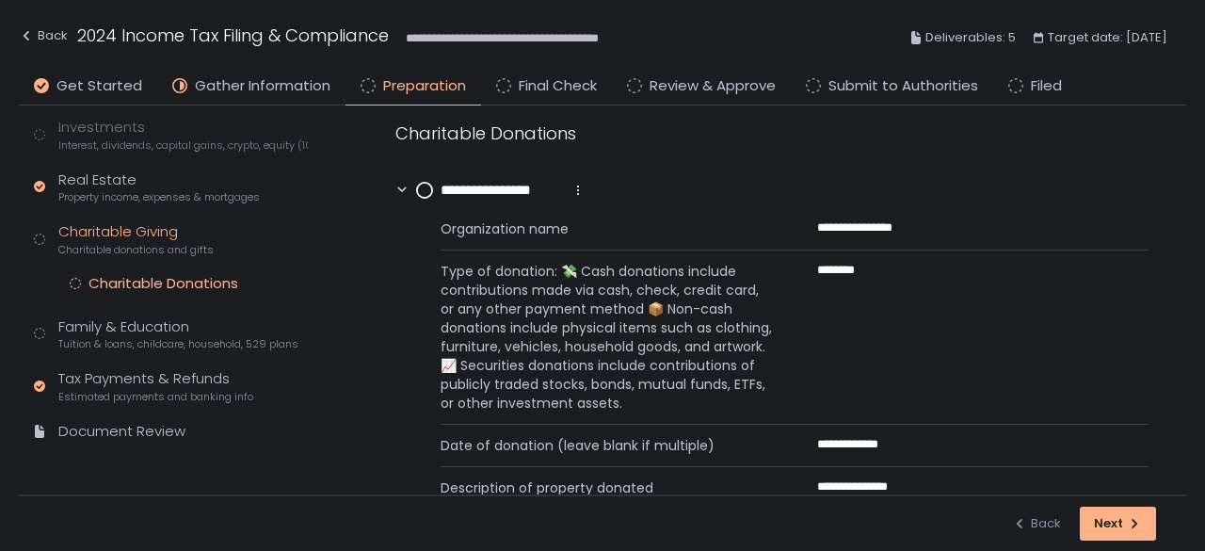
scroll to position [0, 0]
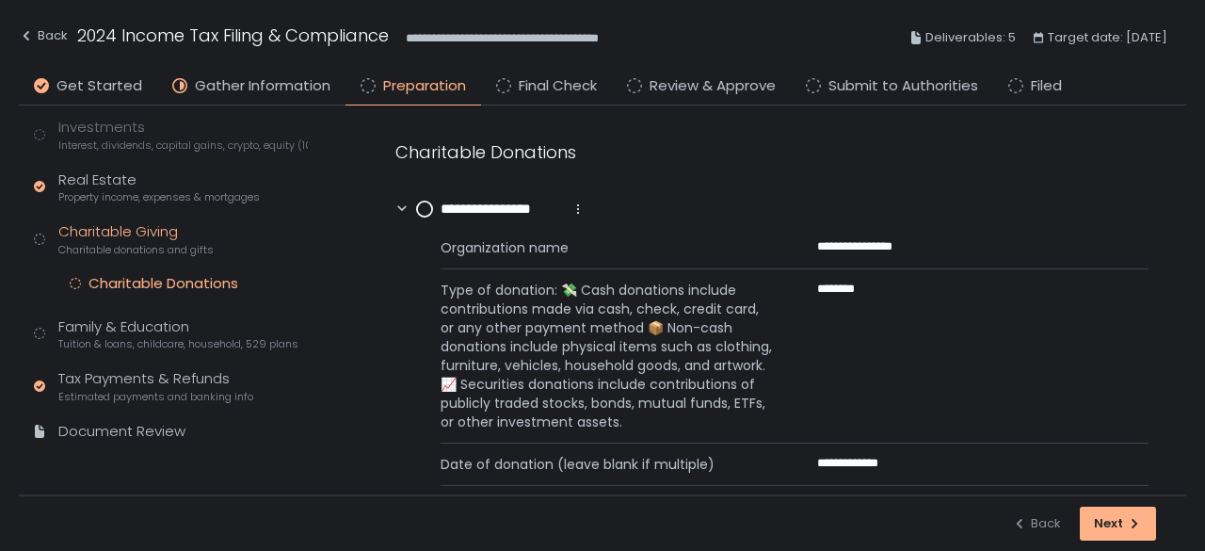
click at [420, 213] on circle at bounding box center [424, 208] width 15 height 15
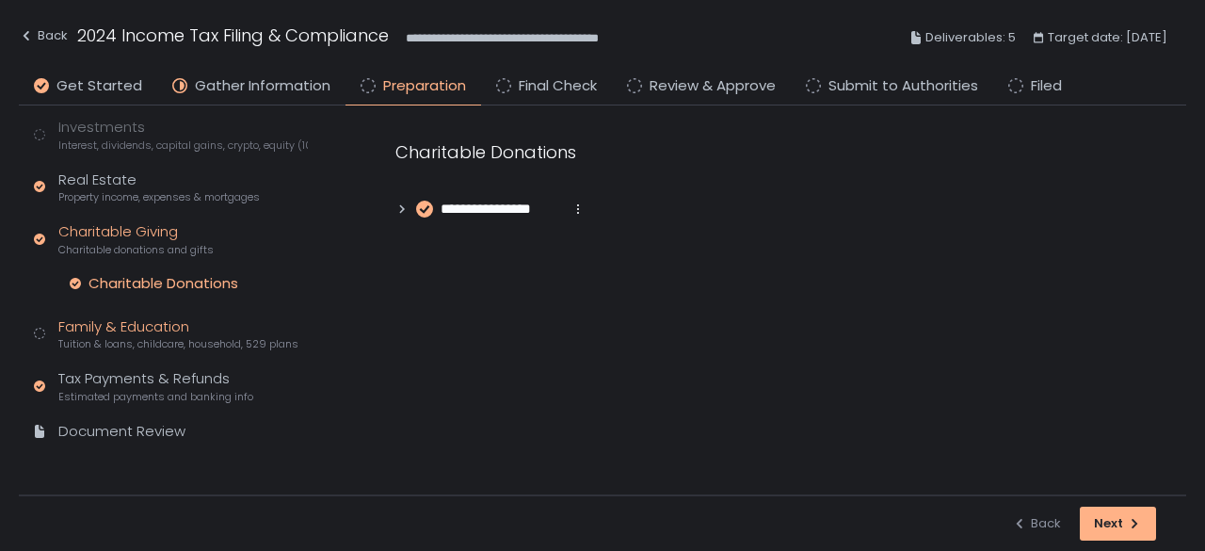
click at [153, 330] on div "Family & Education Tuition & loans, childcare, household, 529 plans" at bounding box center [178, 334] width 240 height 36
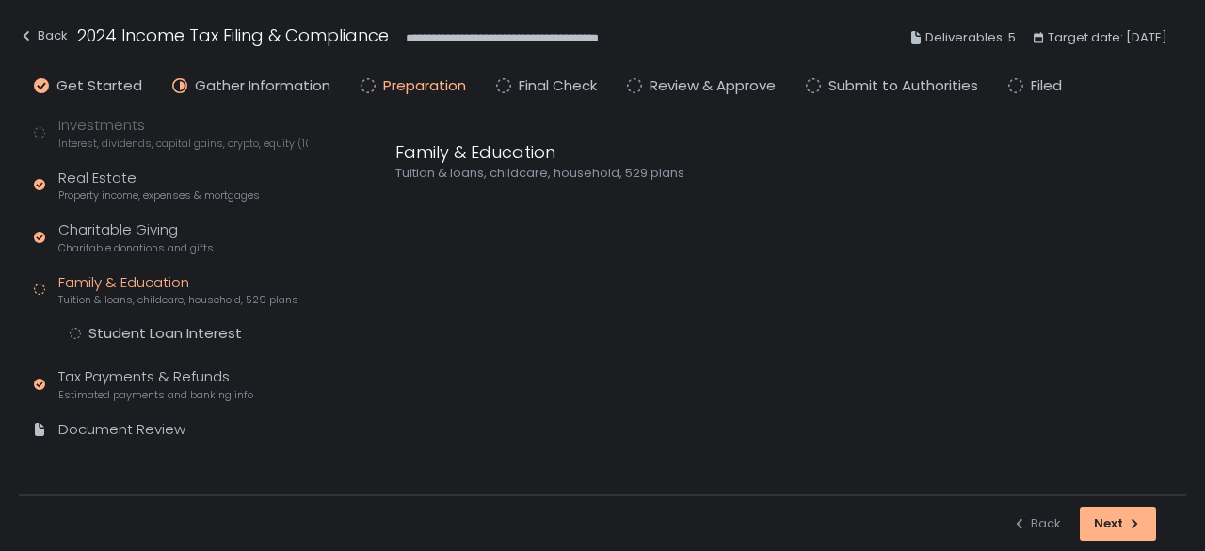
scroll to position [343, 0]
click at [153, 328] on div "Student Loan Interest" at bounding box center [165, 335] width 153 height 19
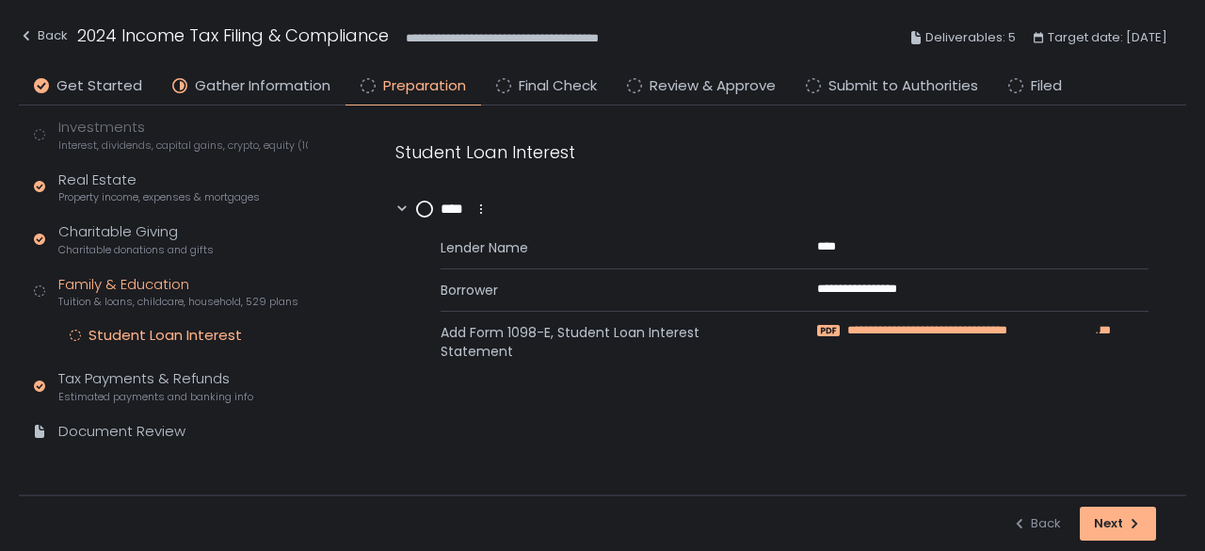
click at [1058, 323] on span "**********" at bounding box center [971, 330] width 248 height 17
click at [859, 327] on span "**********" at bounding box center [971, 330] width 248 height 17
click at [426, 206] on circle at bounding box center [424, 208] width 15 height 15
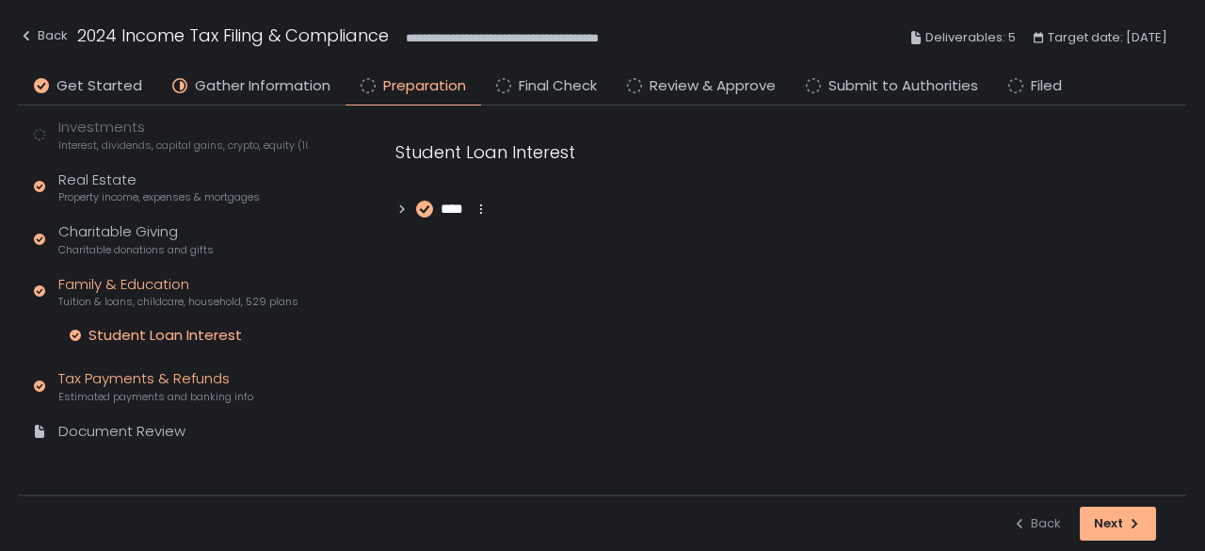
click at [129, 373] on div "Tax Payments & Refunds Estimated payments and banking info" at bounding box center [155, 386] width 195 height 36
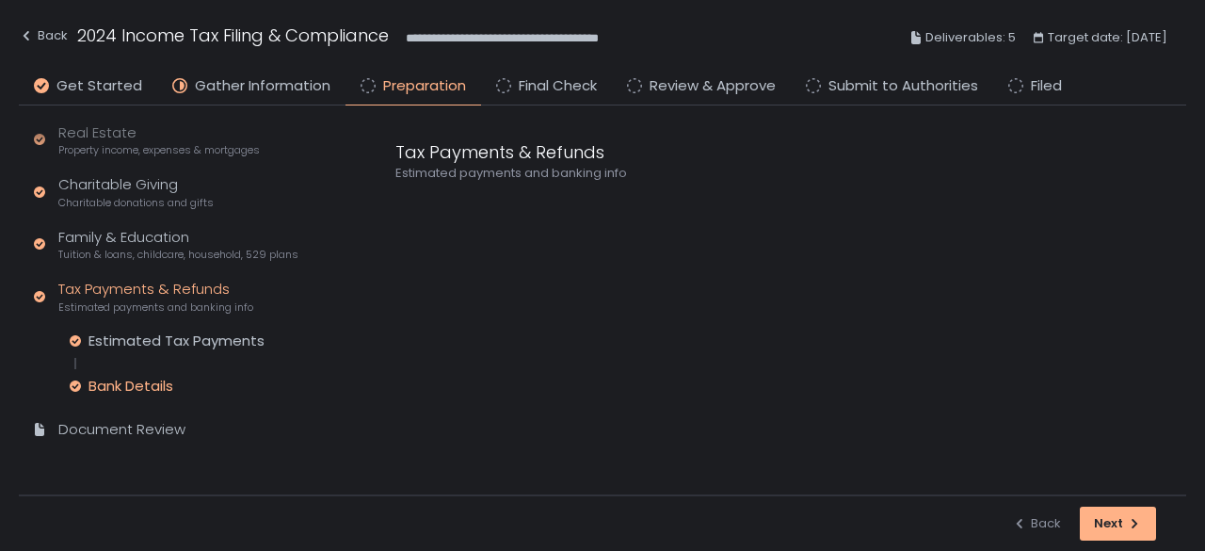
scroll to position [388, 0]
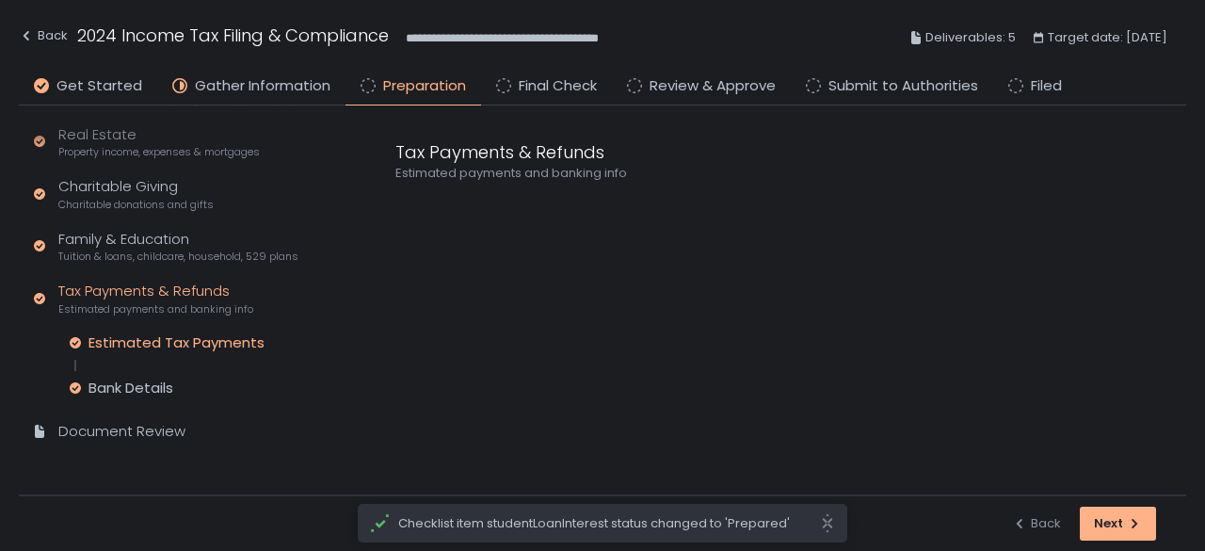
click at [175, 333] on div "Estimated Tax Payments" at bounding box center [177, 342] width 176 height 19
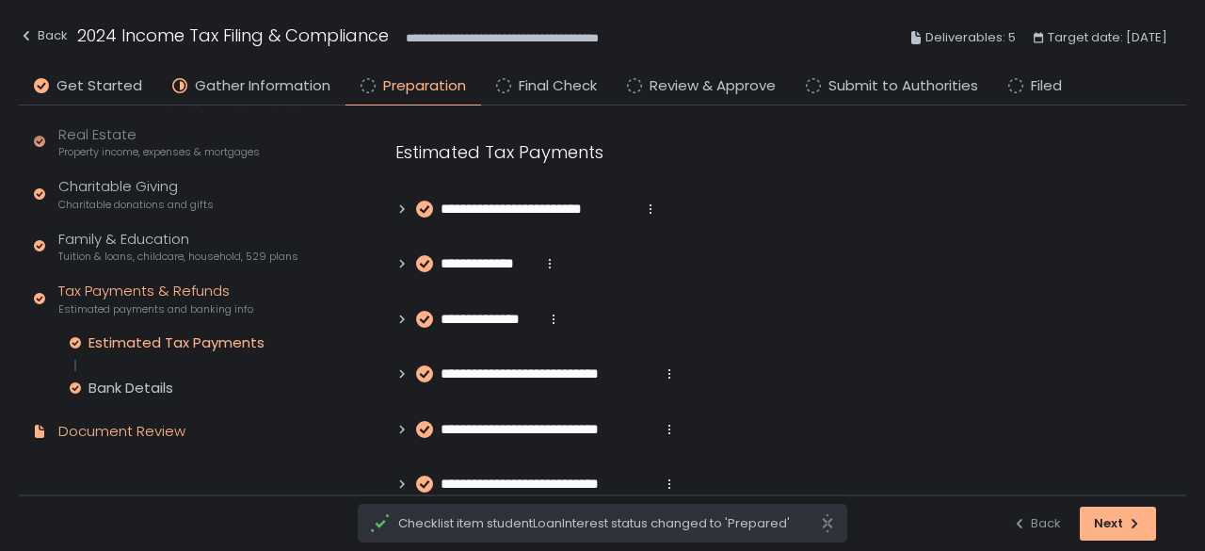
click at [153, 425] on div "Document Review" at bounding box center [121, 432] width 127 height 22
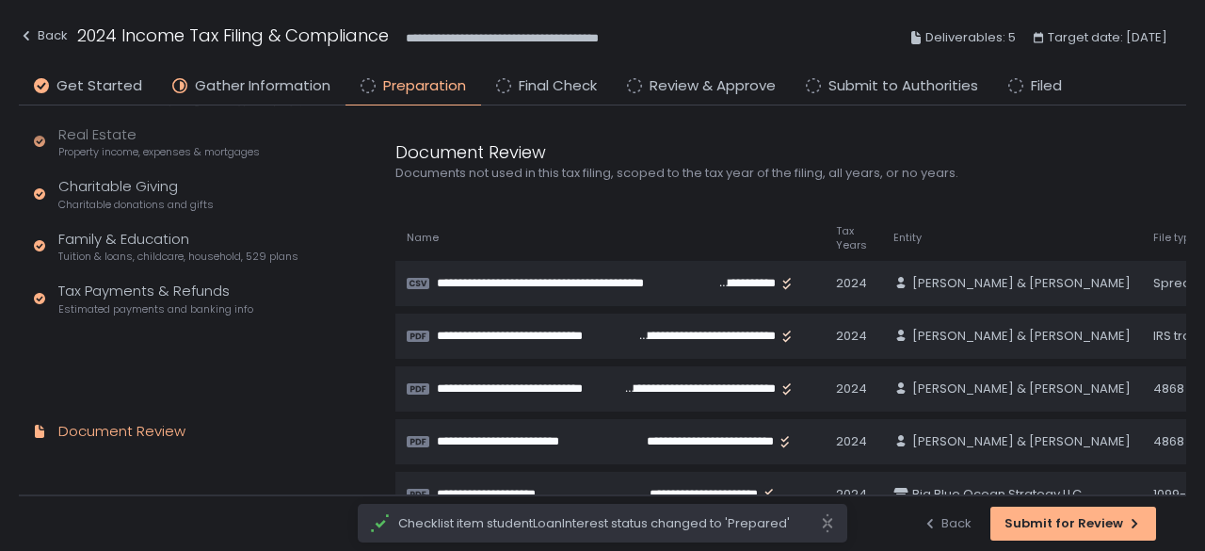
scroll to position [301, 0]
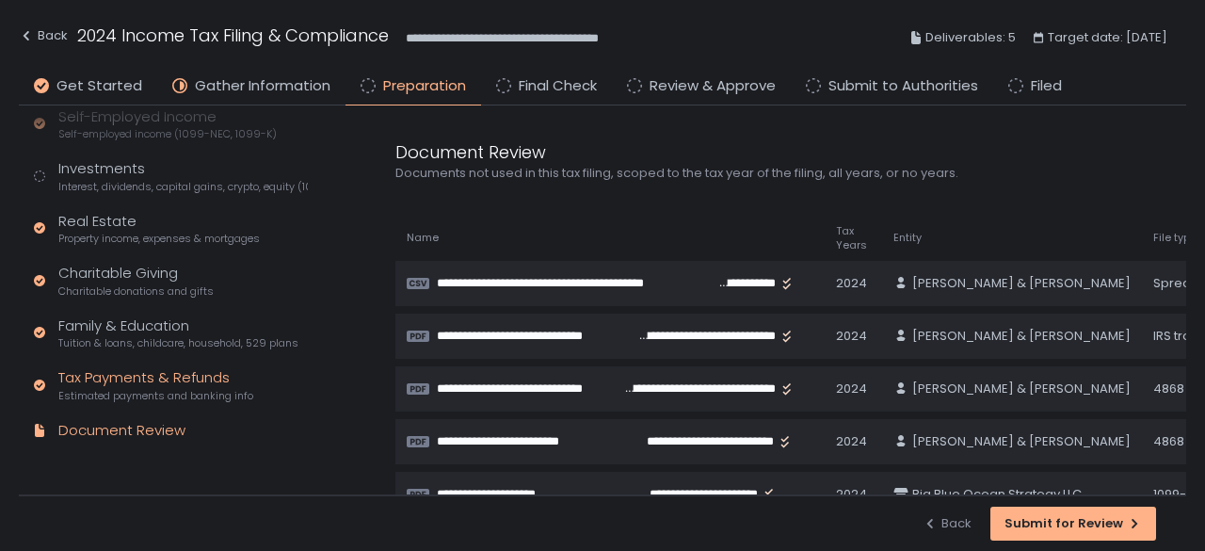
click at [178, 382] on div "Tax Payments & Refunds Estimated payments and banking info" at bounding box center [155, 385] width 195 height 36
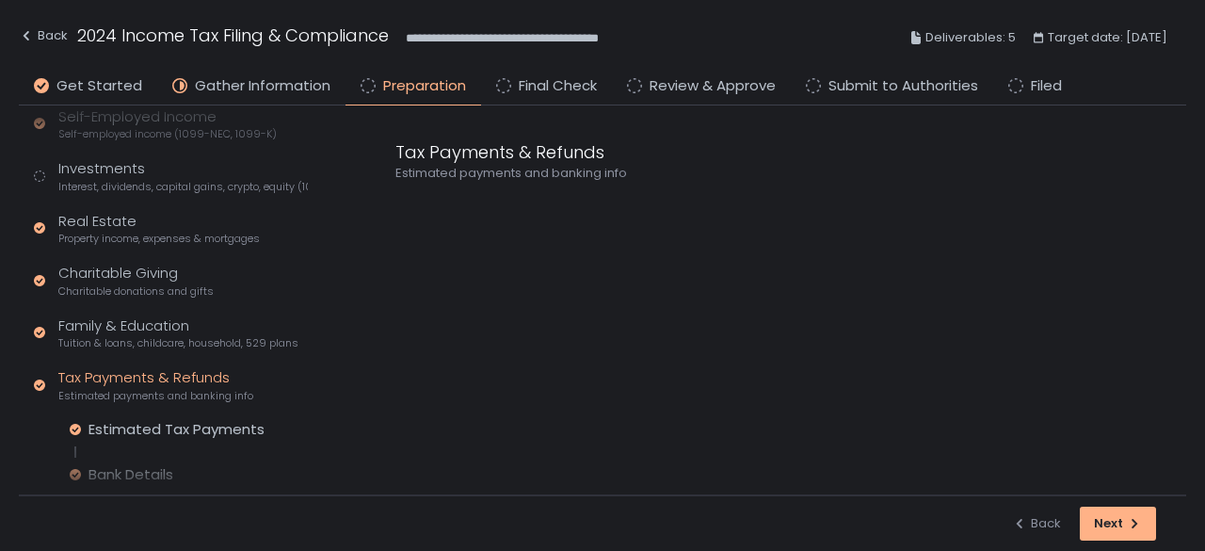
scroll to position [388, 0]
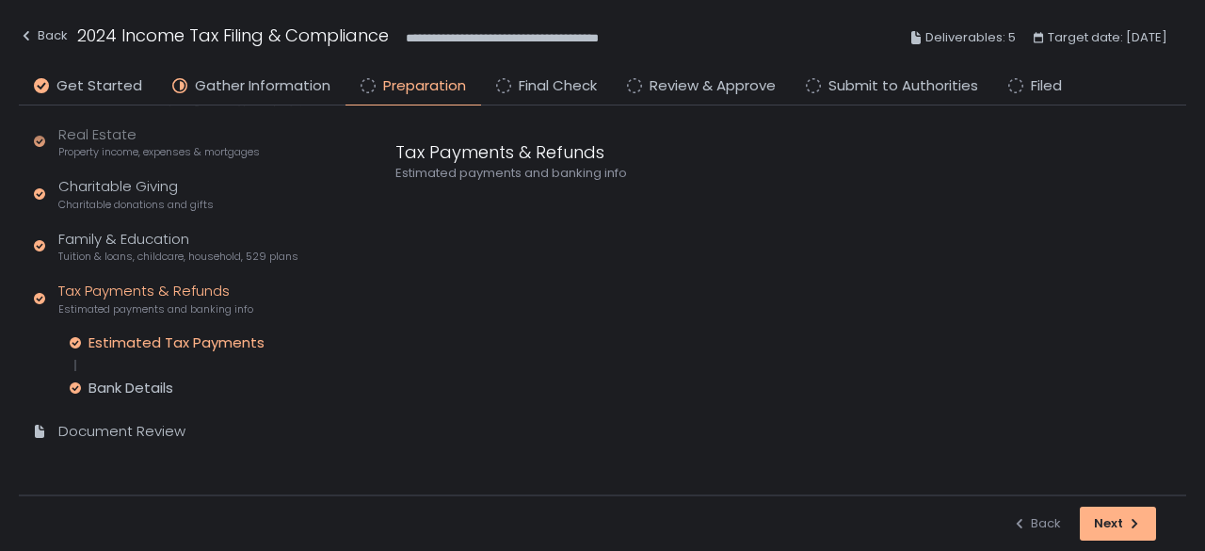
click at [177, 333] on div "Estimated Tax Payments" at bounding box center [177, 342] width 176 height 19
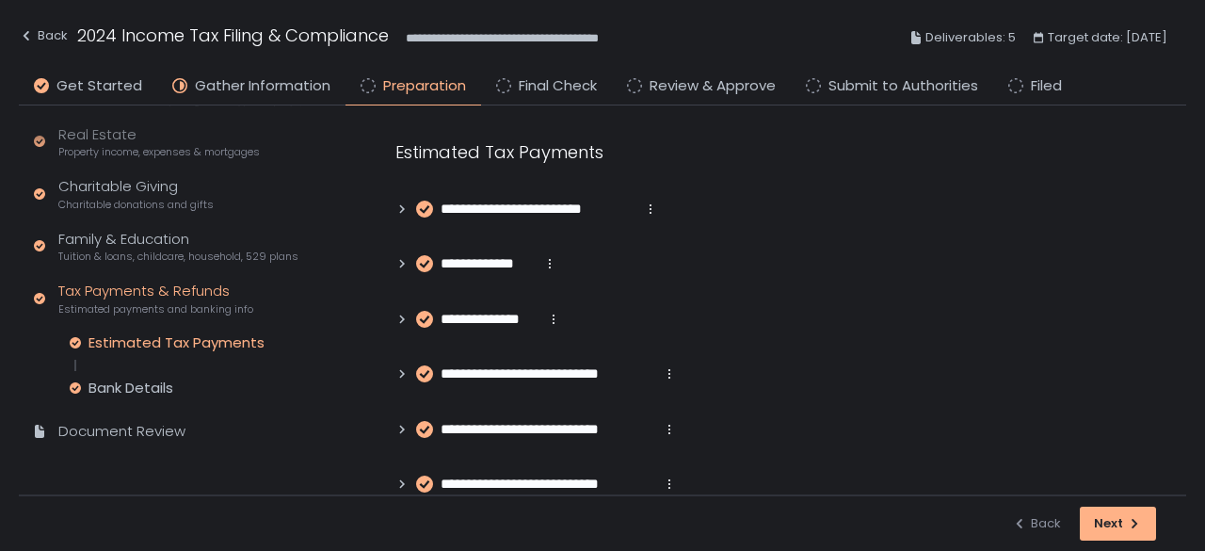
click at [560, 212] on span "**********" at bounding box center [538, 210] width 195 height 22
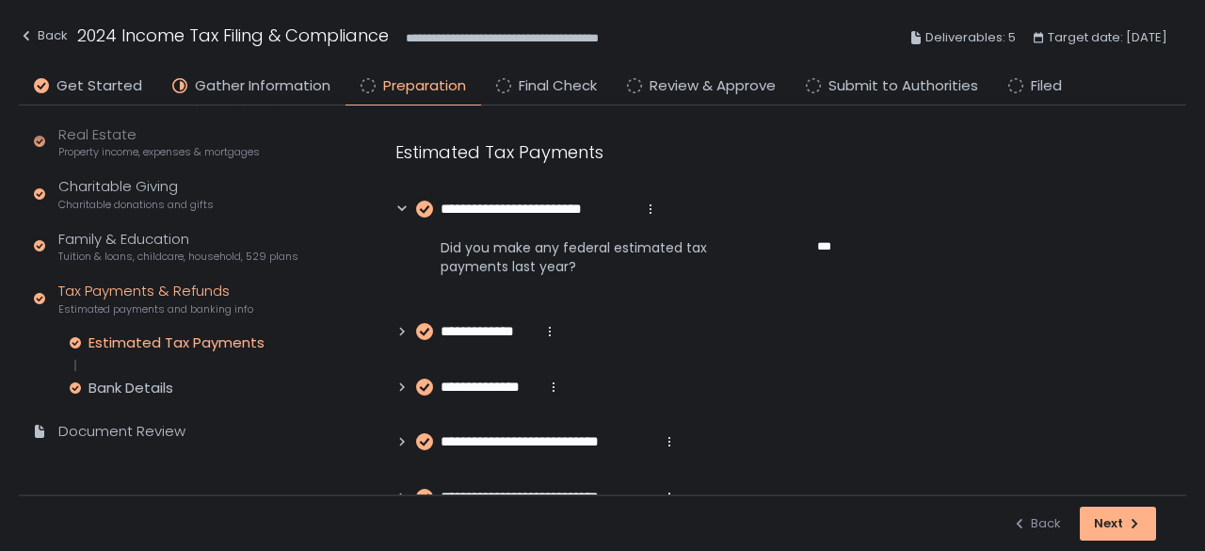
click at [564, 202] on span "**********" at bounding box center [538, 210] width 195 height 22
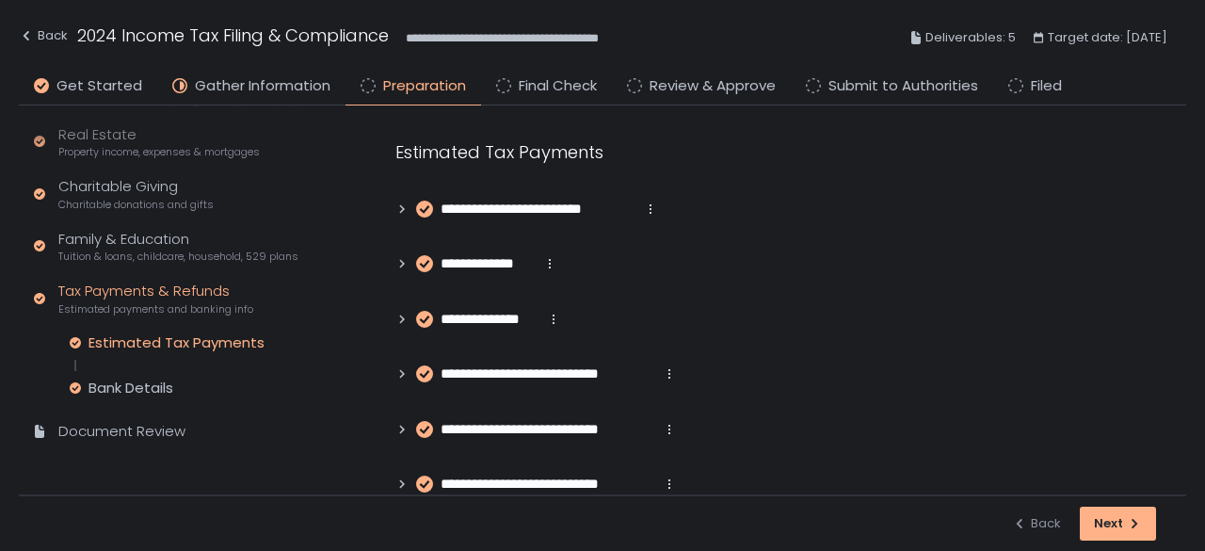
click at [506, 266] on span "**********" at bounding box center [488, 264] width 94 height 22
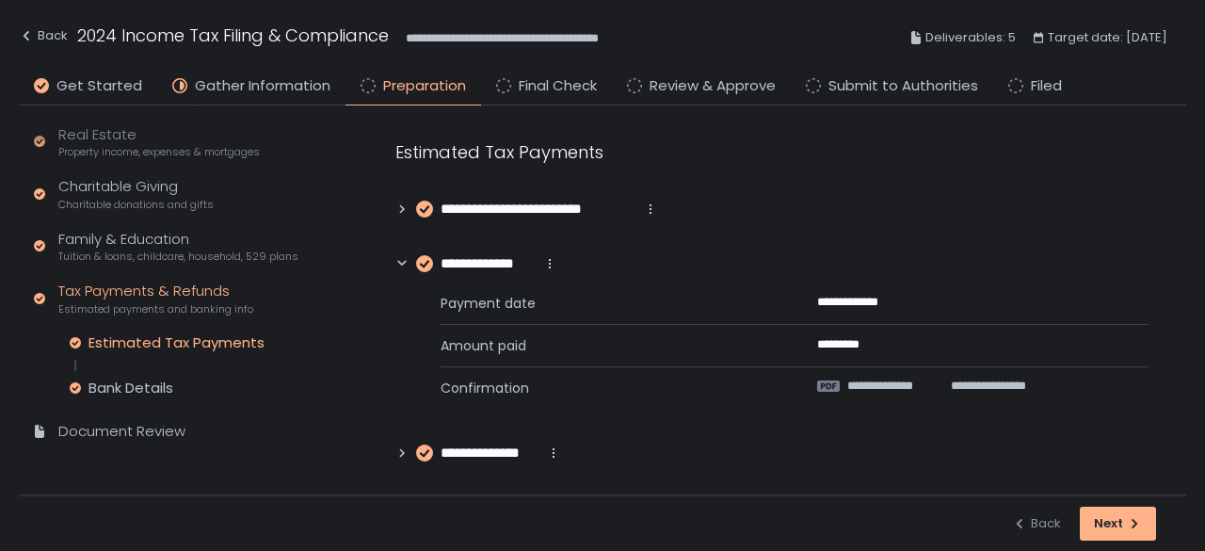
click at [397, 264] on icon at bounding box center [401, 263] width 13 height 13
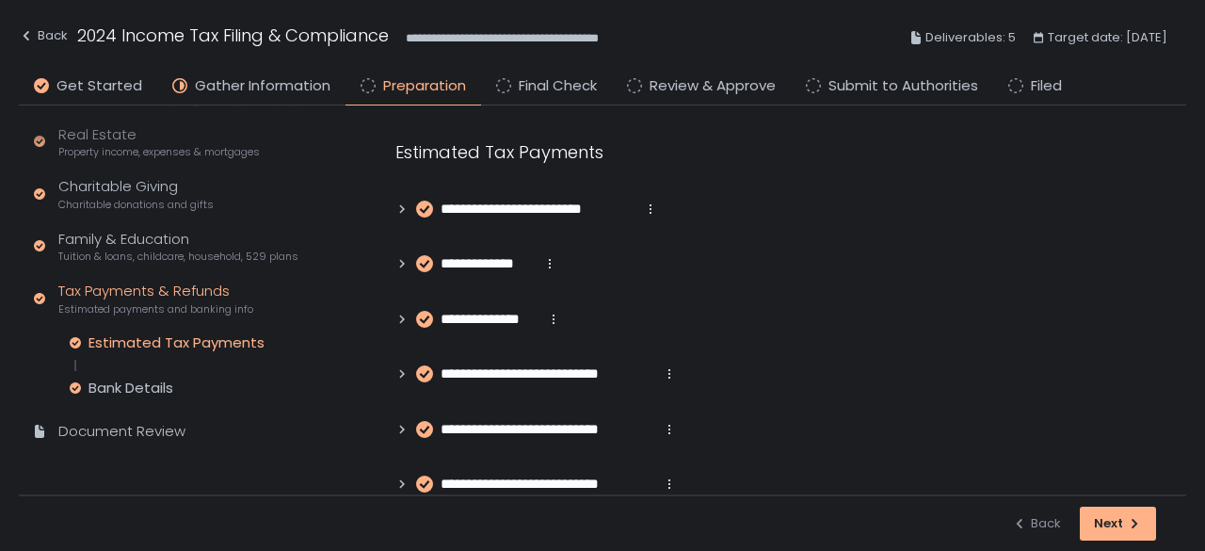
click at [400, 318] on icon at bounding box center [401, 319] width 13 height 13
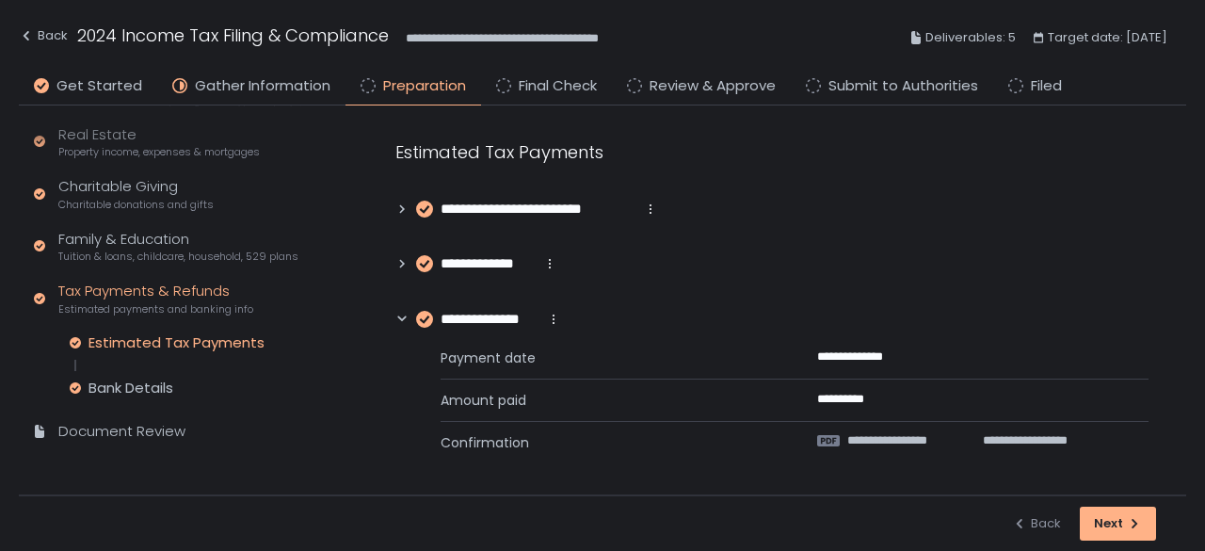
click at [399, 314] on icon at bounding box center [401, 319] width 13 height 13
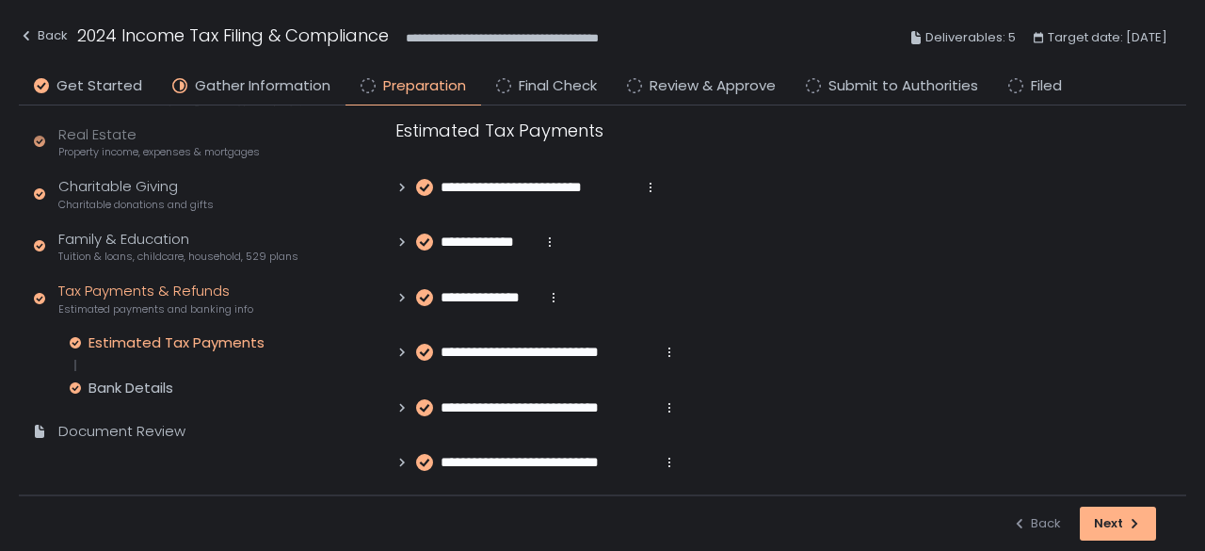
scroll to position [34, 0]
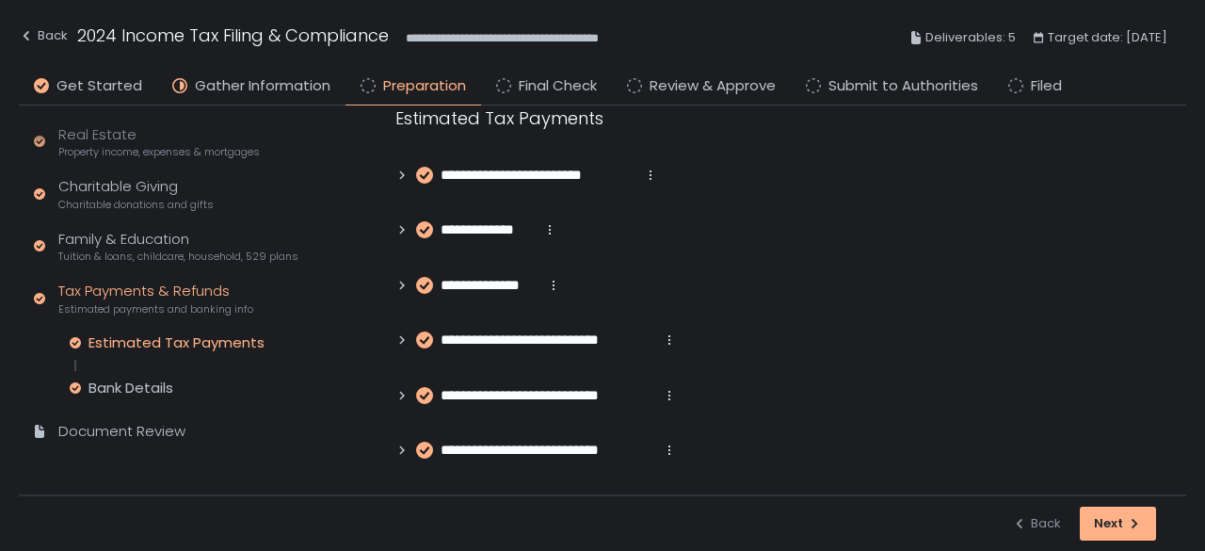
click at [403, 335] on icon at bounding box center [401, 339] width 13 height 13
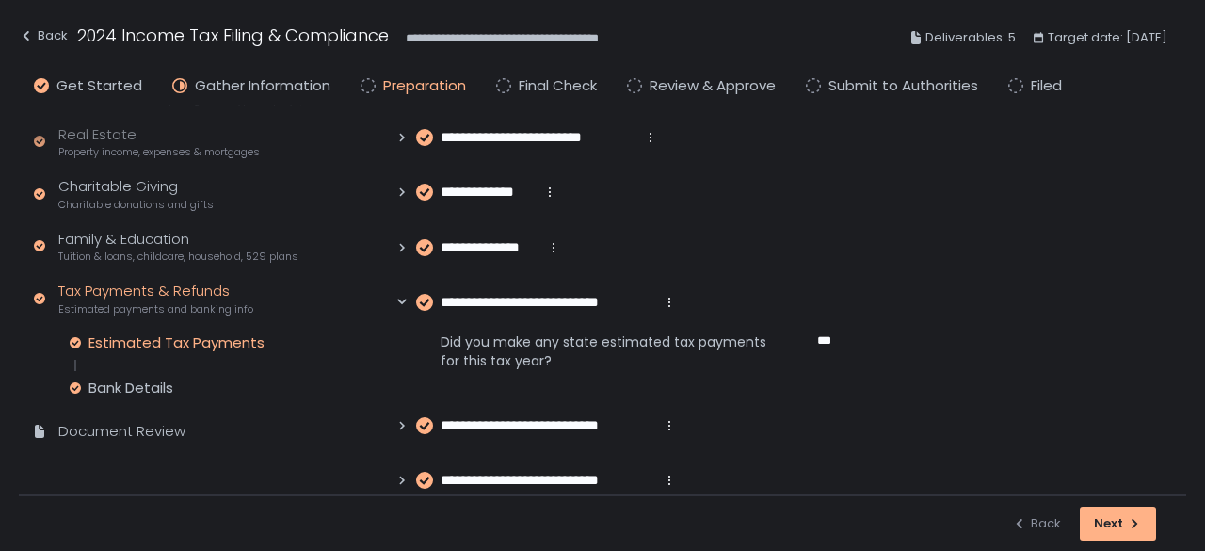
scroll to position [102, 0]
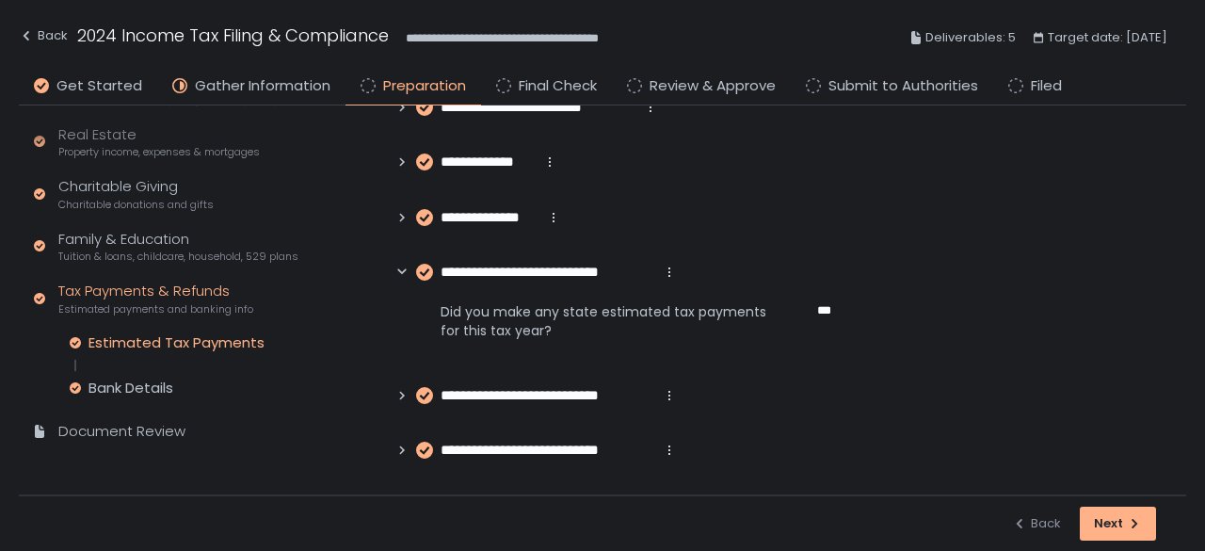
click at [405, 272] on icon at bounding box center [401, 272] width 13 height 13
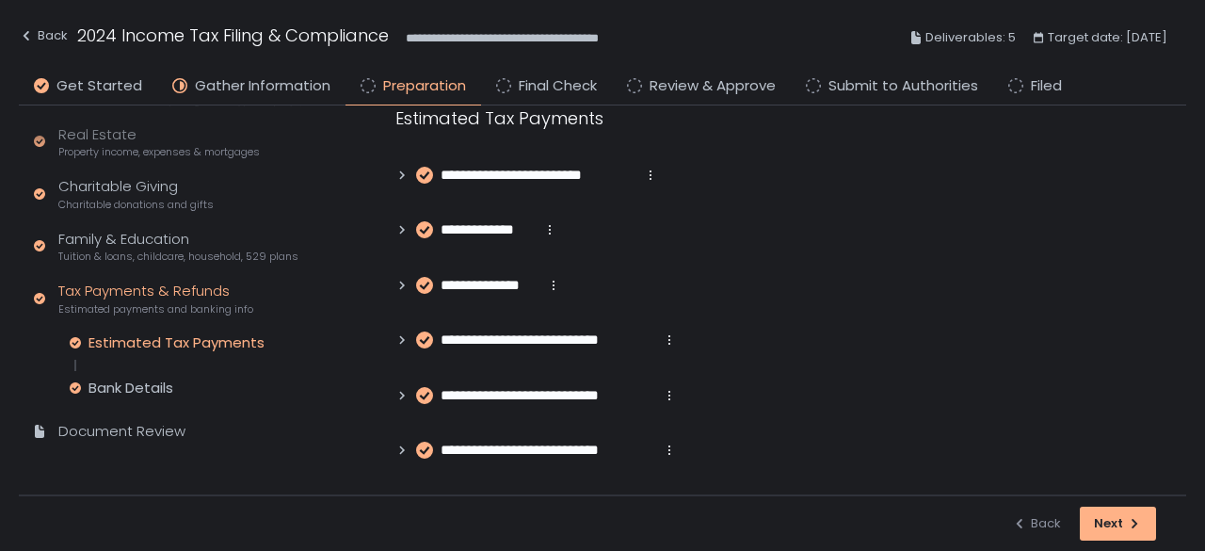
scroll to position [34, 0]
click at [405, 389] on div "**********" at bounding box center [536, 396] width 282 height 22
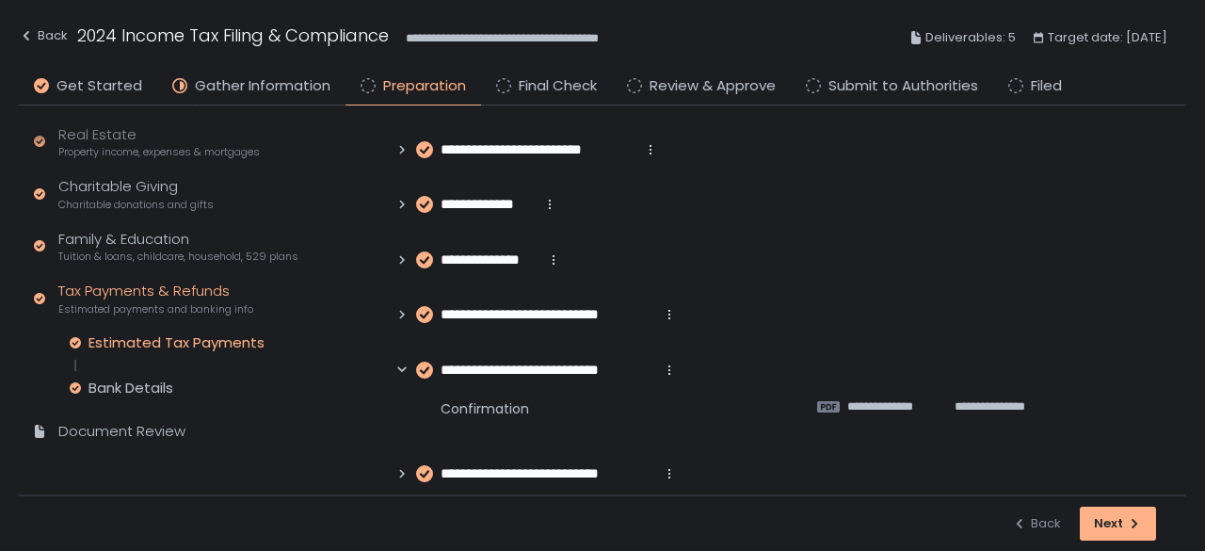
scroll to position [83, 0]
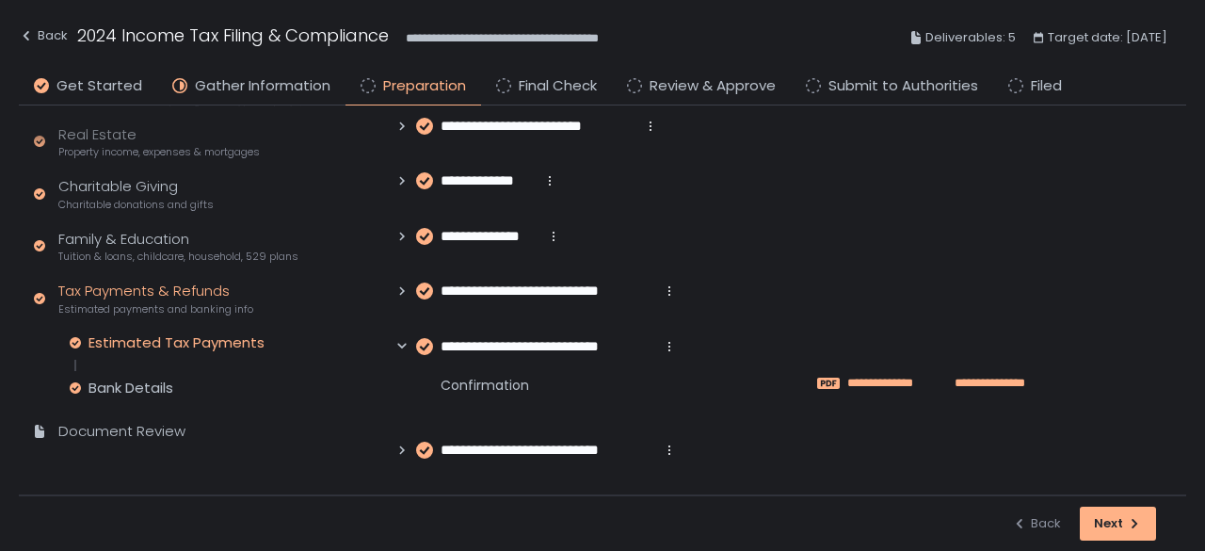
click at [863, 381] on span "**********" at bounding box center [890, 383] width 87 height 17
click at [405, 455] on icon at bounding box center [401, 449] width 13 height 13
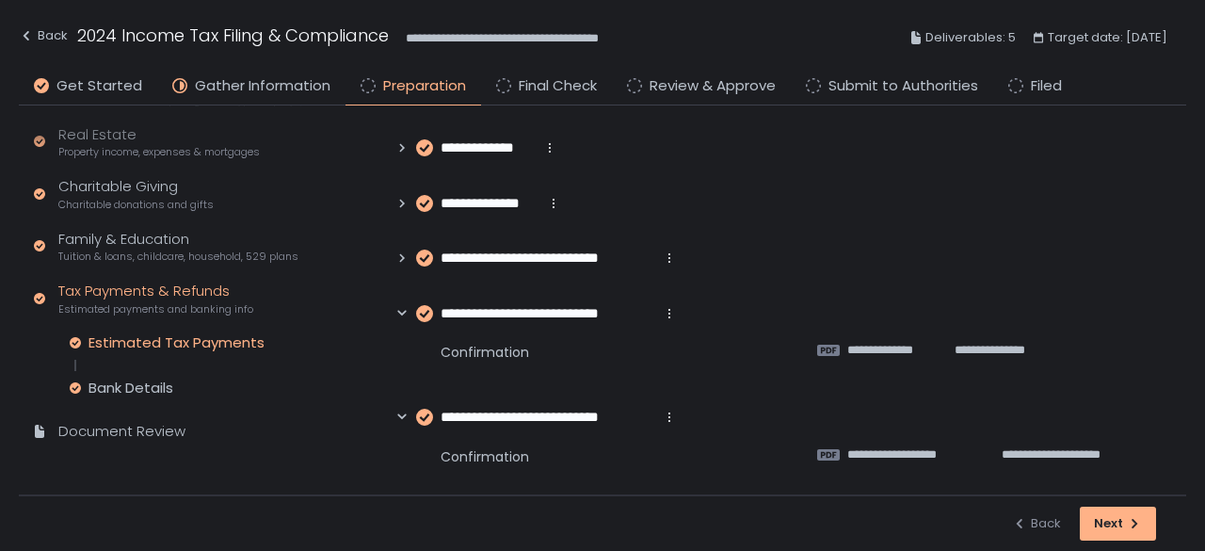
scroll to position [132, 0]
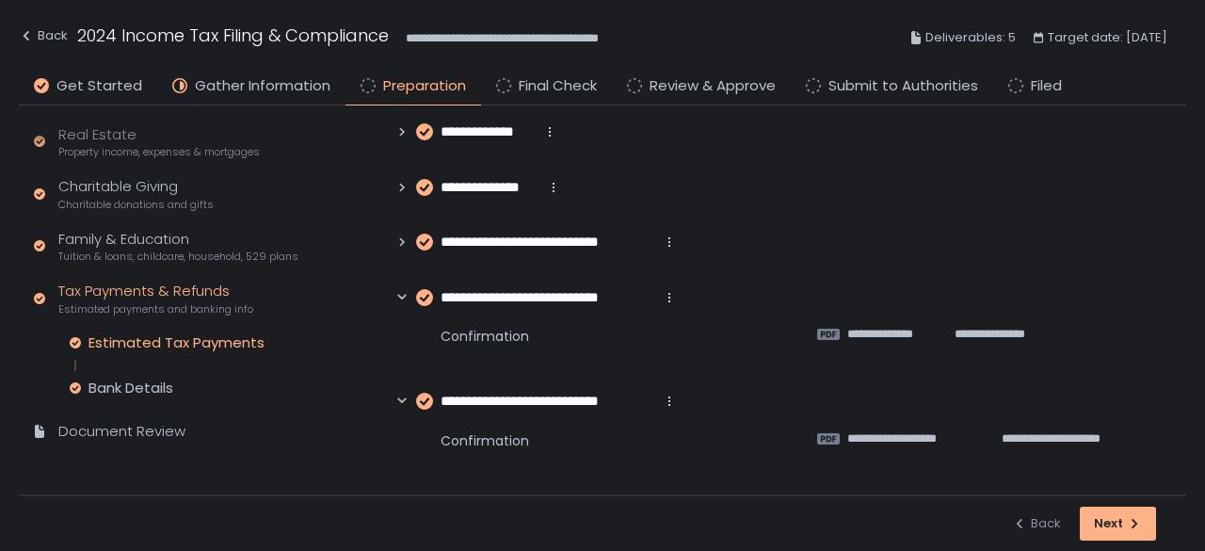
click at [895, 432] on div "**********" at bounding box center [795, 436] width 708 height 49
click at [893, 446] on div "**********" at bounding box center [977, 440] width 321 height 19
click at [893, 438] on span "**********" at bounding box center [909, 438] width 125 height 17
click at [121, 423] on div "Document Review" at bounding box center [121, 432] width 127 height 22
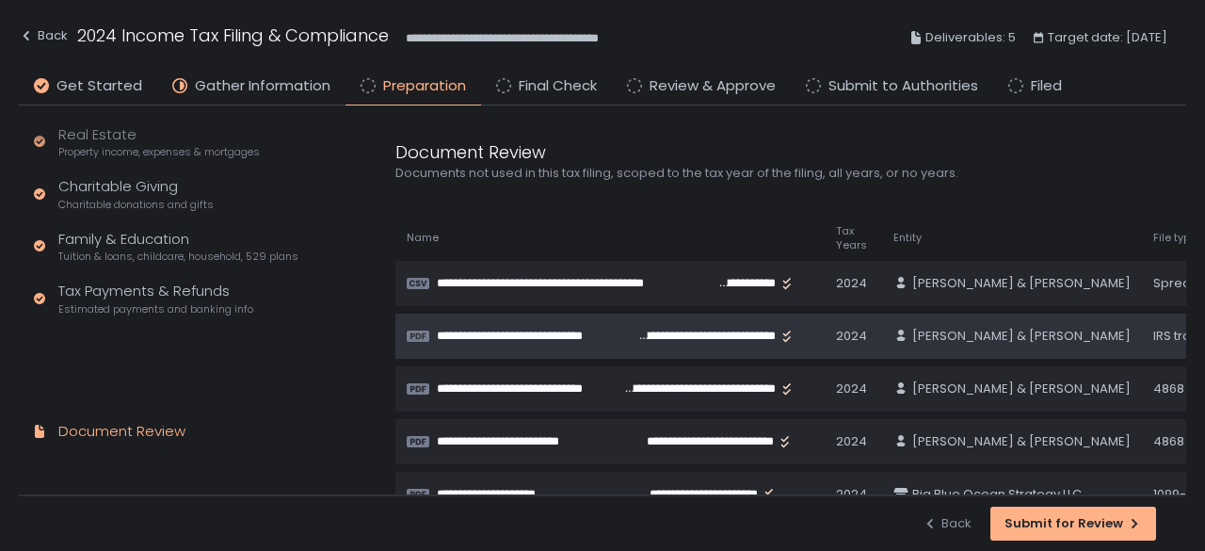
scroll to position [301, 0]
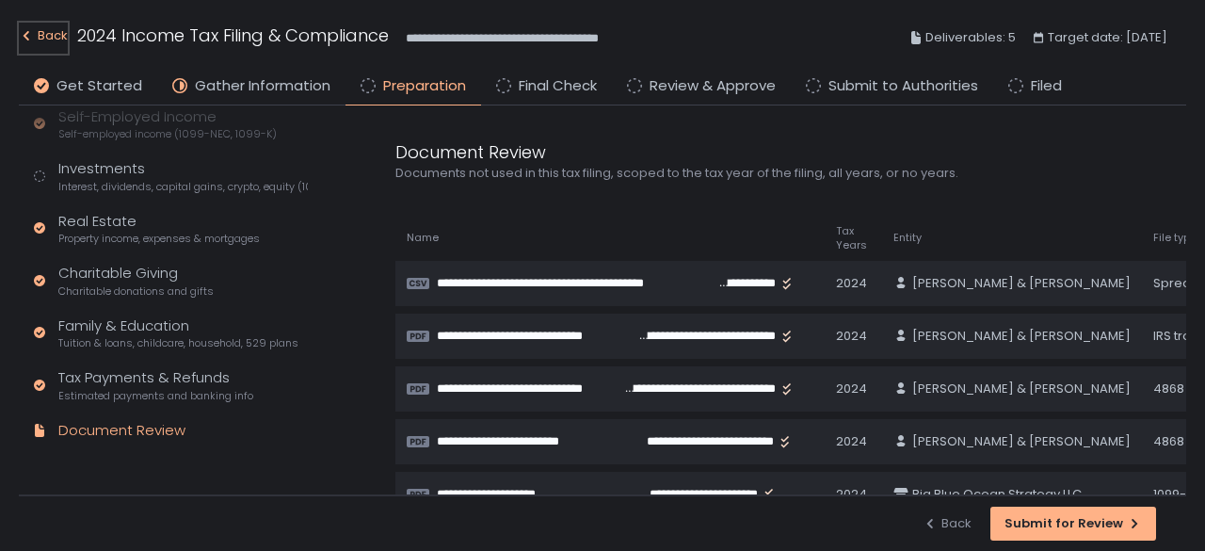
click at [35, 31] on div "Back" at bounding box center [43, 35] width 49 height 23
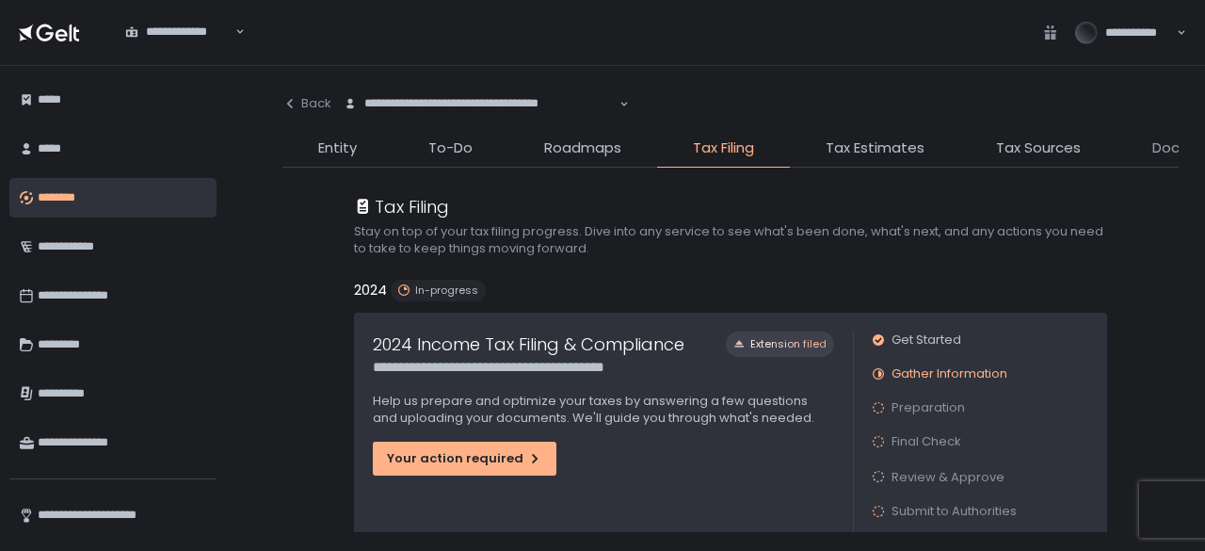
click at [1157, 148] on span "Documents" at bounding box center [1193, 148] width 82 height 22
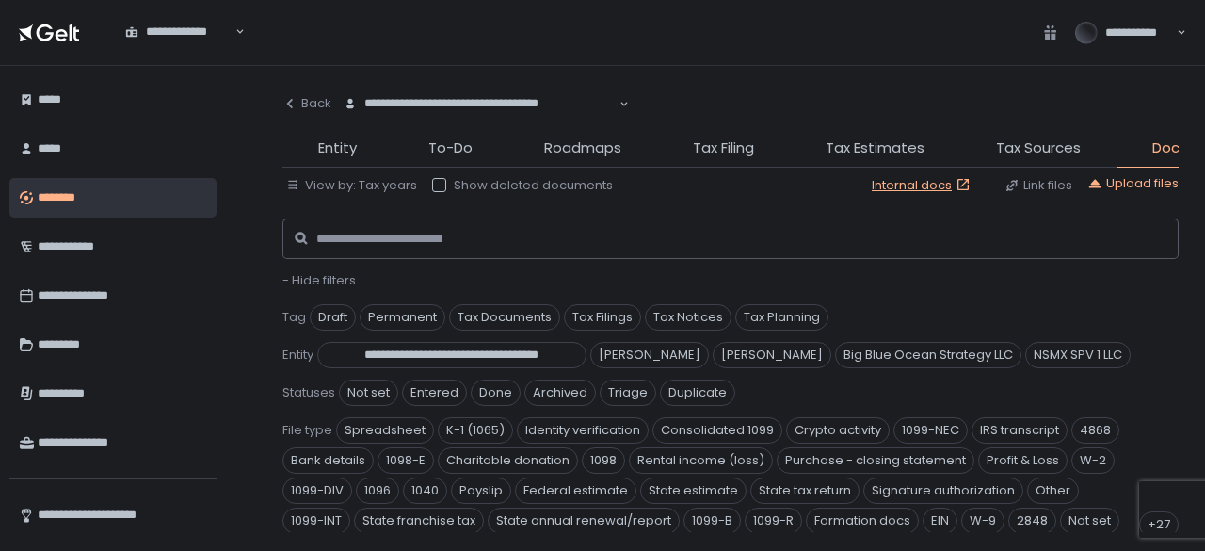
click at [326, 280] on span "- Hide filters" at bounding box center [318, 280] width 73 height 18
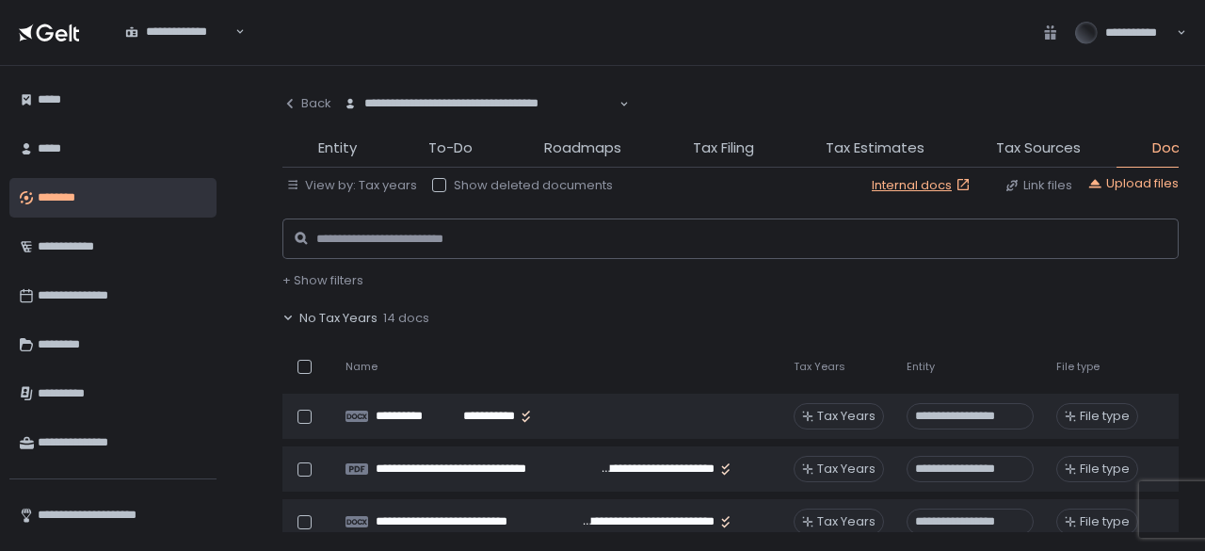
click at [367, 317] on span "No Tax Years" at bounding box center [338, 318] width 78 height 17
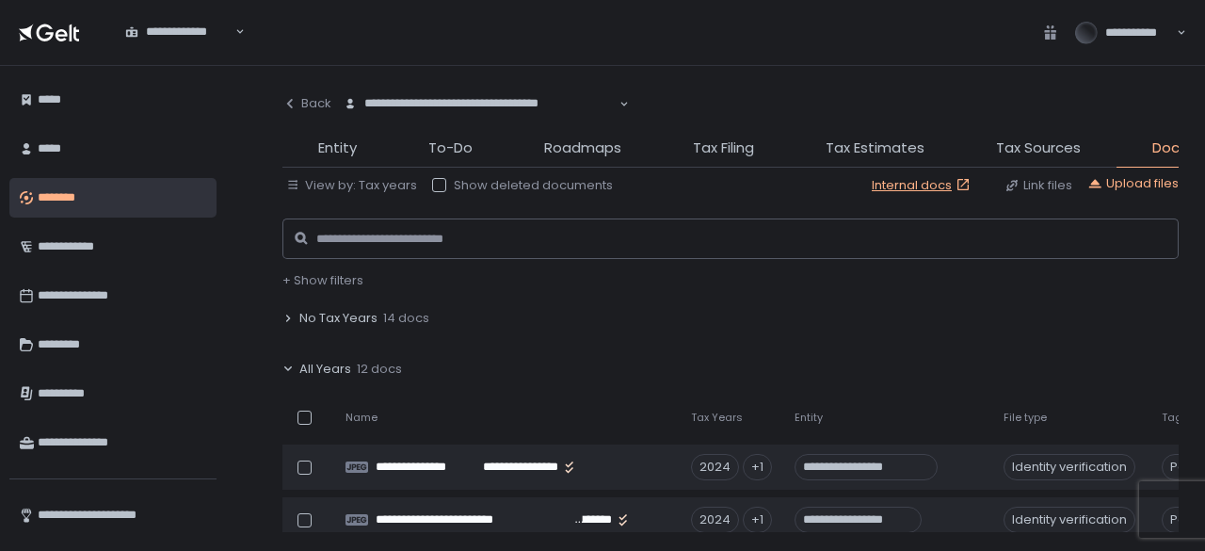
click at [334, 370] on span "All Years" at bounding box center [325, 369] width 52 height 17
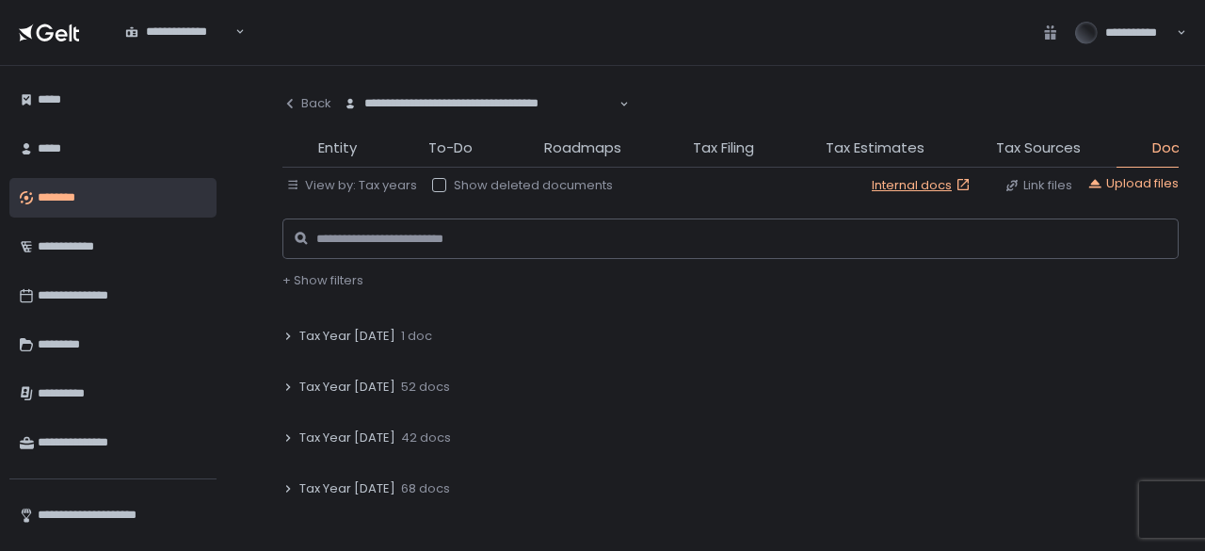
scroll to position [188, 0]
click at [345, 335] on span "Tax Year [DATE]" at bounding box center [347, 333] width 96 height 17
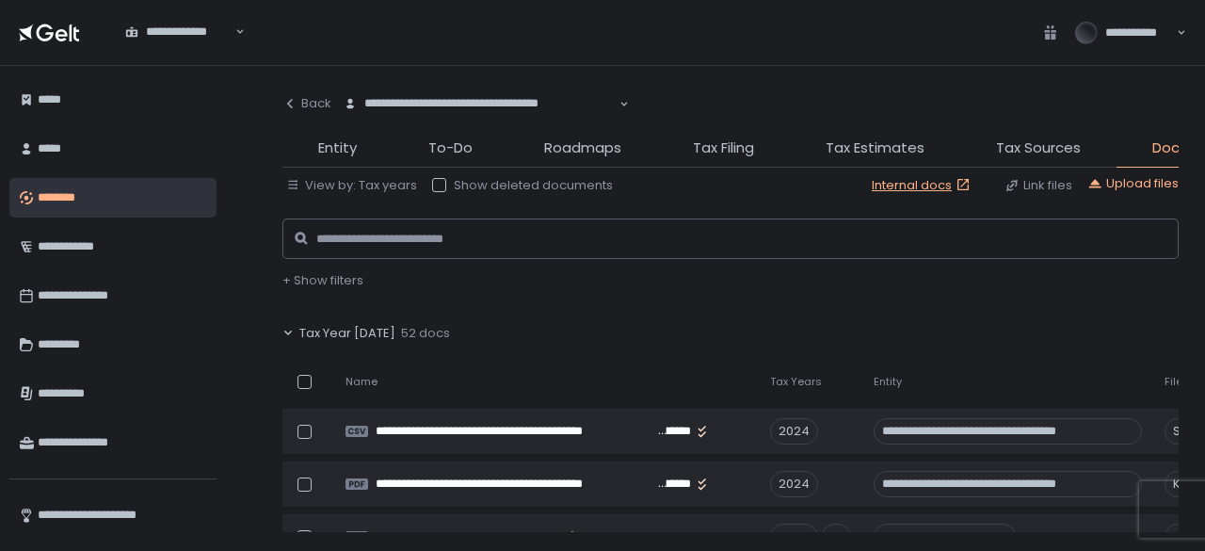
click at [345, 335] on span "Tax Year [DATE]" at bounding box center [347, 333] width 96 height 17
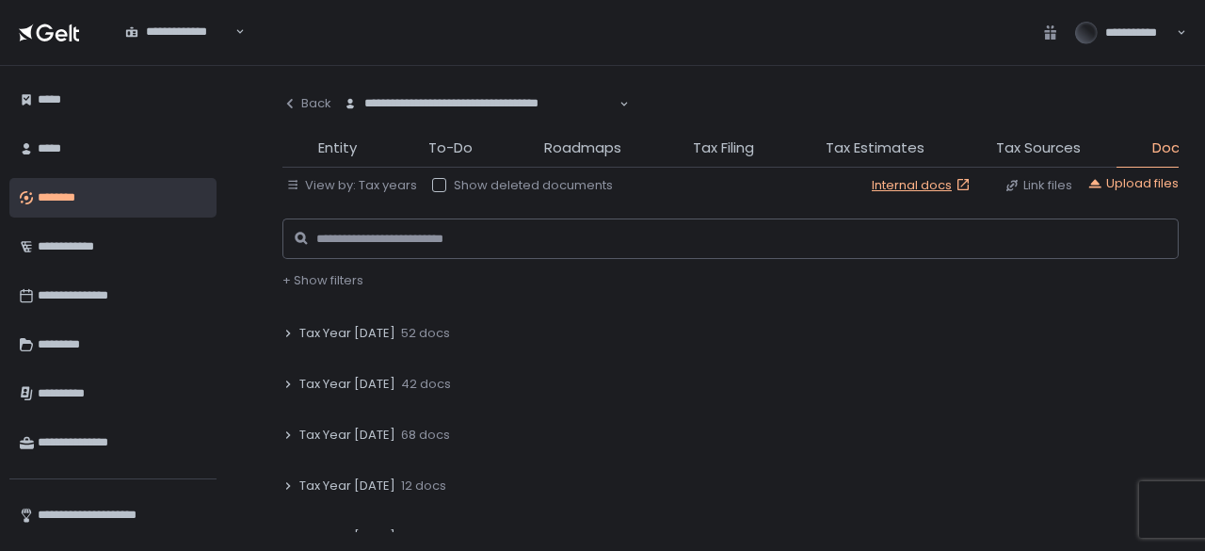
click at [355, 379] on span "Tax Year [DATE]" at bounding box center [347, 384] width 96 height 17
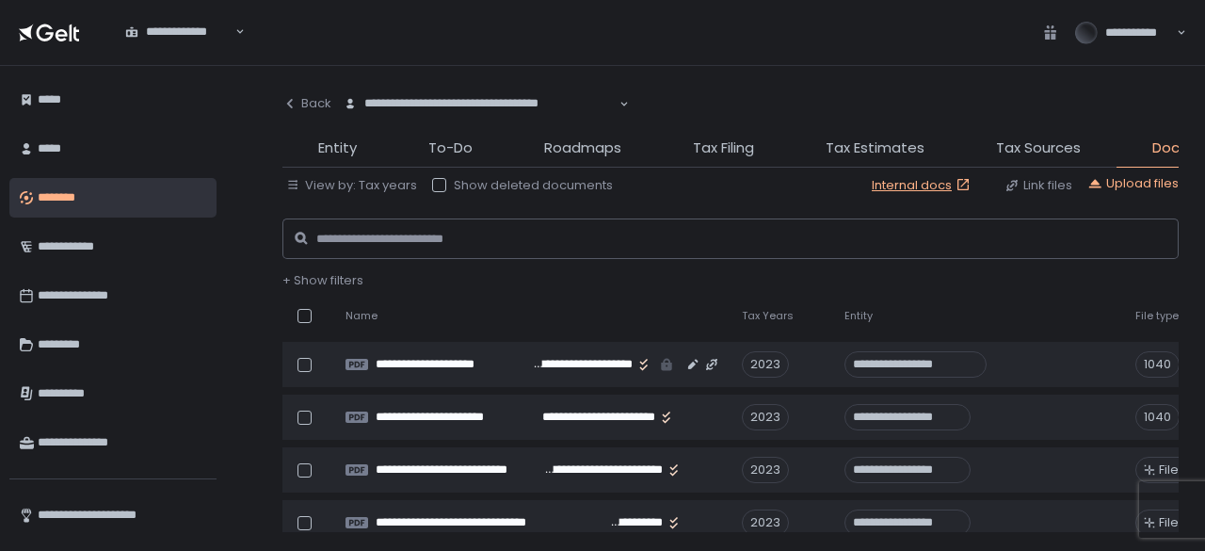
scroll to position [377, 0]
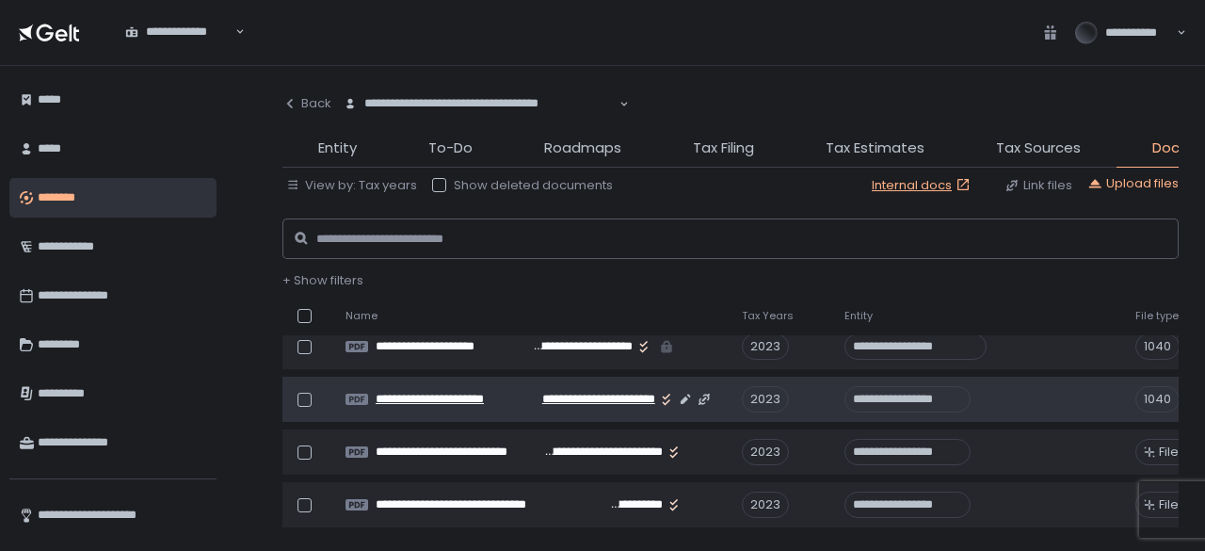
click at [591, 400] on span "**********" at bounding box center [585, 399] width 139 height 17
click at [505, 402] on span "**********" at bounding box center [446, 399] width 140 height 17
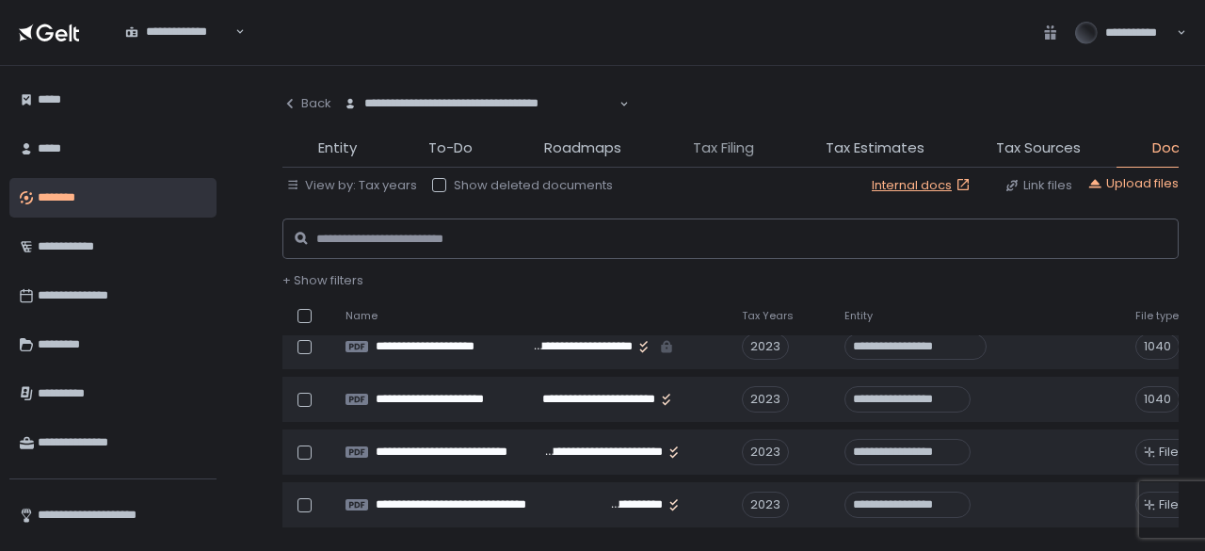
click at [699, 145] on span "Tax Filing" at bounding box center [723, 148] width 61 height 22
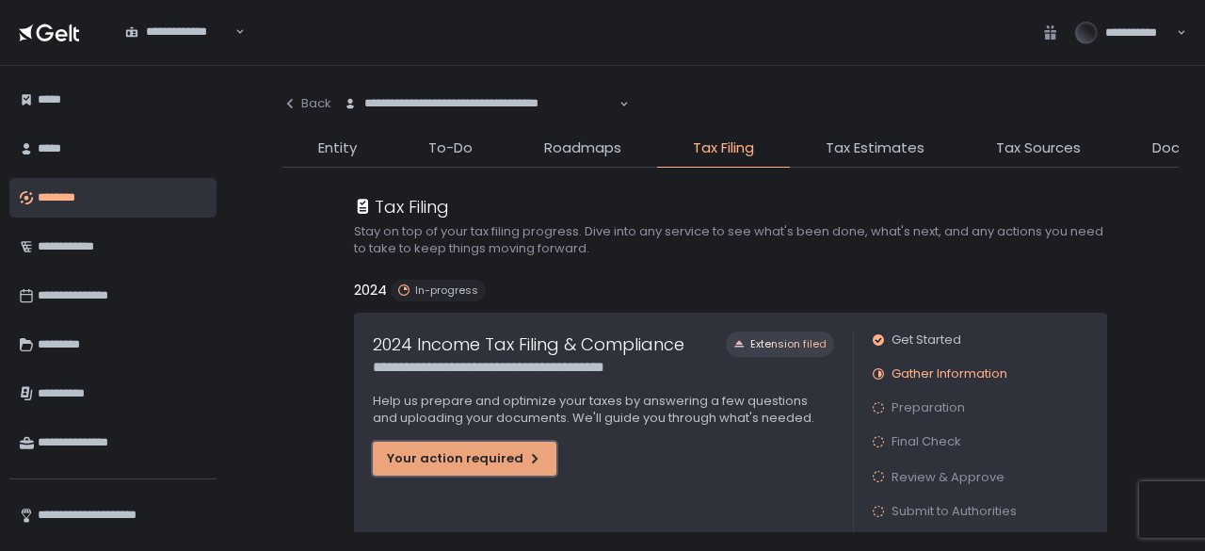
click at [490, 459] on div "Your action required" at bounding box center [464, 458] width 155 height 17
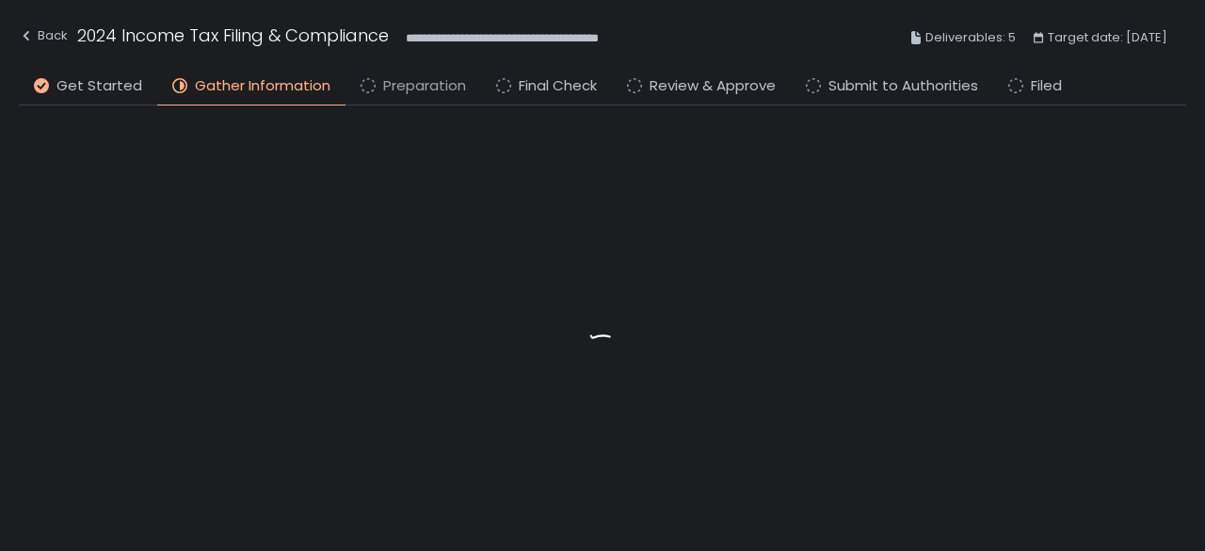
click at [391, 89] on span "Preparation" at bounding box center [424, 86] width 83 height 22
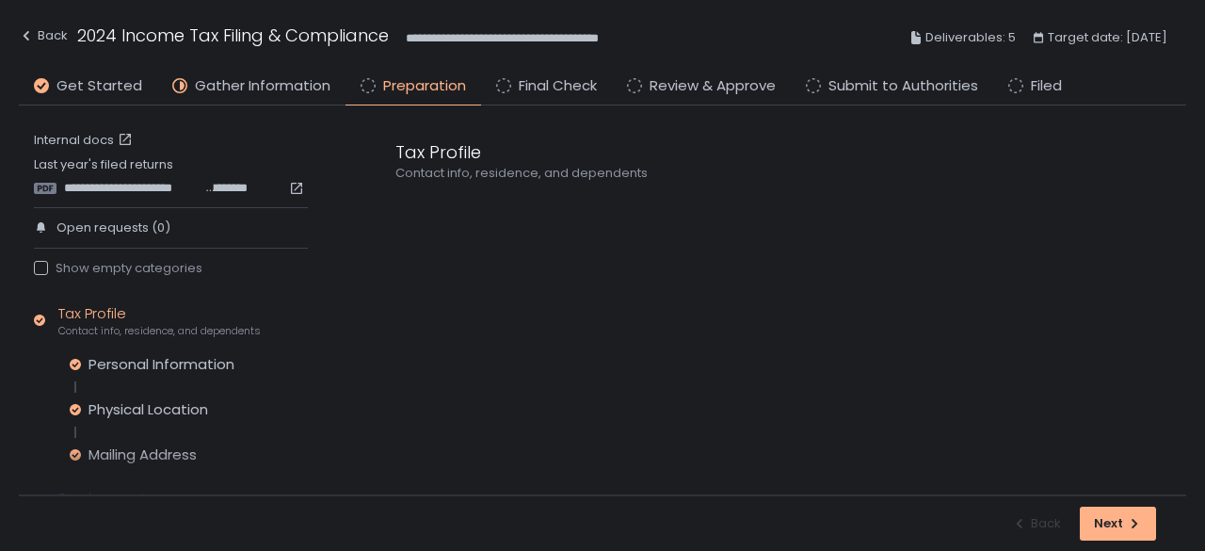
click at [205, 176] on div "**********" at bounding box center [171, 176] width 274 height 40
click at [202, 185] on span "**********" at bounding box center [225, 188] width 46 height 17
